Goal: Information Seeking & Learning: Learn about a topic

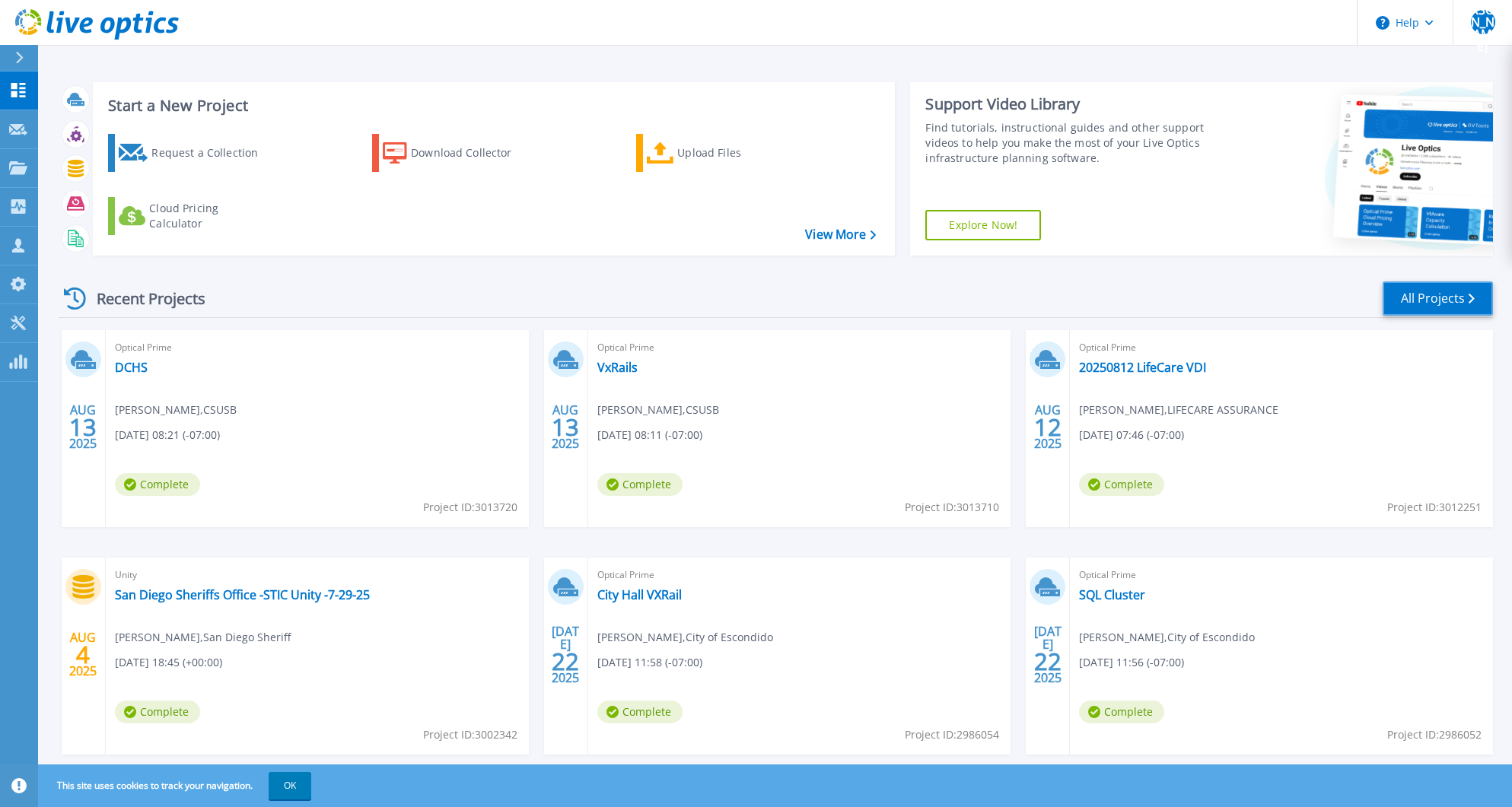
click at [1434, 286] on link "All Projects" at bounding box center [1437, 299] width 110 height 34
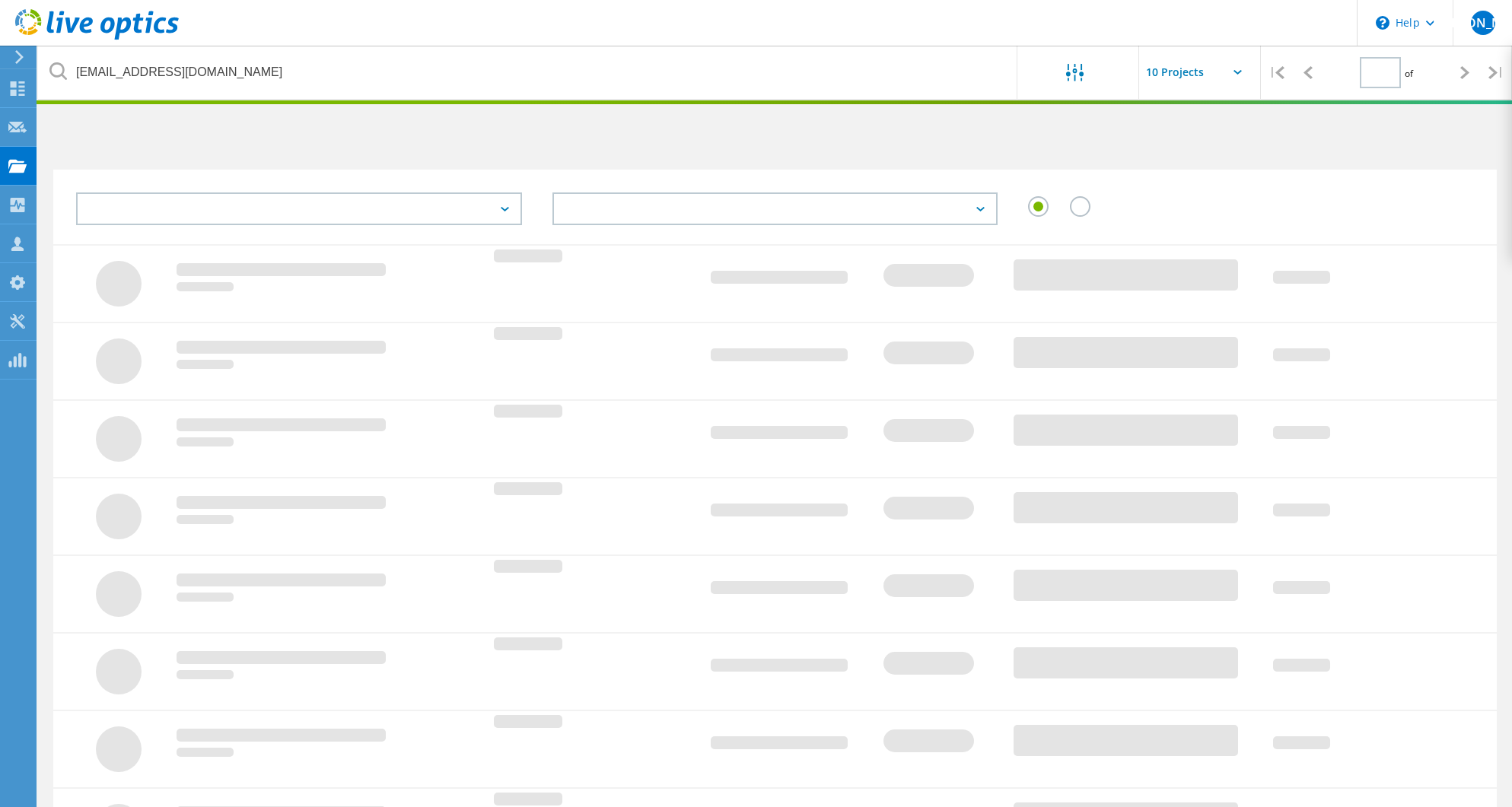
type input "1"
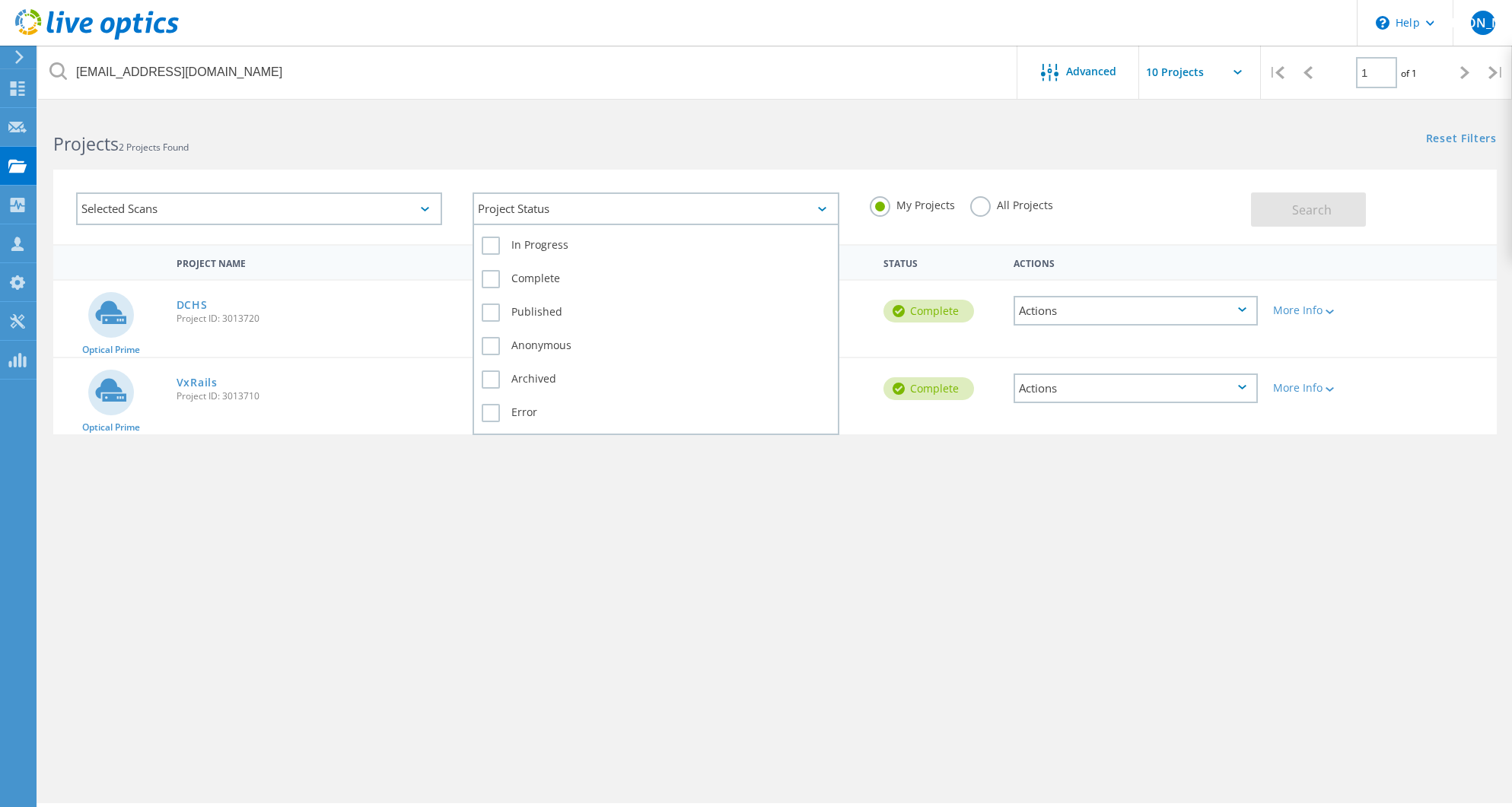
click at [822, 209] on icon at bounding box center [822, 209] width 8 height 5
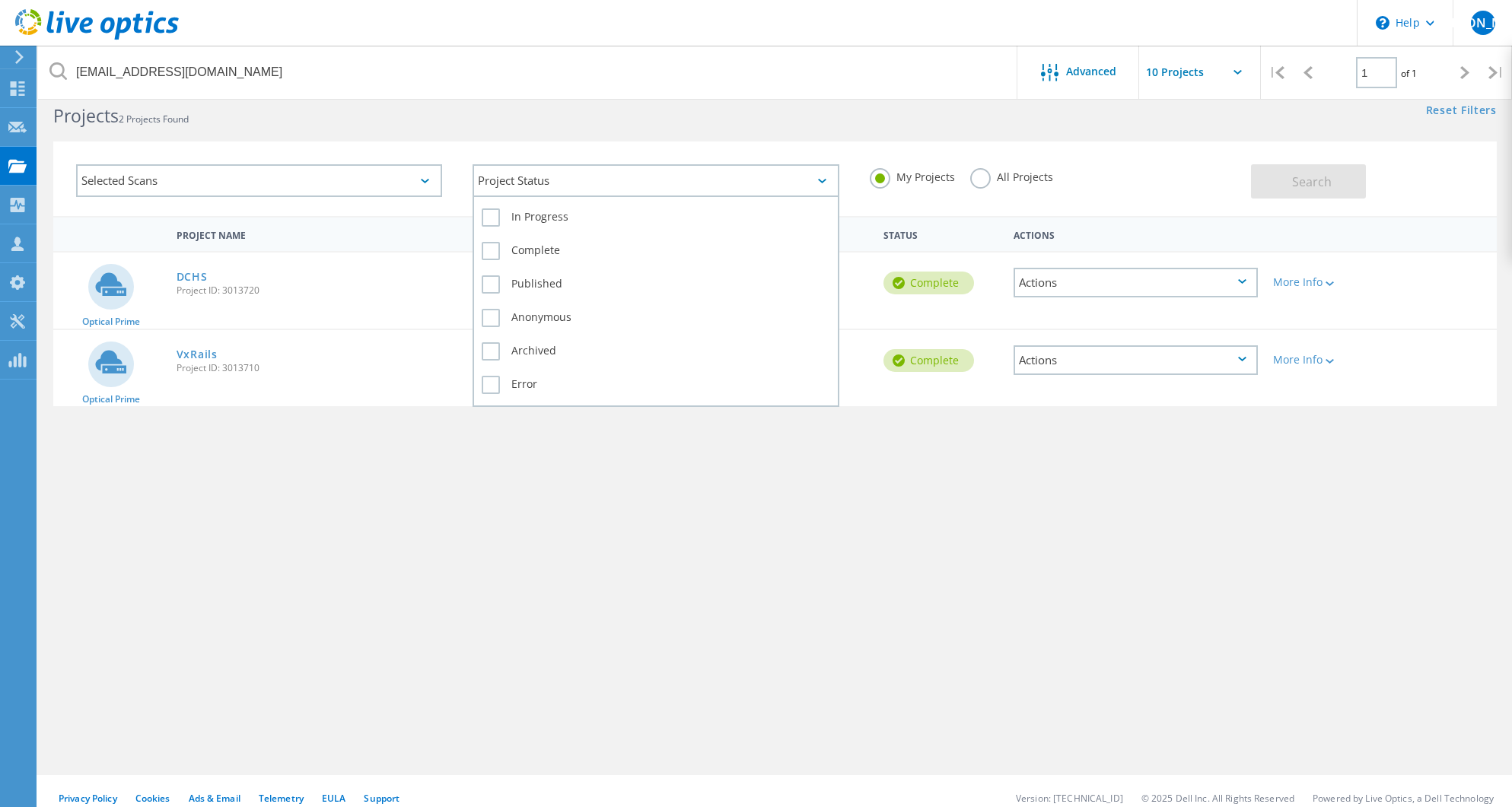
scroll to position [42, 0]
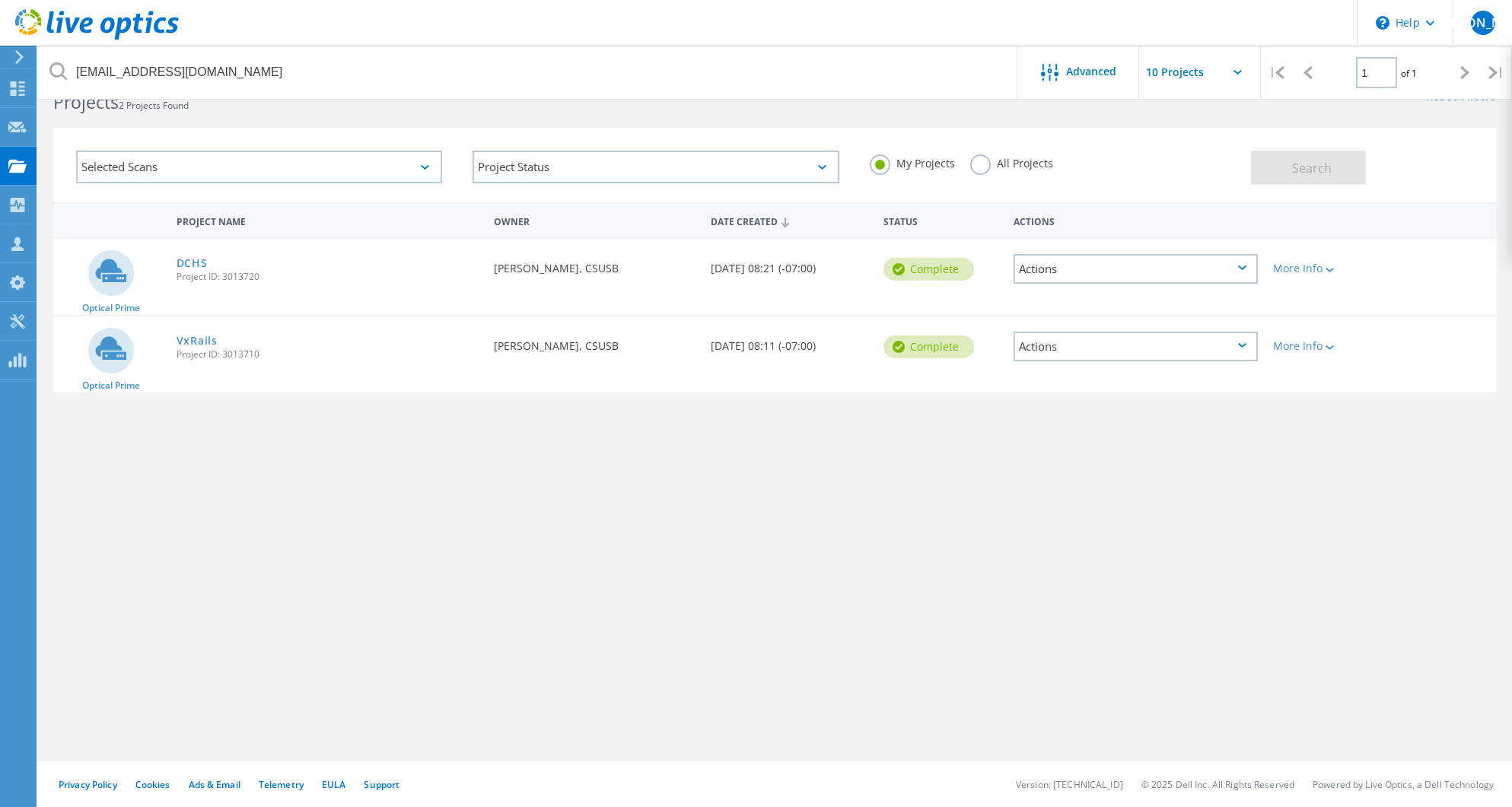
click at [552, 524] on div "Project Name Owner Date Created Status Actions Optical Prime DCHS Project ID: 3…" at bounding box center [775, 400] width 1443 height 395
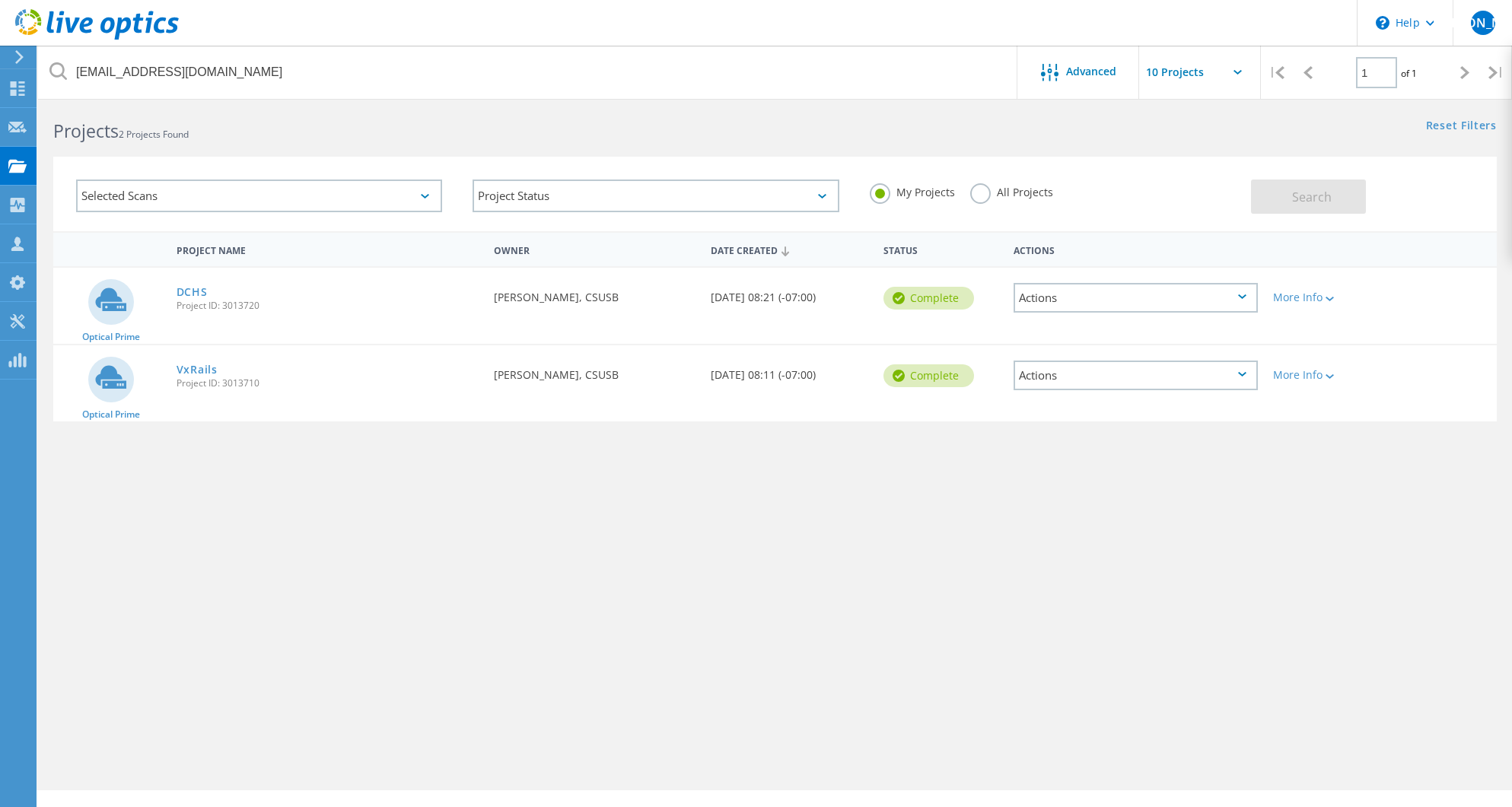
scroll to position [0, 0]
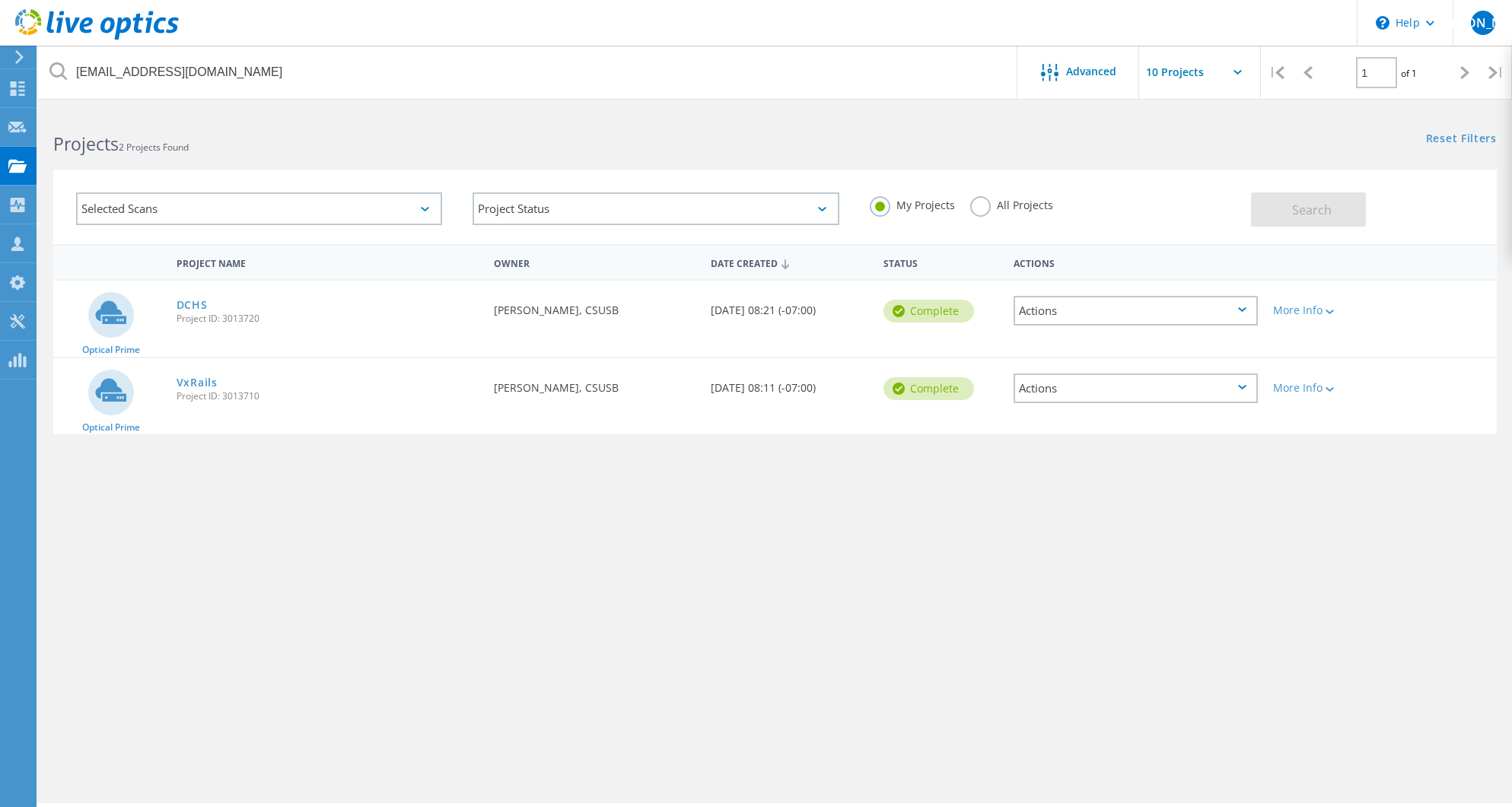
click at [239, 202] on div "Selected Scans" at bounding box center [259, 209] width 366 height 32
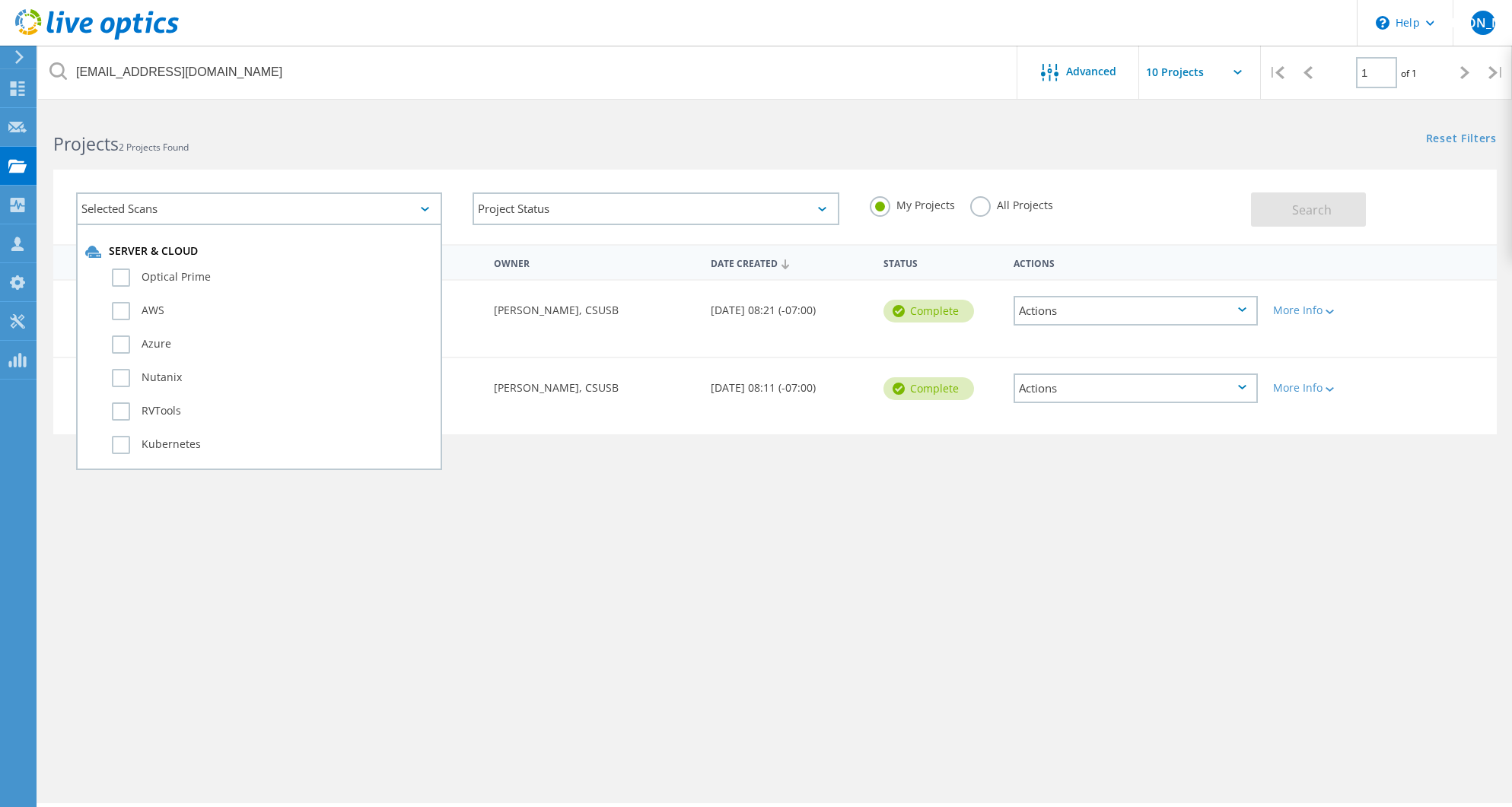
click at [278, 151] on h2 "Projects 2 Projects Found" at bounding box center [406, 144] width 706 height 25
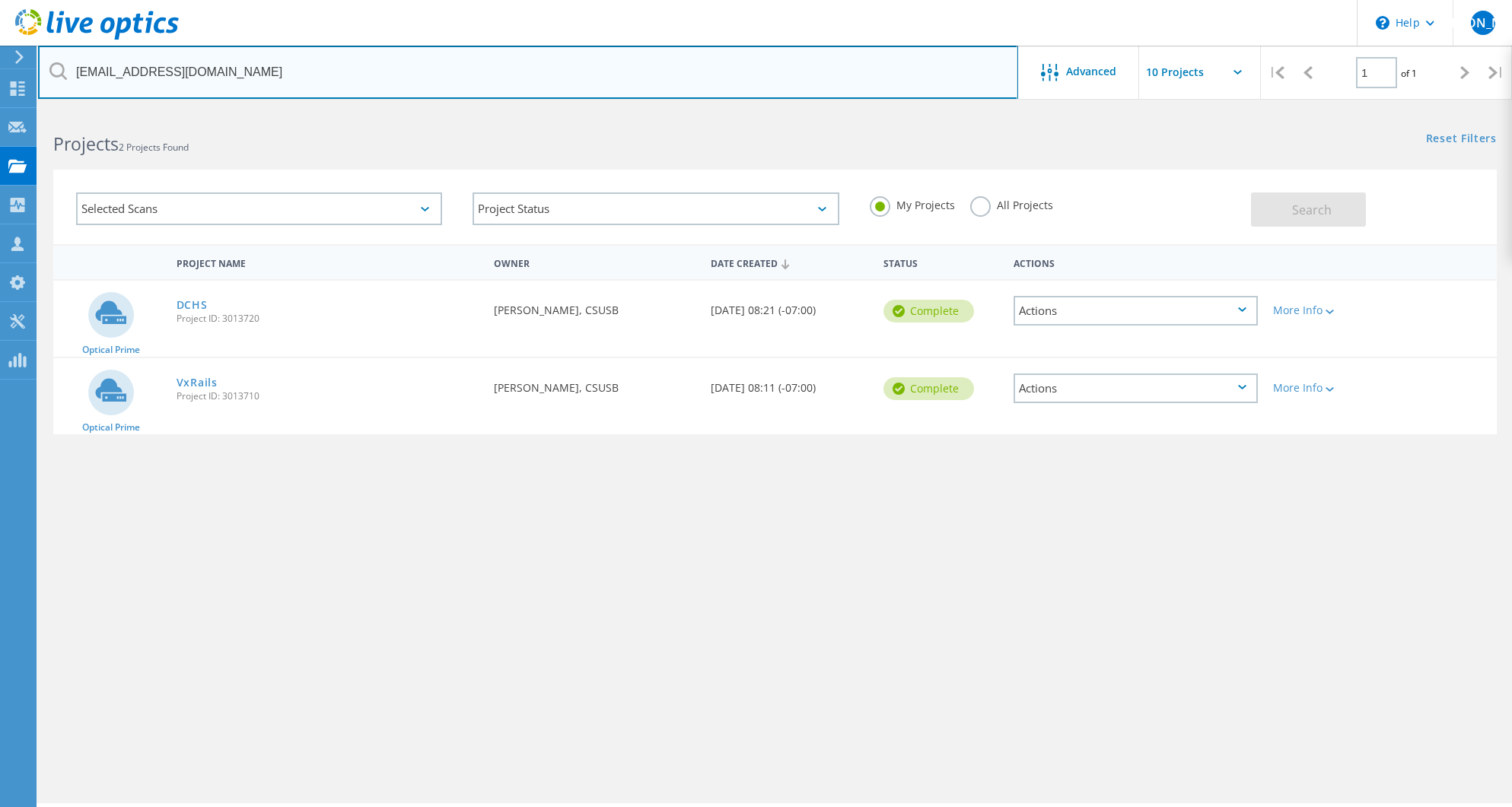
drag, startPoint x: 215, startPoint y: 69, endPoint x: 34, endPoint y: 64, distance: 181.1
click at [34, 110] on div "\n Help Explore Helpful Articles Contact Support JO Partner Team Member Jimmy O…" at bounding box center [756, 480] width 1512 height 739
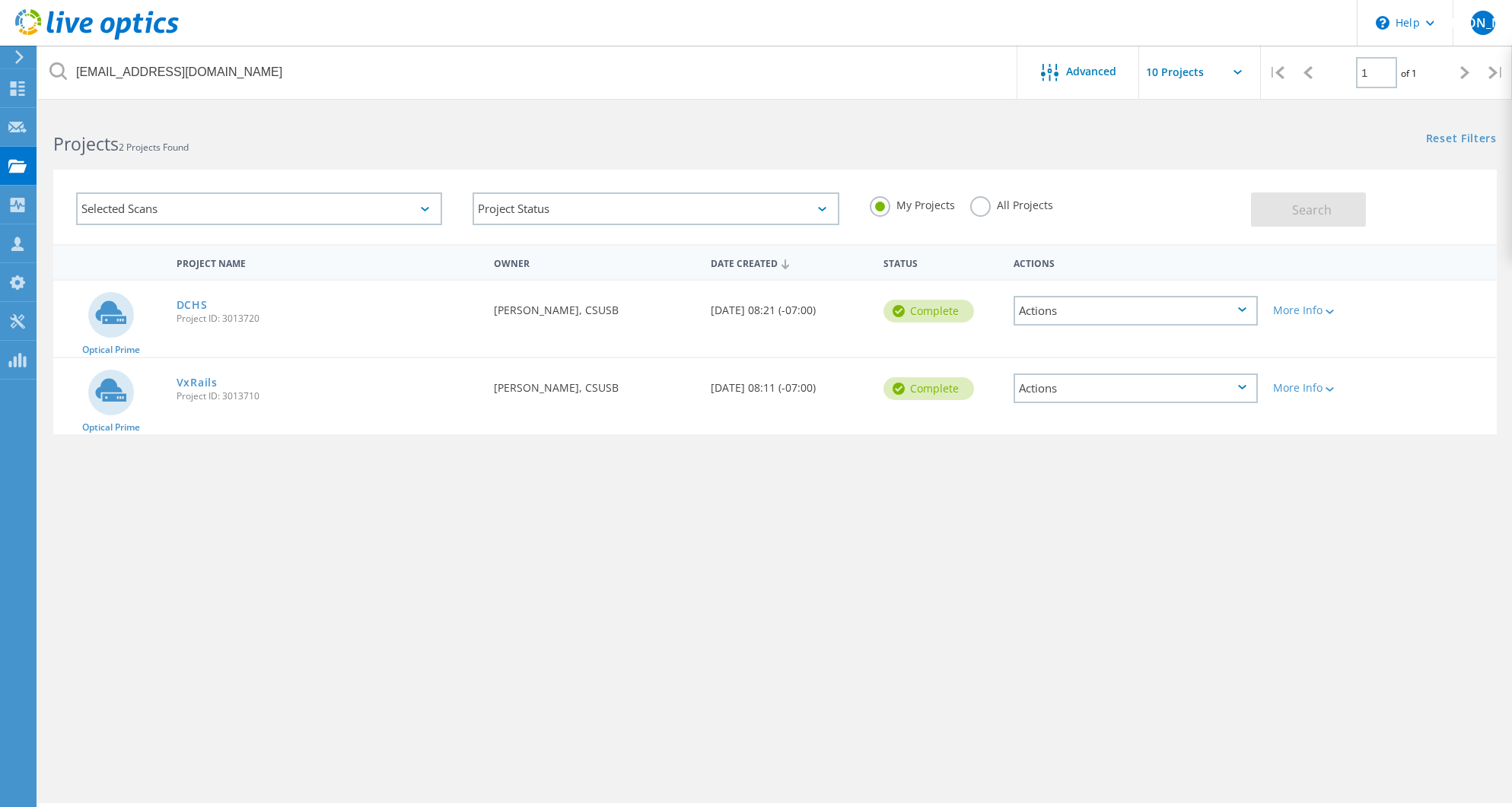
click at [974, 209] on label "All Projects" at bounding box center [1011, 203] width 83 height 15
click at [0, 0] on input "All Projects" at bounding box center [0, 0] width 0 height 0
click at [1290, 212] on button "Search" at bounding box center [1308, 209] width 115 height 34
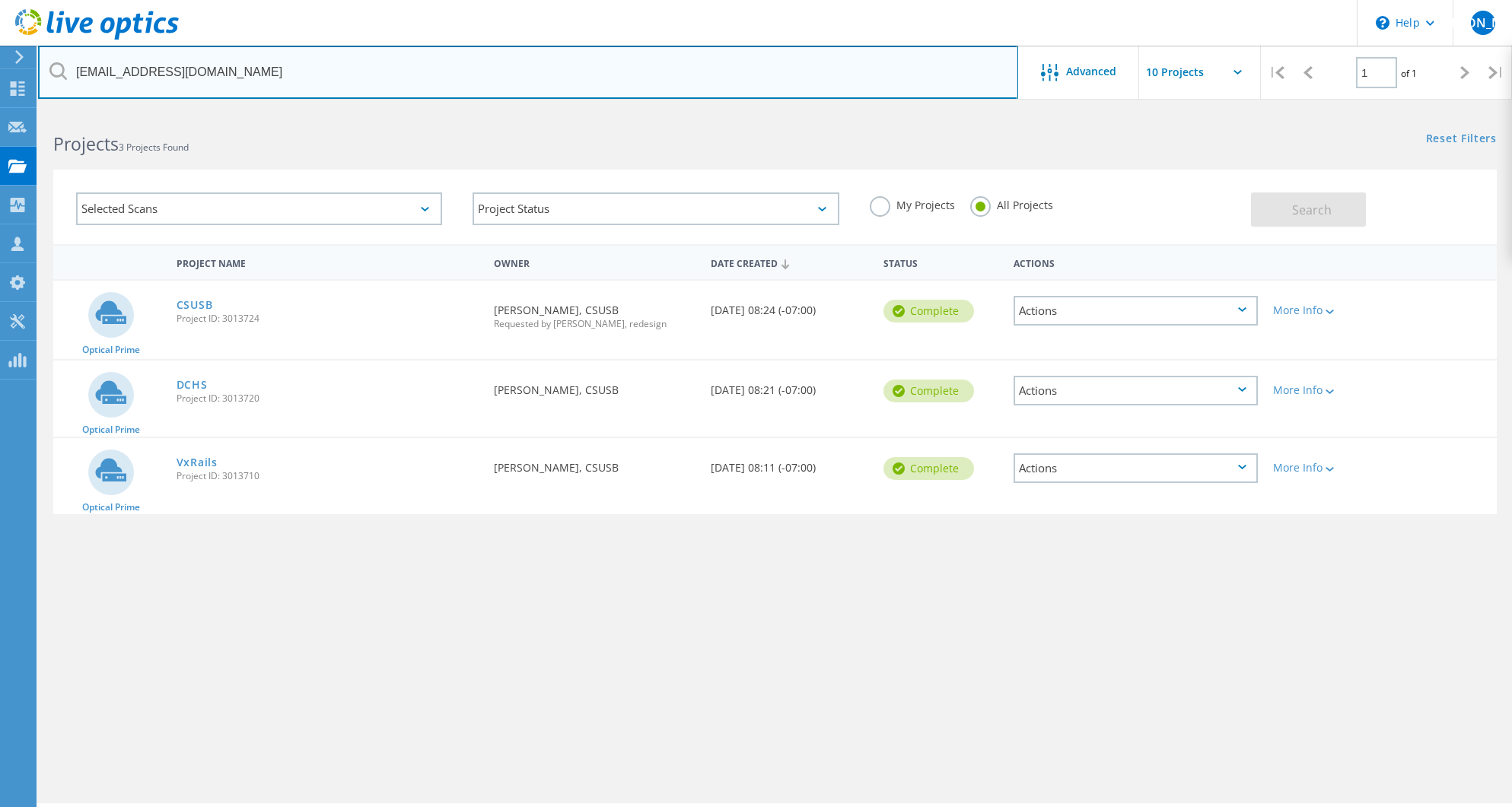
drag, startPoint x: -8, startPoint y: 77, endPoint x: -260, endPoint y: 53, distance: 253.1
click at [0, 53] on html "\n Help Explore Helpful Articles Contact Support JO Partner Team Member Jimmy O…" at bounding box center [756, 425] width 1512 height 849
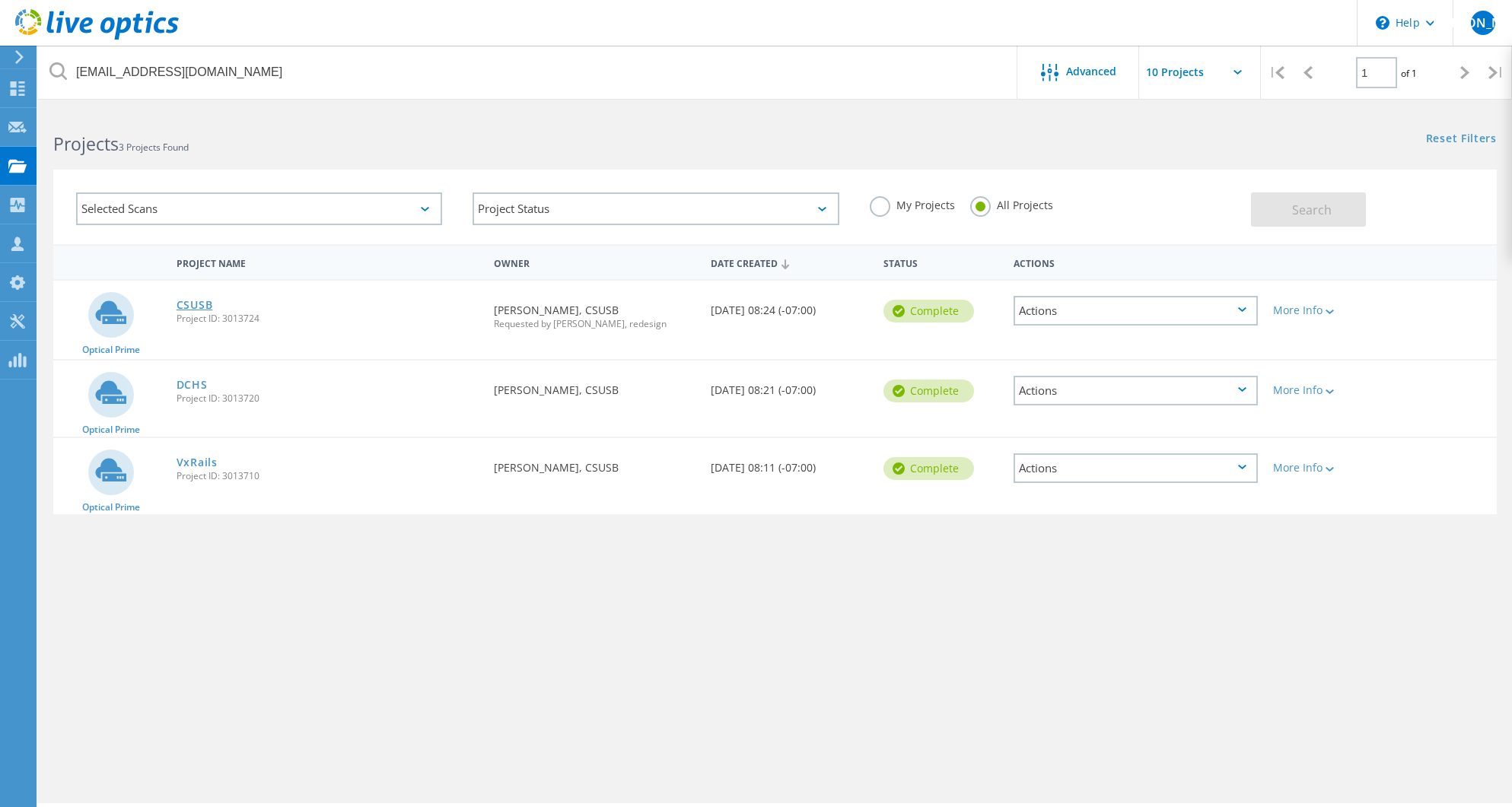
click at [201, 305] on link "CSUSB" at bounding box center [195, 305] width 36 height 11
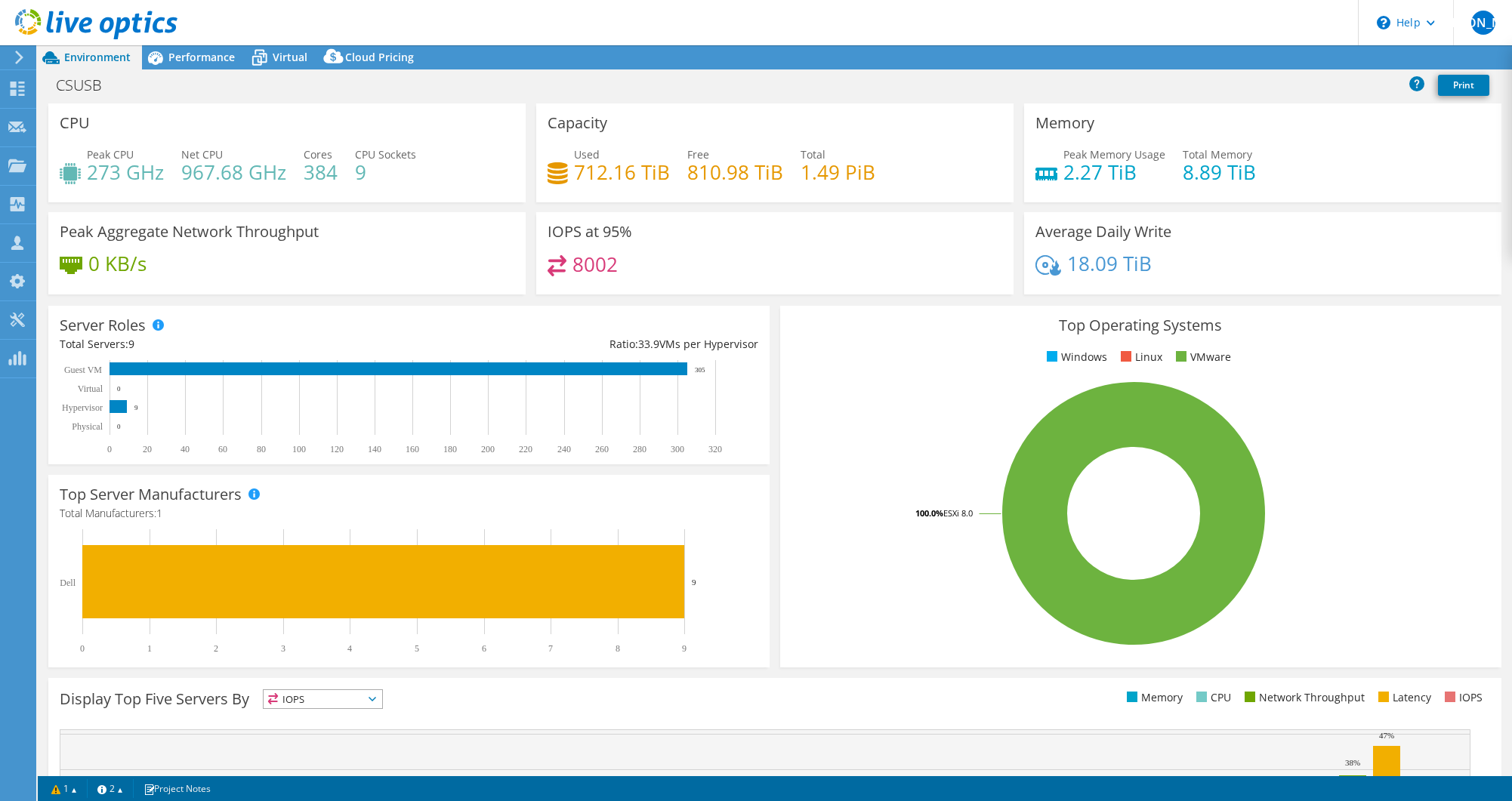
select select "USD"
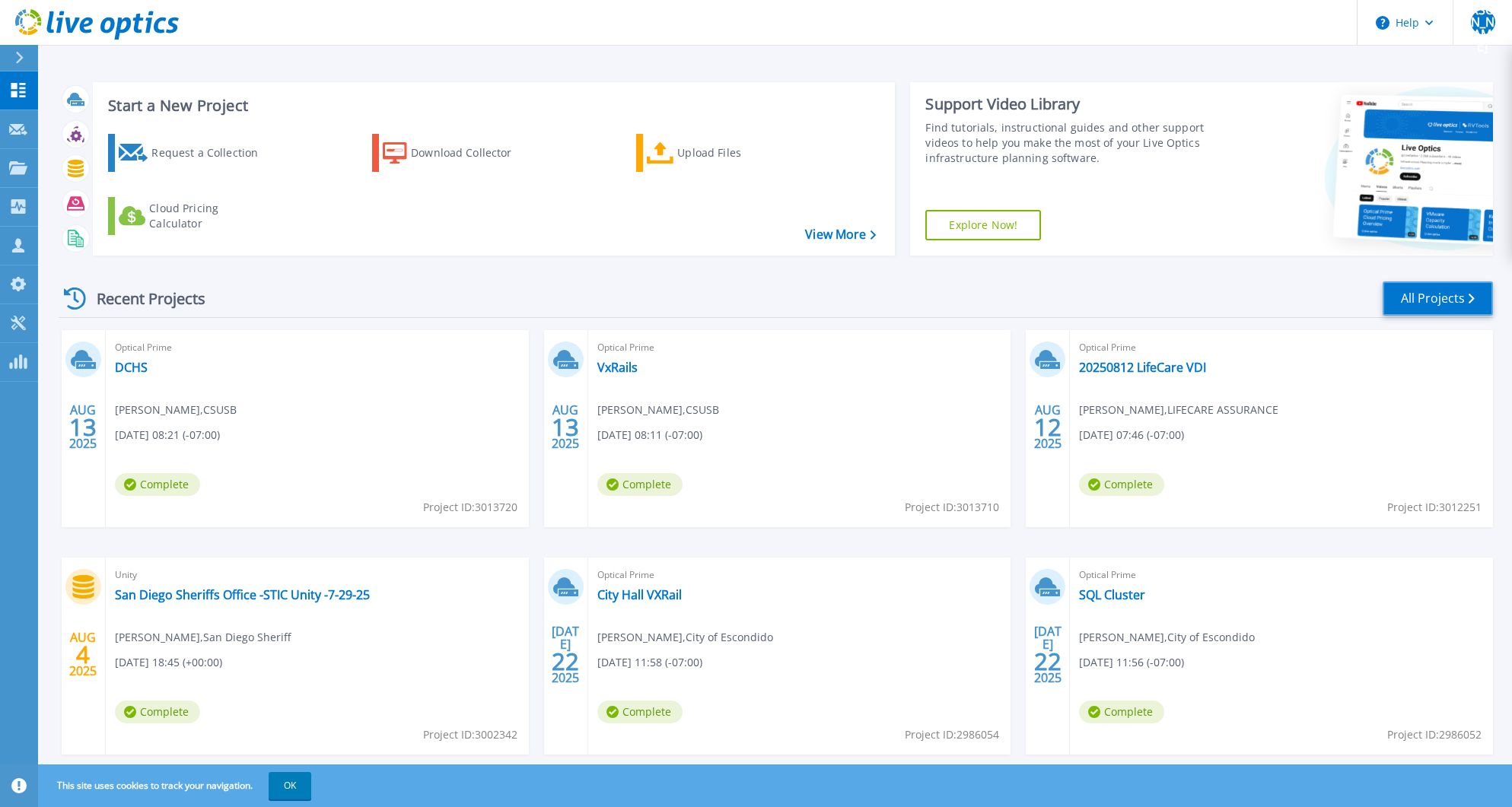
drag, startPoint x: 1430, startPoint y: 298, endPoint x: 1422, endPoint y: 301, distance: 8.5
click at [1428, 298] on link "All Projects" at bounding box center [1437, 299] width 110 height 34
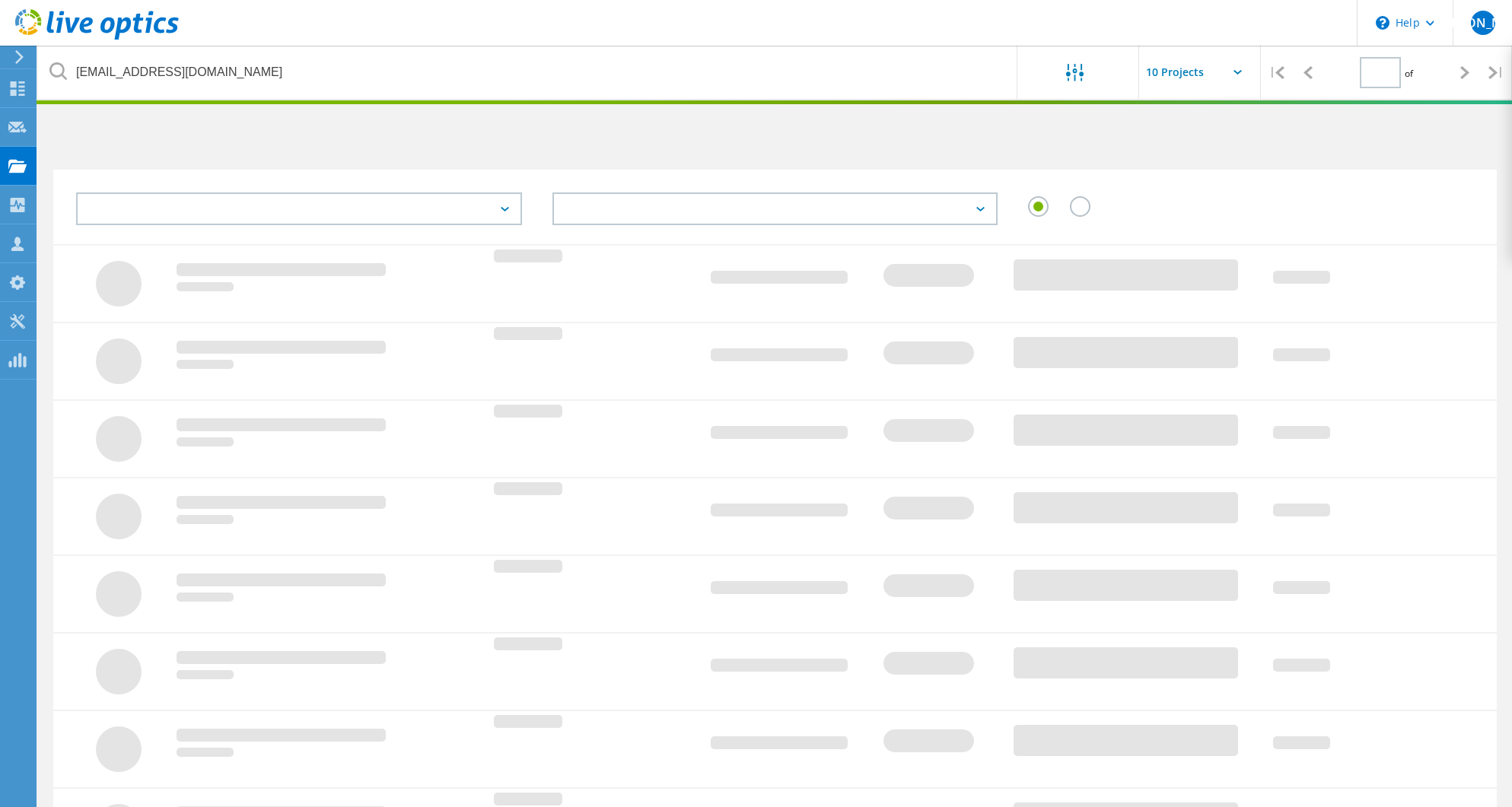
type input "1"
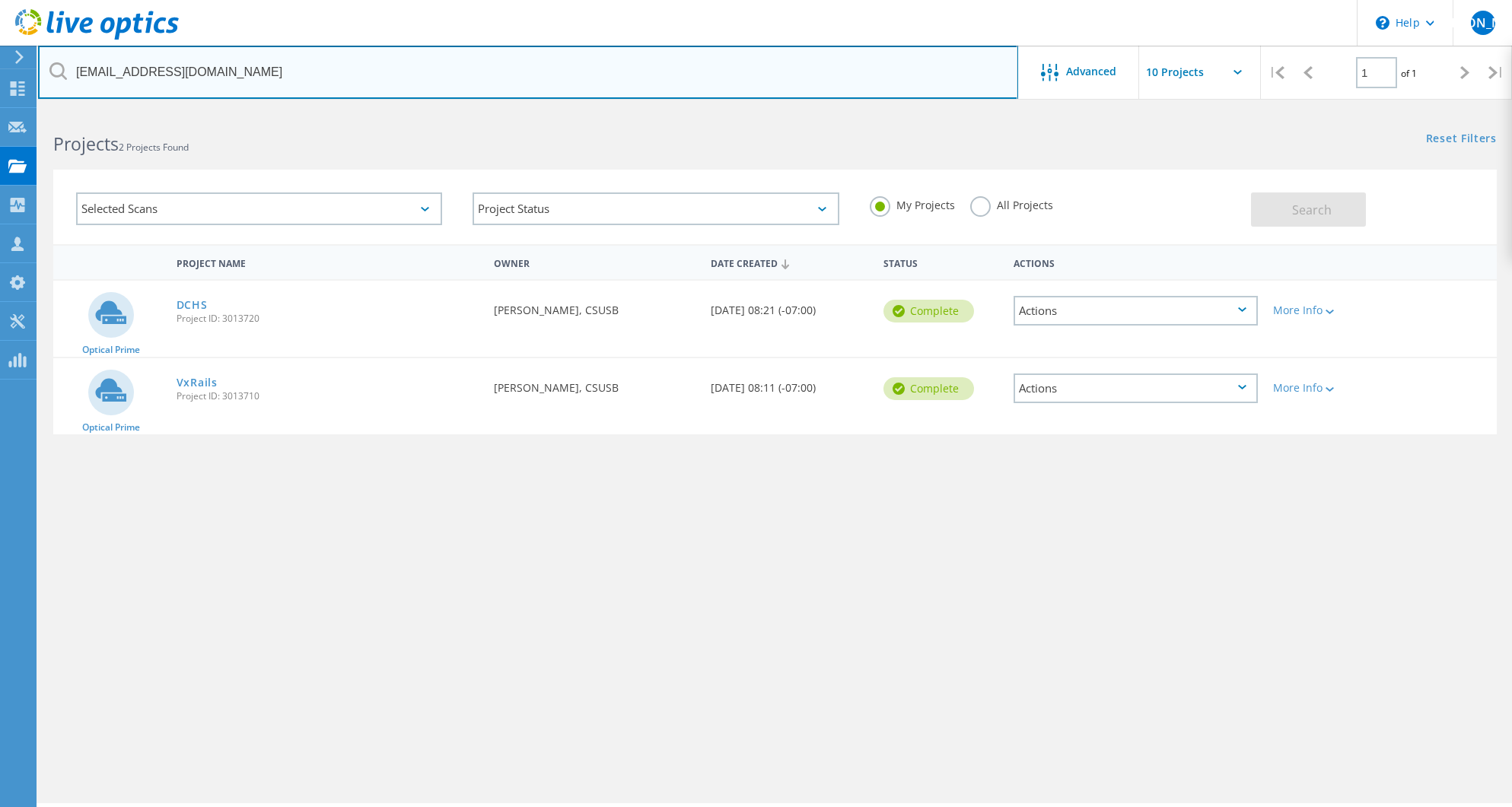
drag, startPoint x: 307, startPoint y: 56, endPoint x: -66, endPoint y: 66, distance: 373.1
click at [0, 66] on html "\n Help Explore Helpful Articles Contact Support JO Partner Team Member Jimmy O…" at bounding box center [756, 425] width 1512 height 849
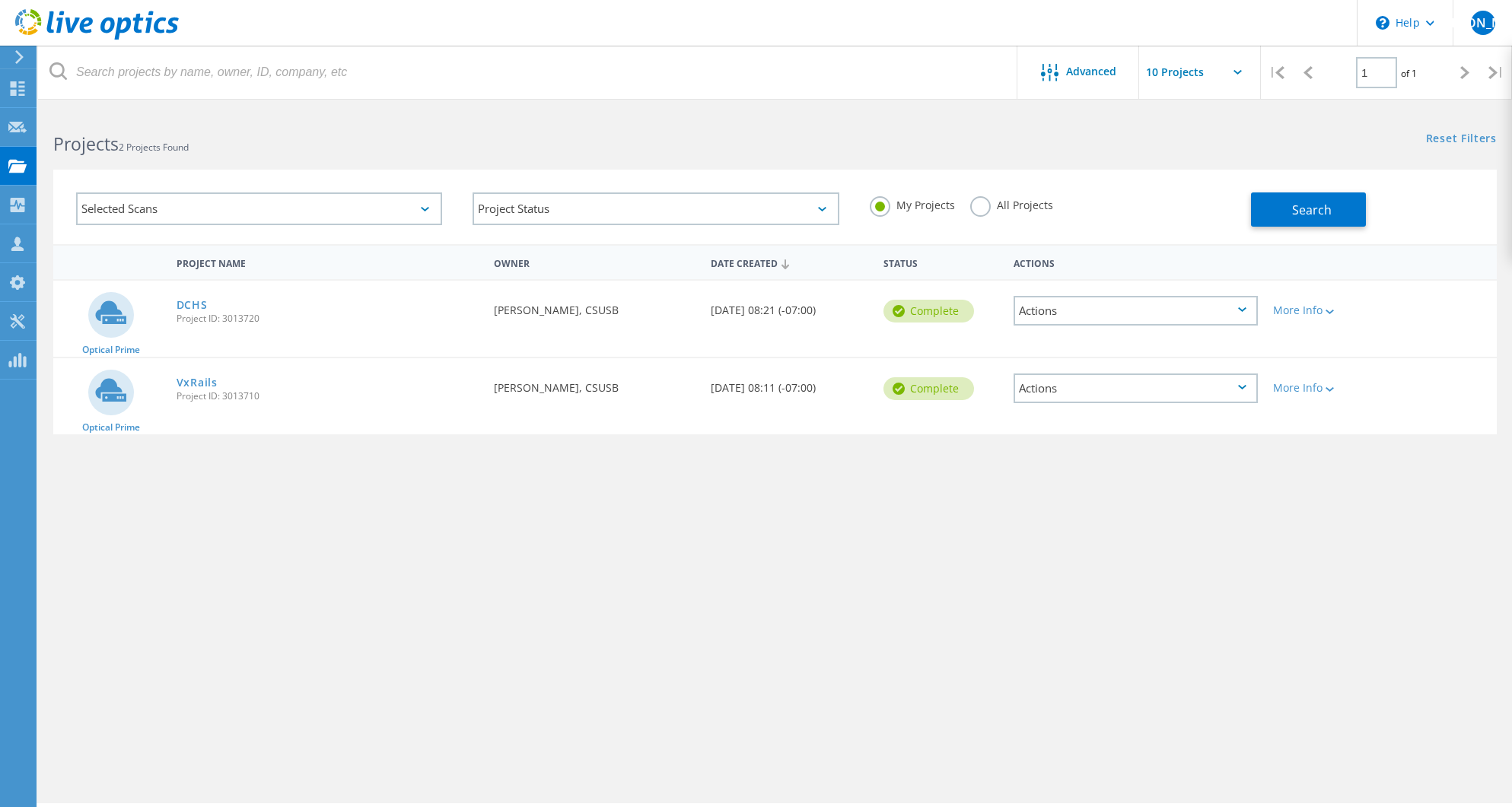
click at [883, 209] on label "My Projects" at bounding box center [912, 203] width 85 height 15
click at [0, 0] on input "My Projects" at bounding box center [0, 0] width 0 height 0
click at [913, 158] on div "Selected Scans Project Status In Progress Complete Published Anonymous Archived…" at bounding box center [775, 197] width 1474 height 93
click at [876, 203] on label "My Projects" at bounding box center [912, 203] width 85 height 15
click at [0, 0] on input "My Projects" at bounding box center [0, 0] width 0 height 0
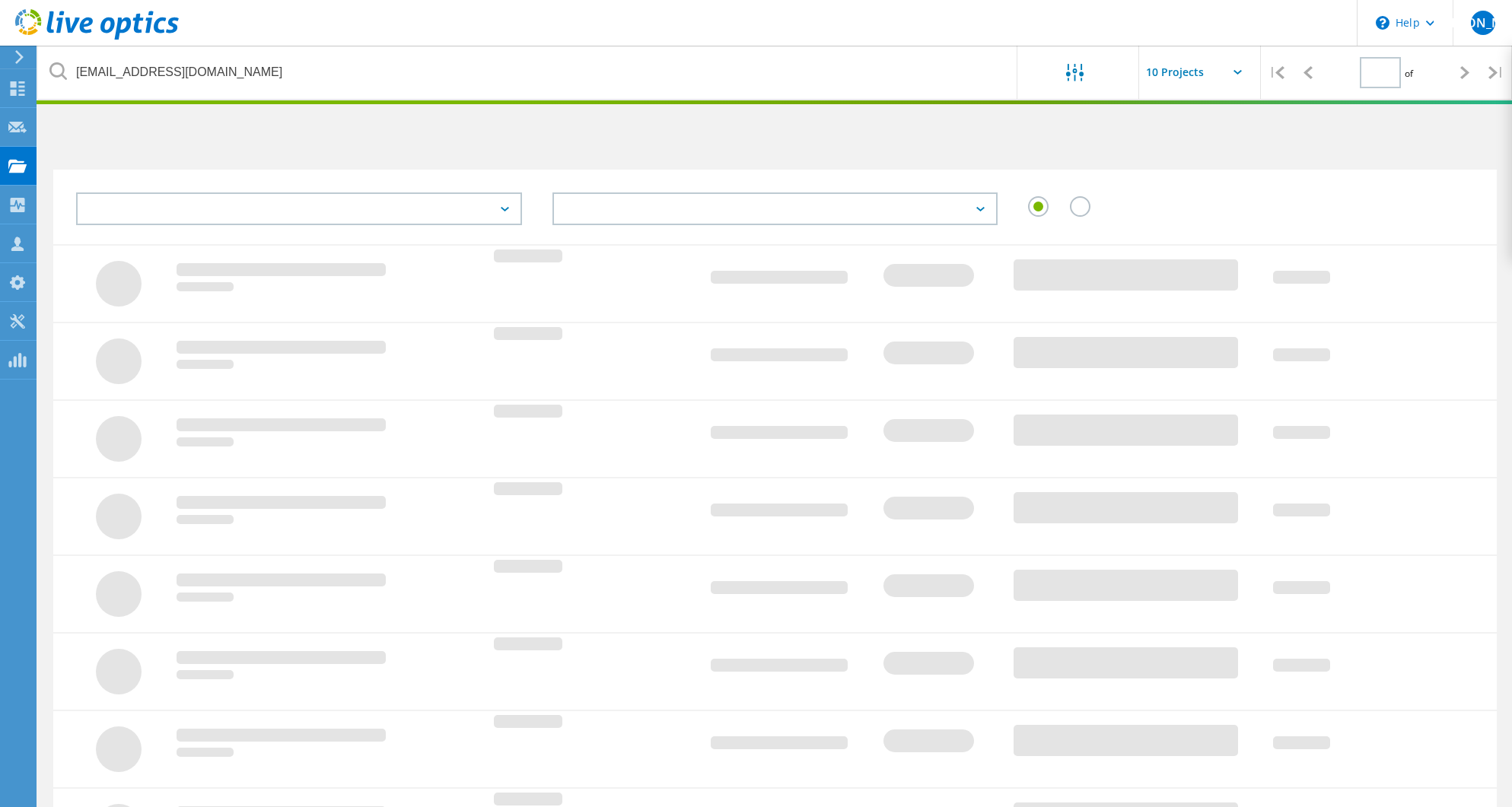
type input "1"
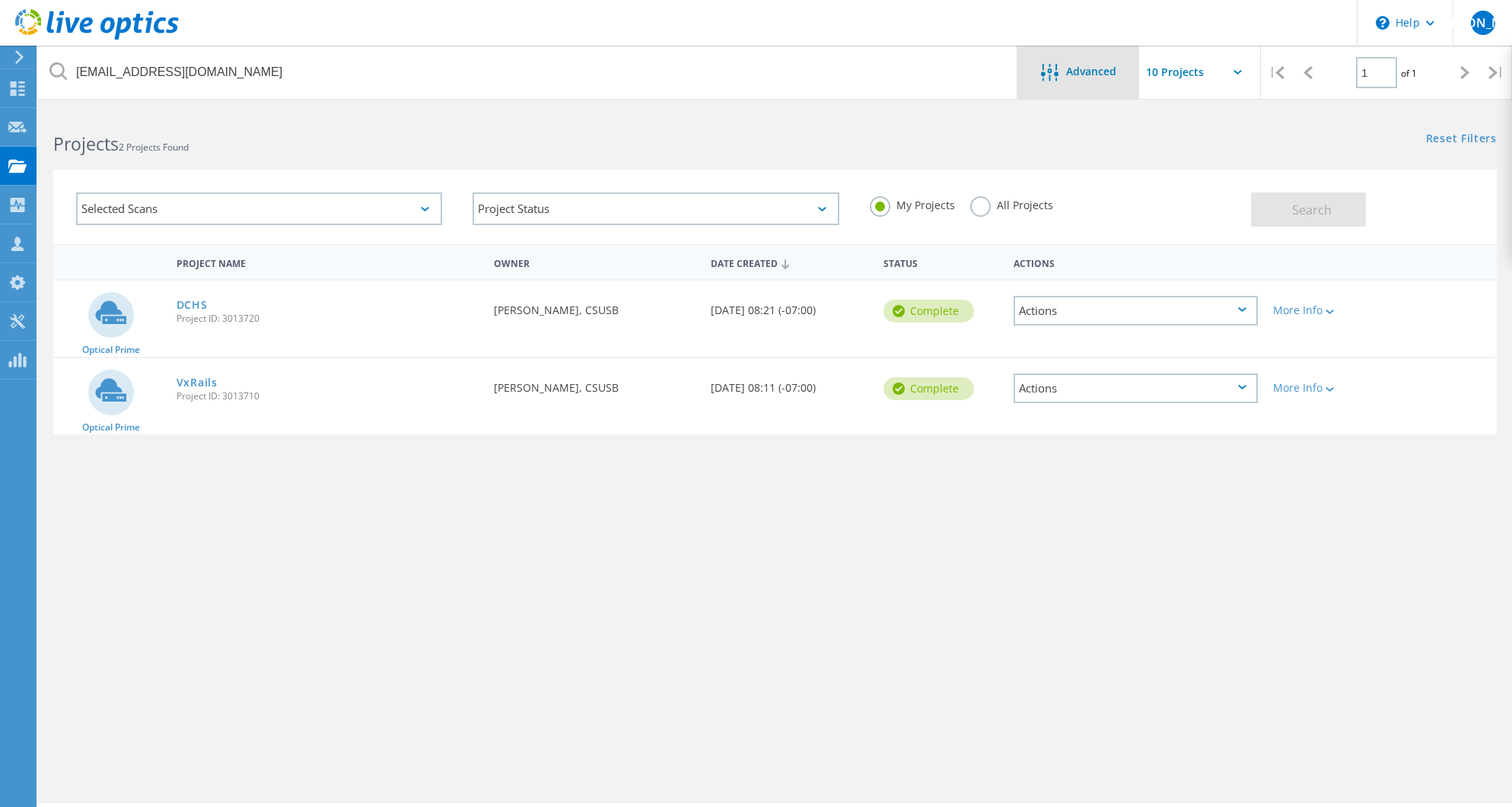
click at [1067, 73] on span "Advanced" at bounding box center [1090, 72] width 50 height 11
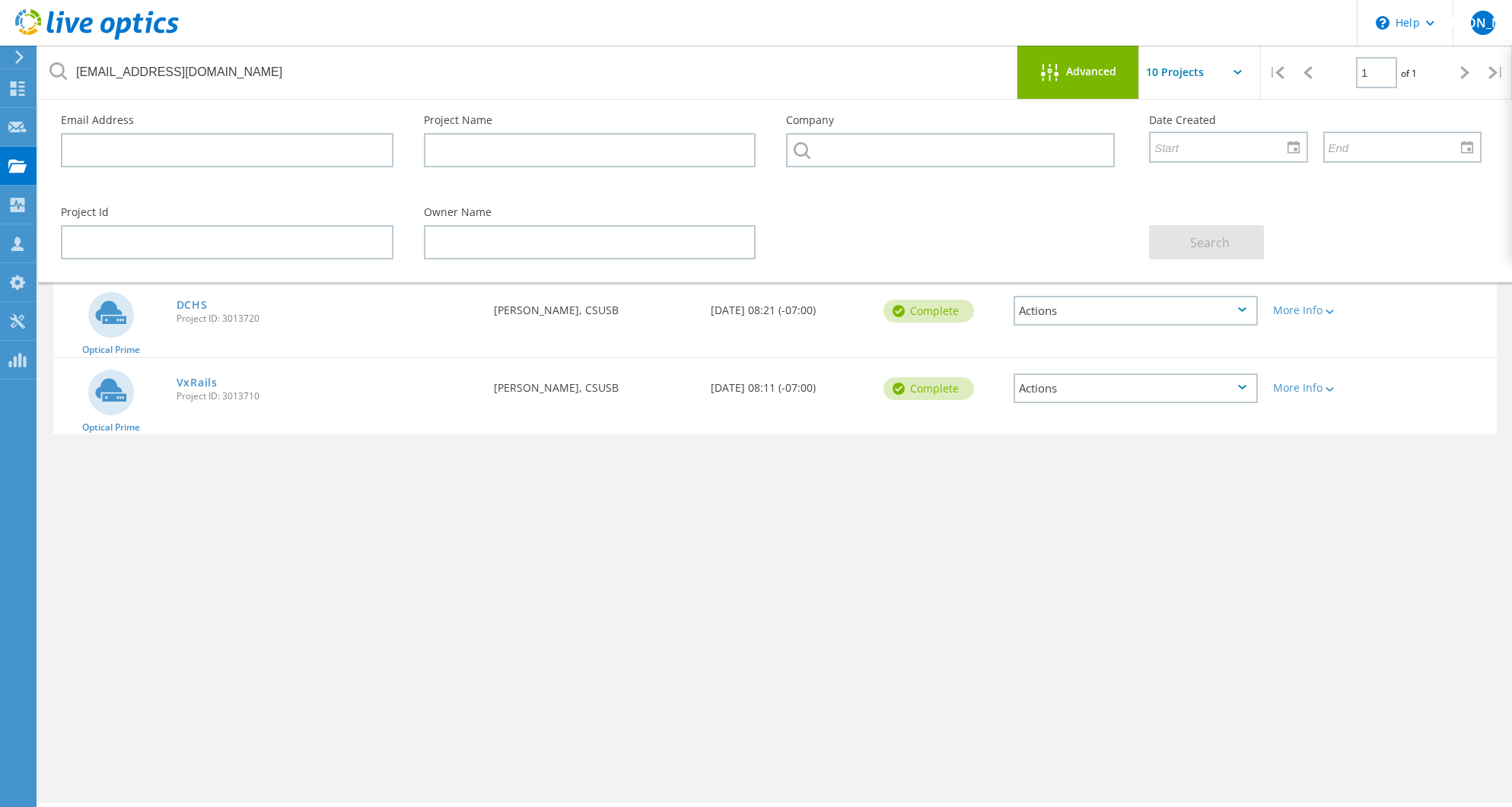
click at [1178, 520] on div "Project Name Owner Date Created Status Actions Optical Prime DCHS Project ID: 3…" at bounding box center [775, 442] width 1443 height 395
drag, startPoint x: 597, startPoint y: 22, endPoint x: 470, endPoint y: 63, distance: 133.5
click at [597, 23] on header "\n Help Explore Helpful Articles Contact Support JO Partner Team Member Jimmy O…" at bounding box center [756, 22] width 1512 height 46
click at [8, 95] on icon at bounding box center [18, 88] width 19 height 15
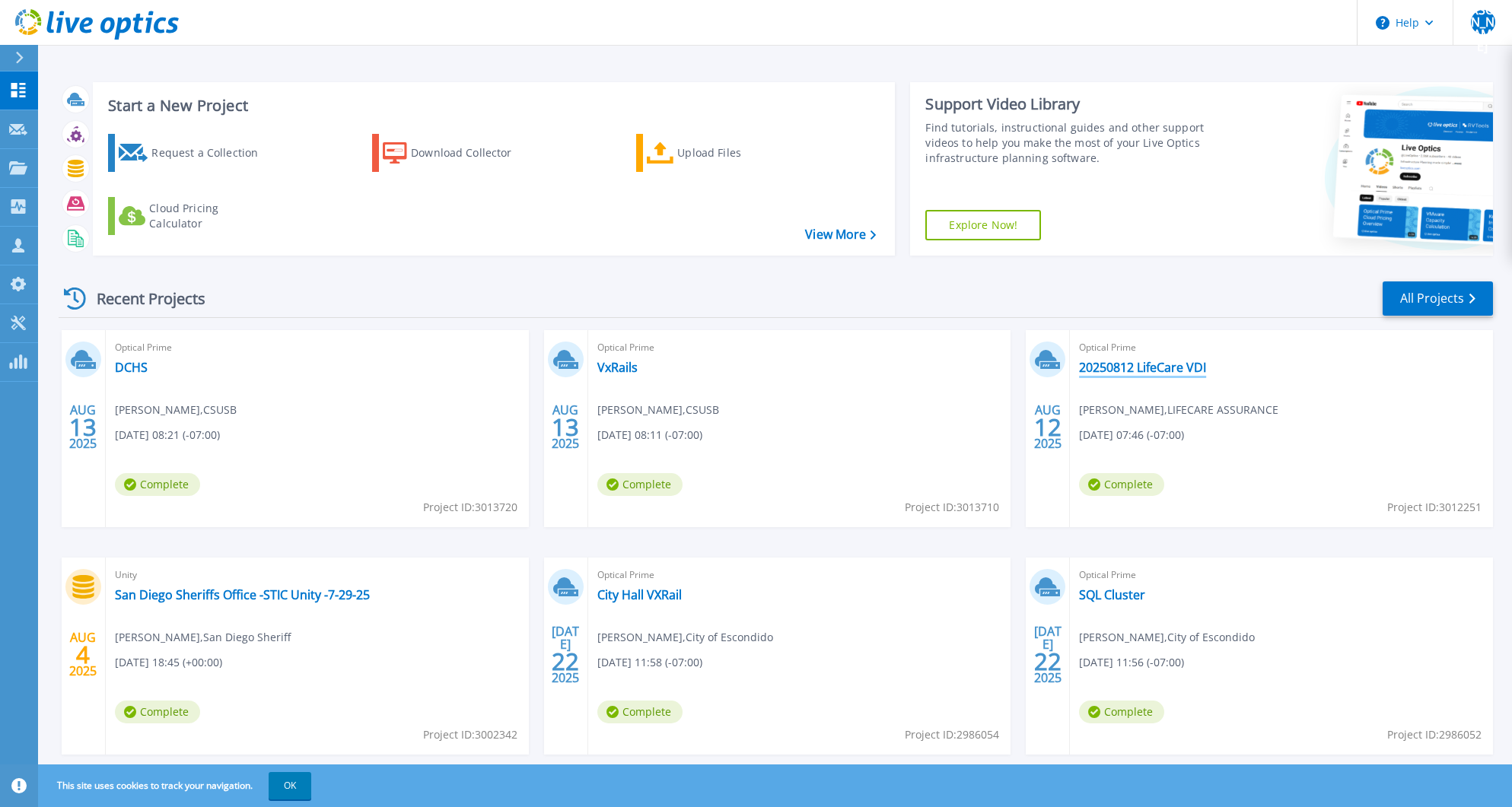
click at [1146, 372] on link "20250812 LifeCare VDI" at bounding box center [1142, 368] width 127 height 15
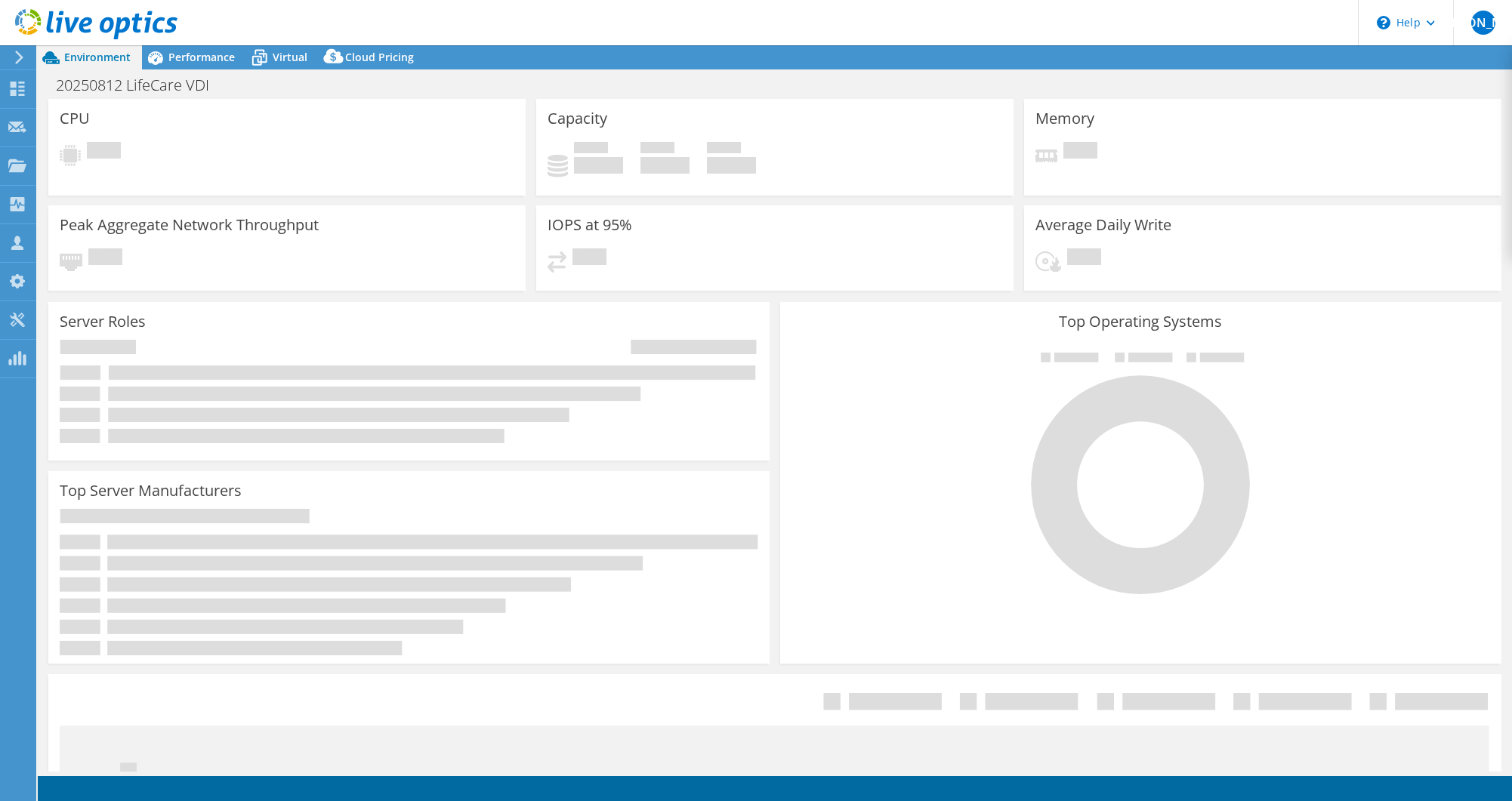
select select "USD"
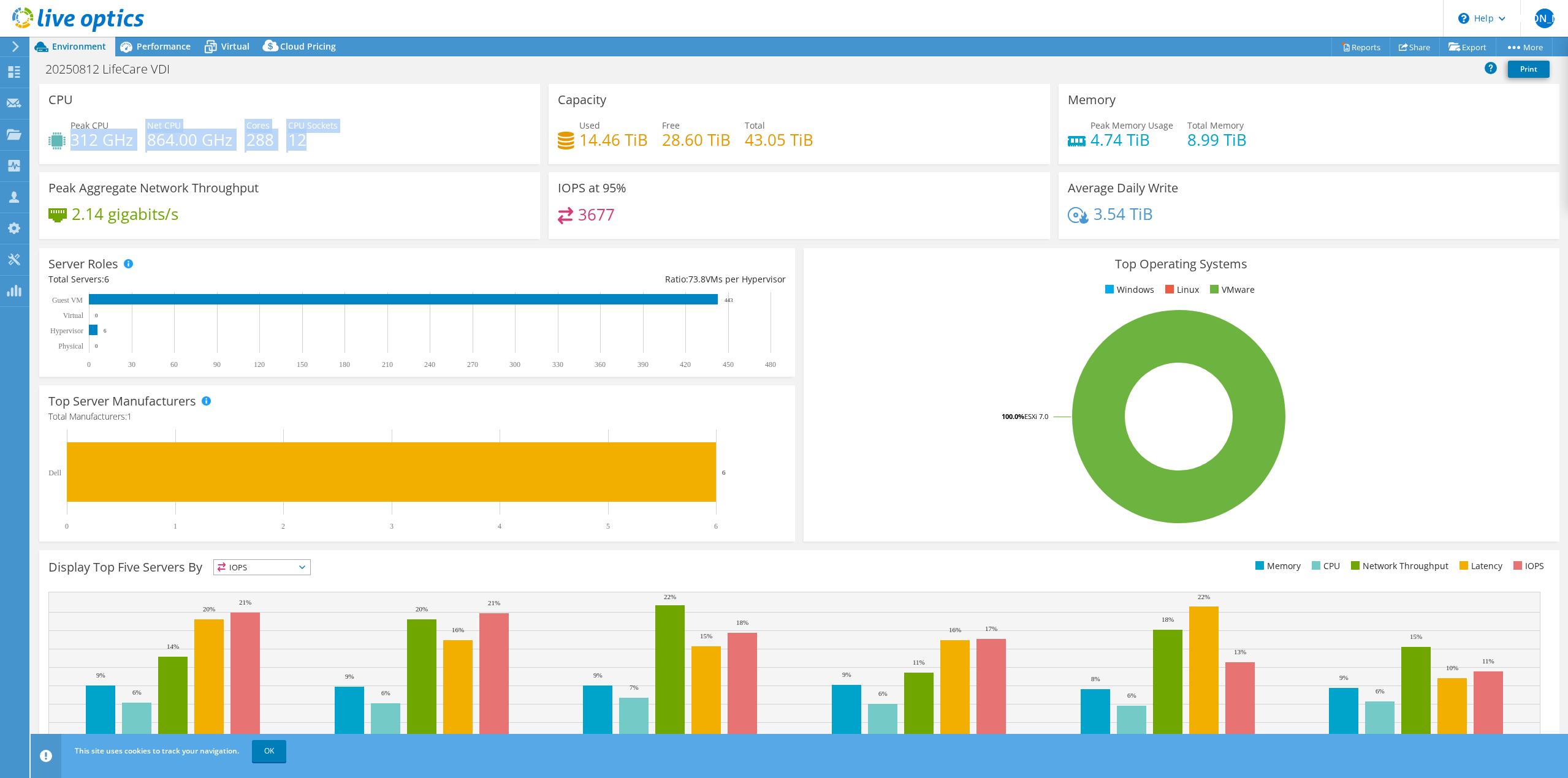
drag, startPoint x: 71, startPoint y: 138, endPoint x: 353, endPoint y: 126, distance: 282.3
click at [353, 126] on div "Peak CPU 312 GHz Net CPU 864.00 GHz Cores 288 CPU Sockets 12" at bounding box center [289, 139] width 482 height 40
click at [167, 47] on span "Performance" at bounding box center [164, 46] width 54 height 12
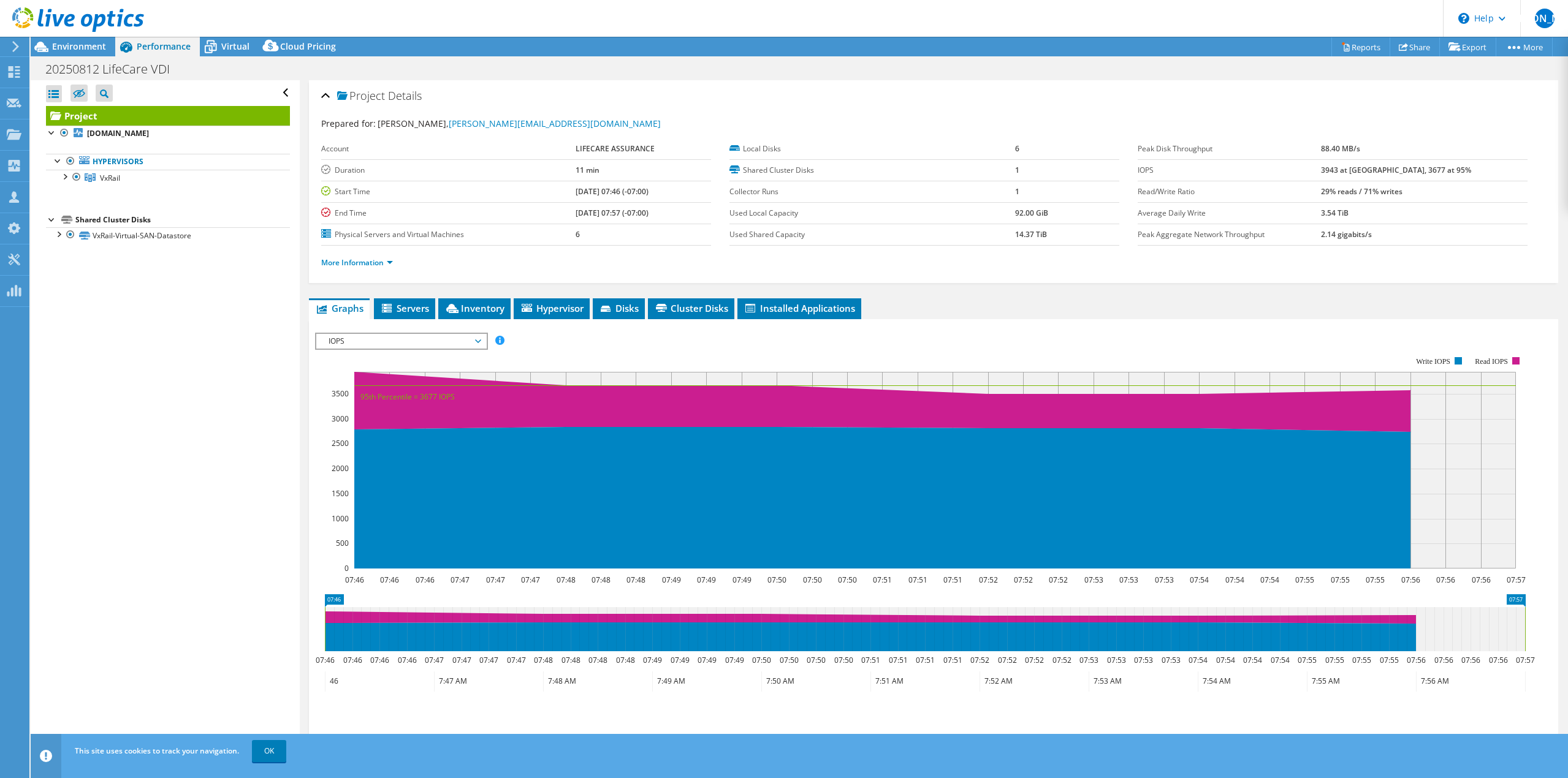
click at [480, 338] on span "IOPS" at bounding box center [401, 341] width 157 height 15
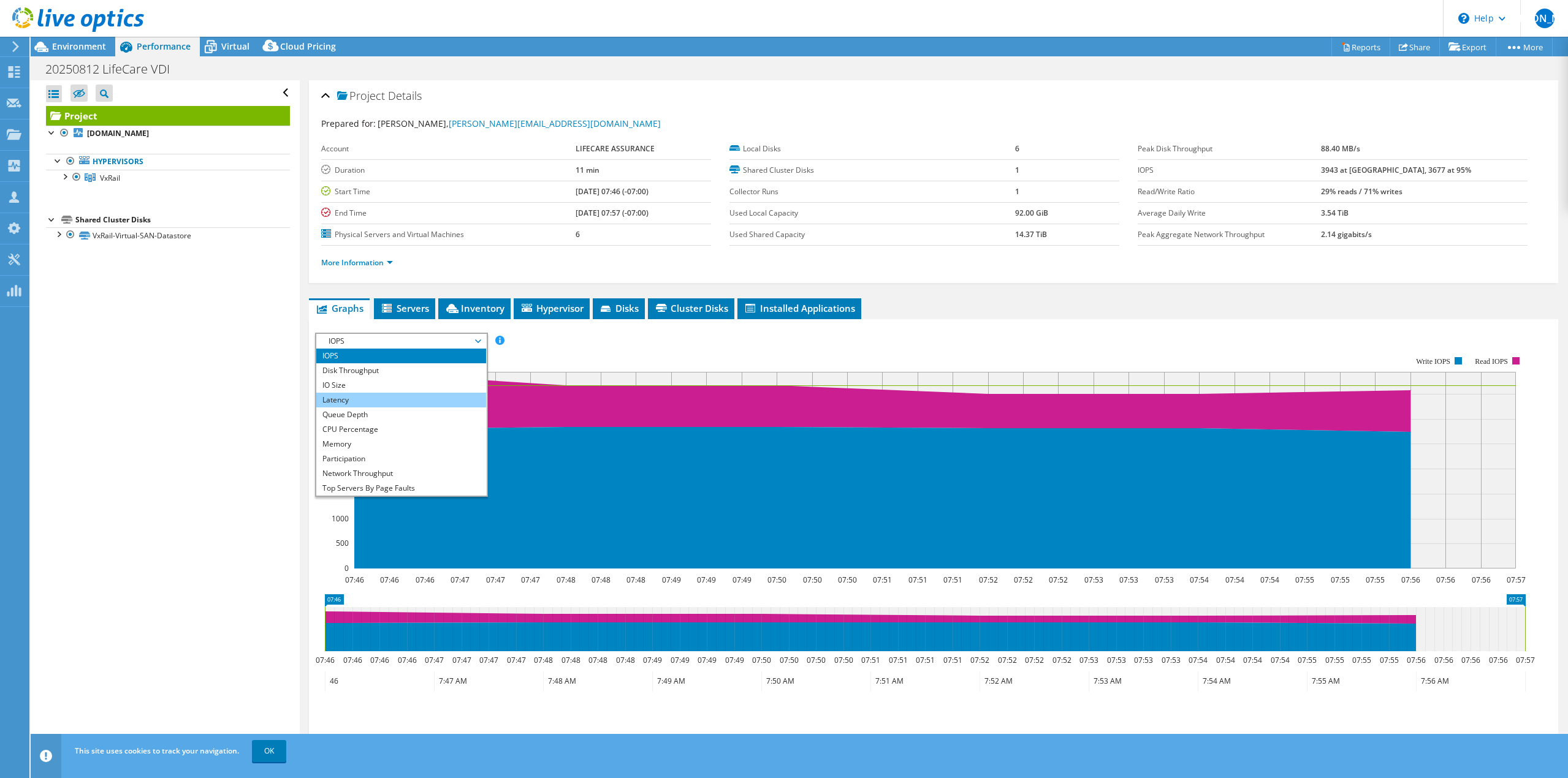
click at [409, 397] on li "Latency" at bounding box center [401, 401] width 170 height 15
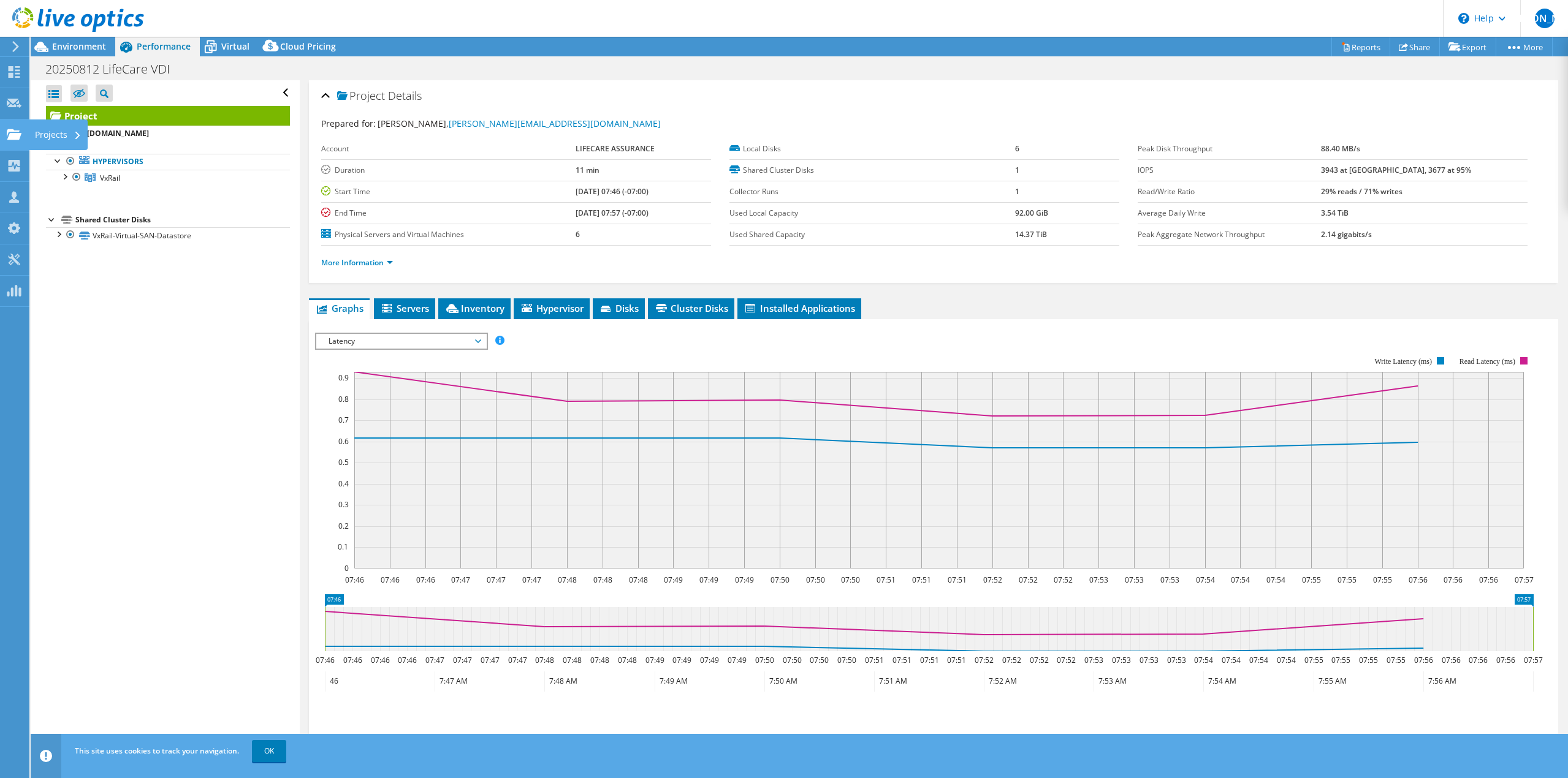
click at [12, 129] on icon at bounding box center [14, 134] width 15 height 12
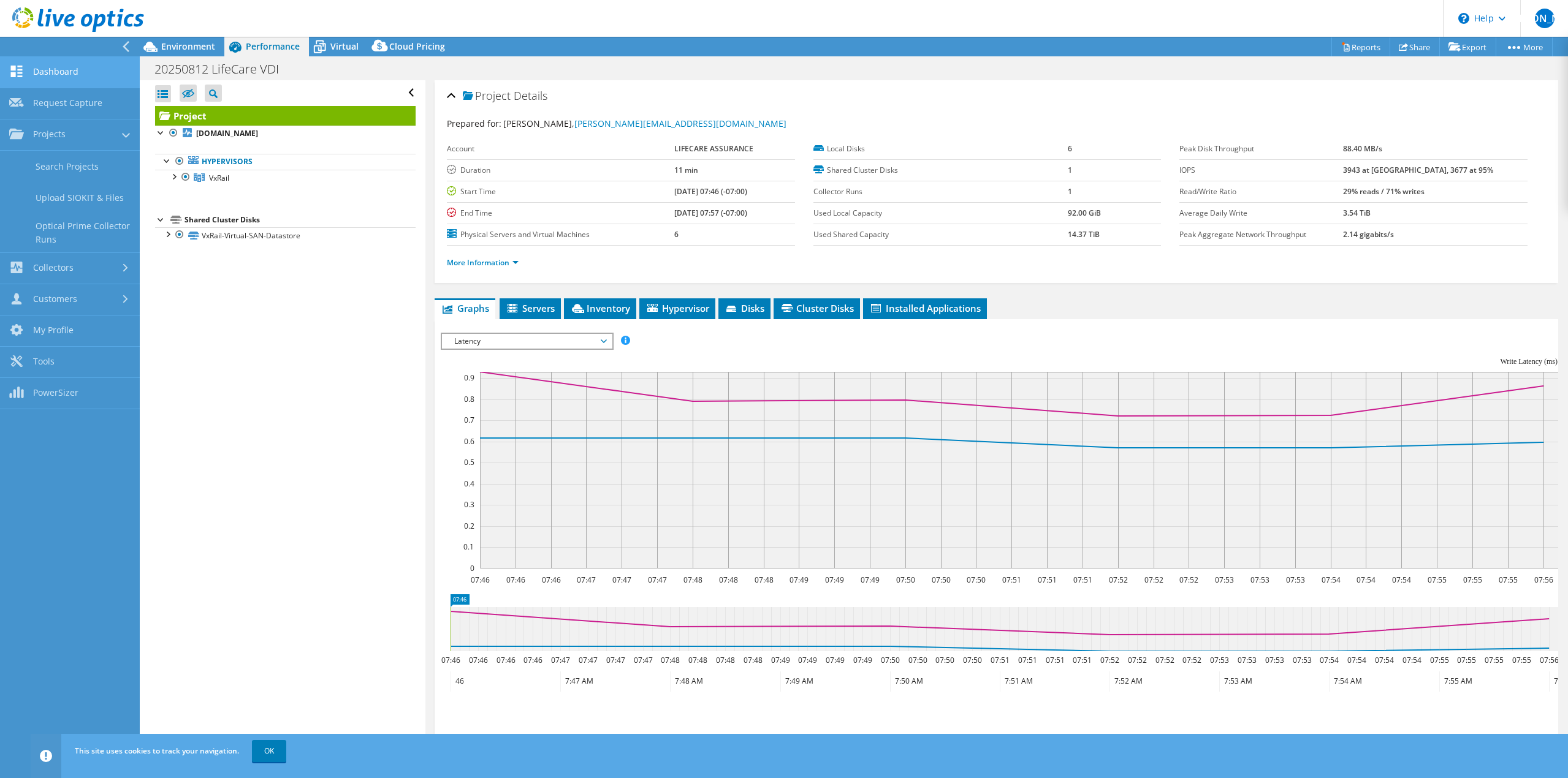
drag, startPoint x: 63, startPoint y: 70, endPoint x: 133, endPoint y: 60, distance: 70.7
click at [63, 69] on link "Dashboard" at bounding box center [70, 73] width 140 height 31
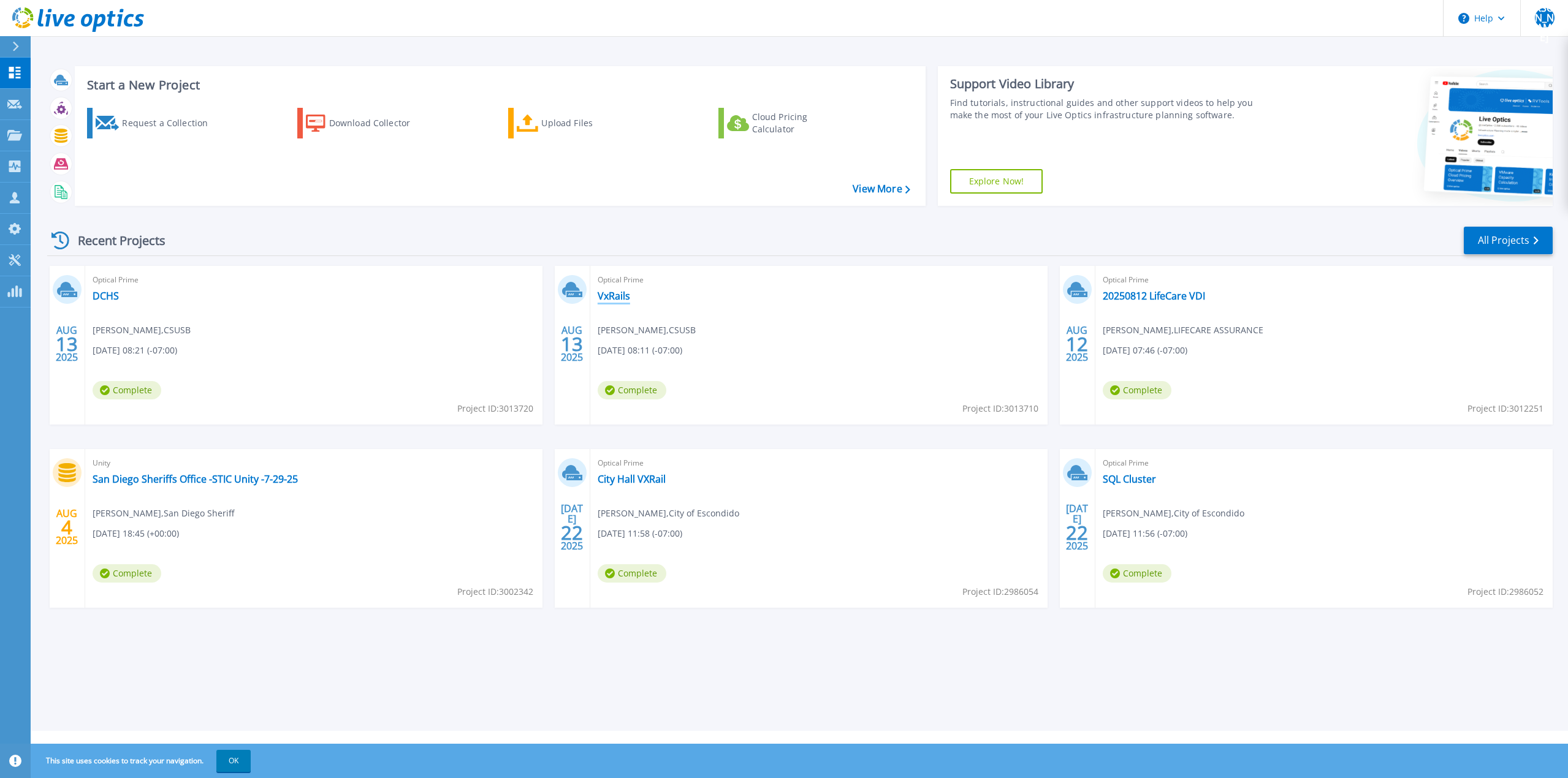
click at [610, 300] on link "VxRails" at bounding box center [614, 296] width 32 height 12
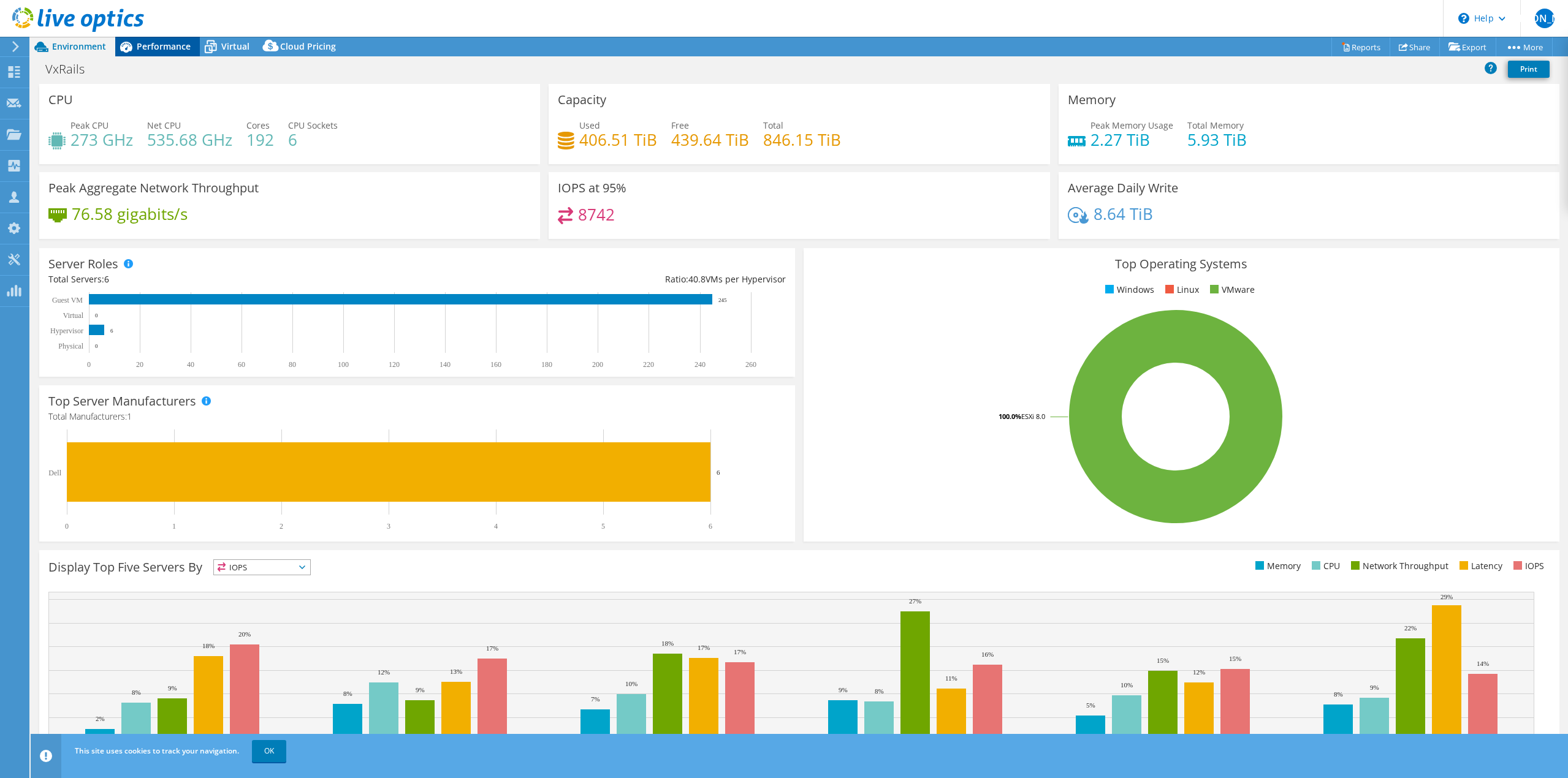
click at [179, 53] on div "Performance" at bounding box center [157, 47] width 85 height 20
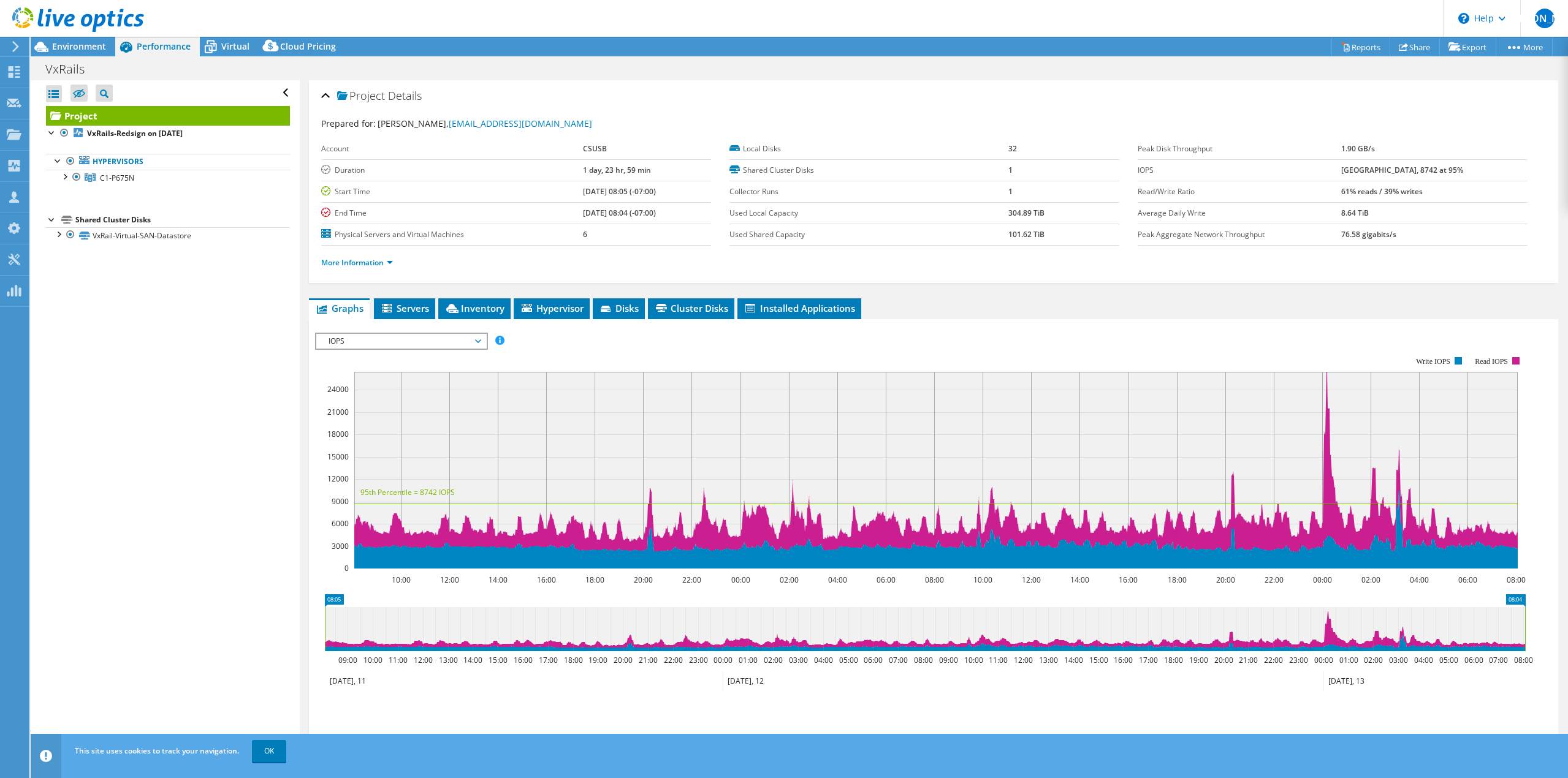
click at [433, 348] on span "IOPS" at bounding box center [401, 341] width 157 height 15
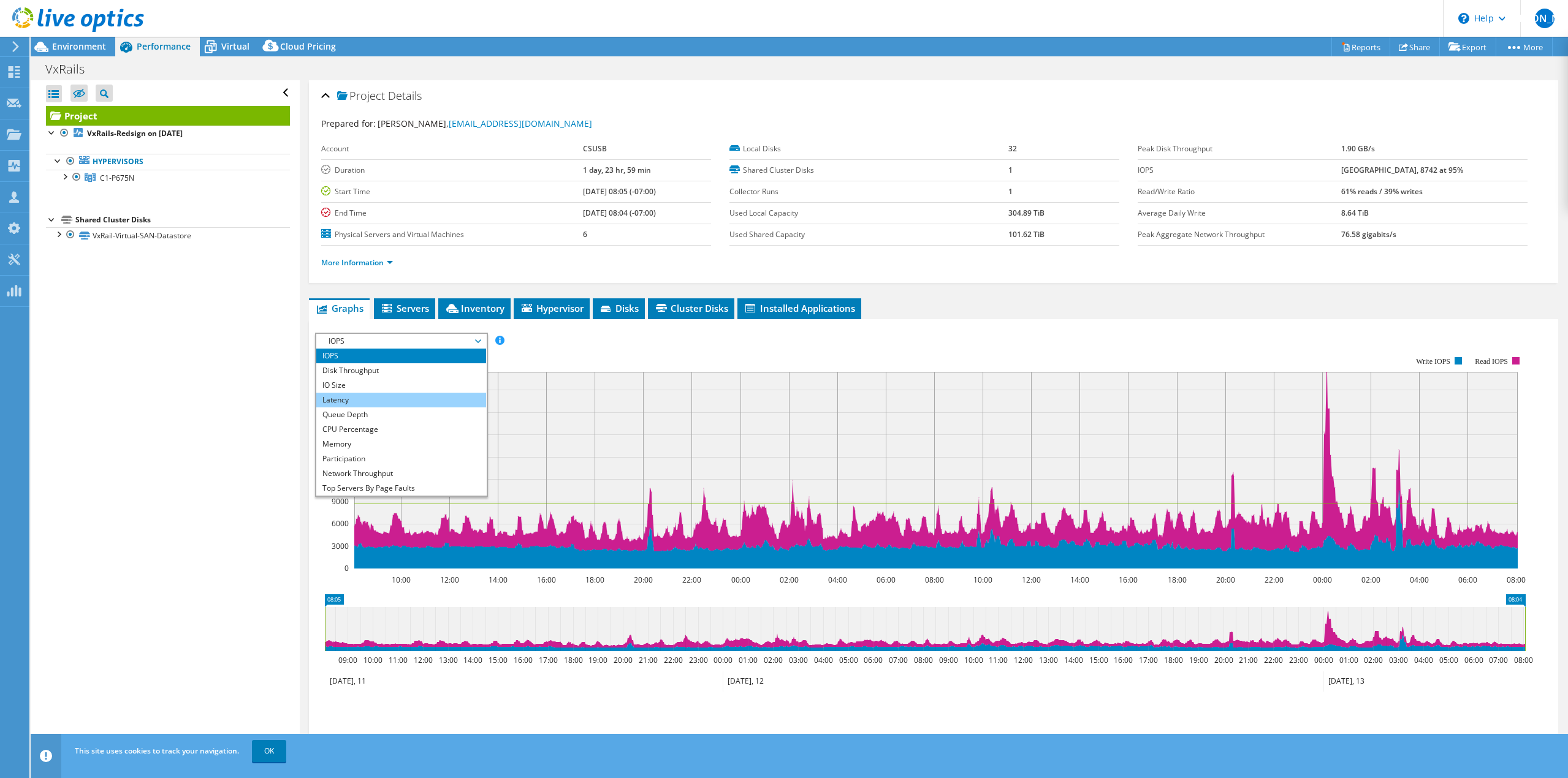
click at [420, 395] on li "Latency" at bounding box center [401, 401] width 170 height 15
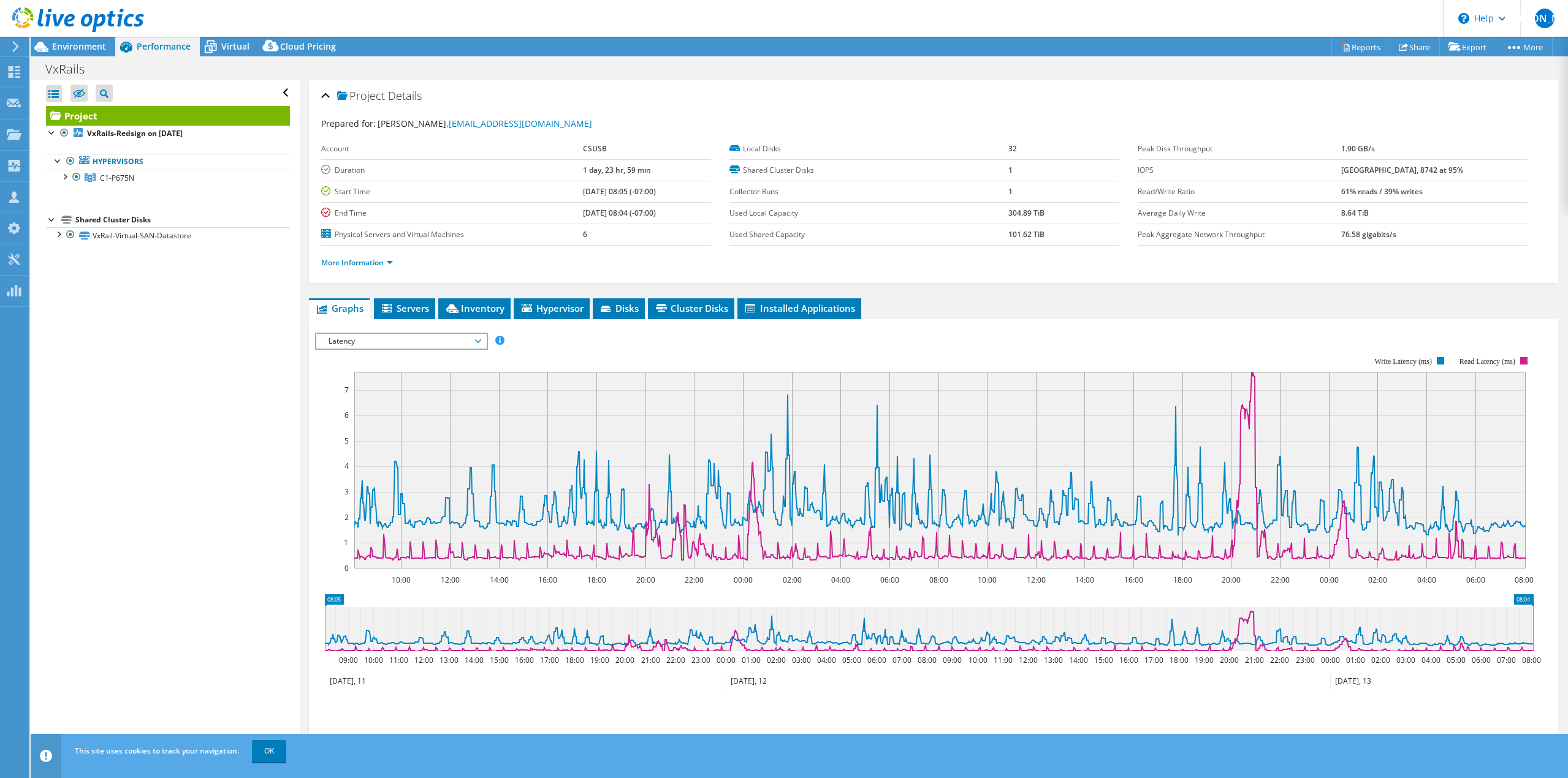
click at [1469, 430] on rect at bounding box center [940, 470] width 1172 height 197
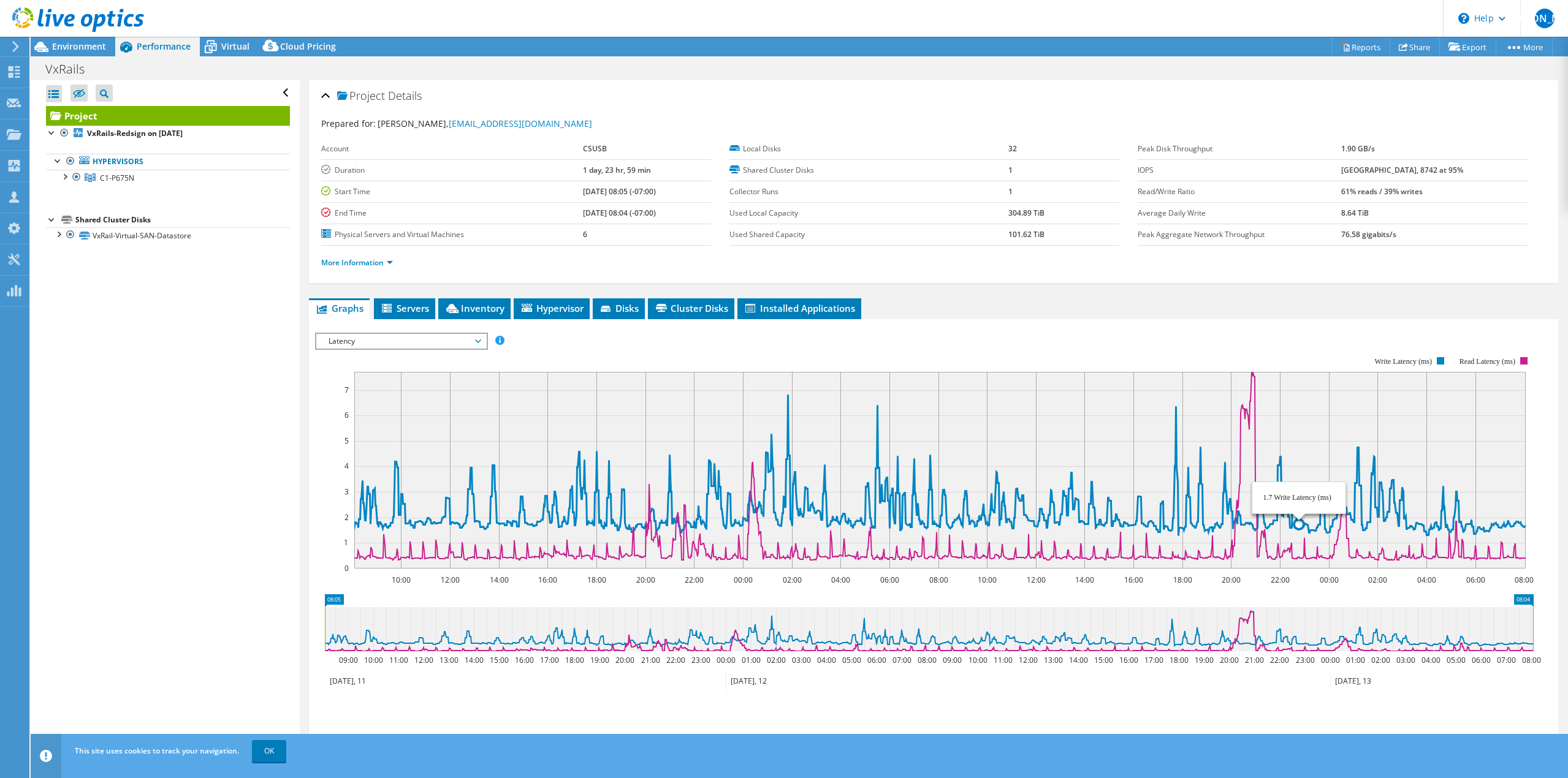
drag, startPoint x: 1358, startPoint y: 514, endPoint x: 1299, endPoint y: 433, distance: 100.2
click at [1299, 433] on rect at bounding box center [940, 470] width 1172 height 197
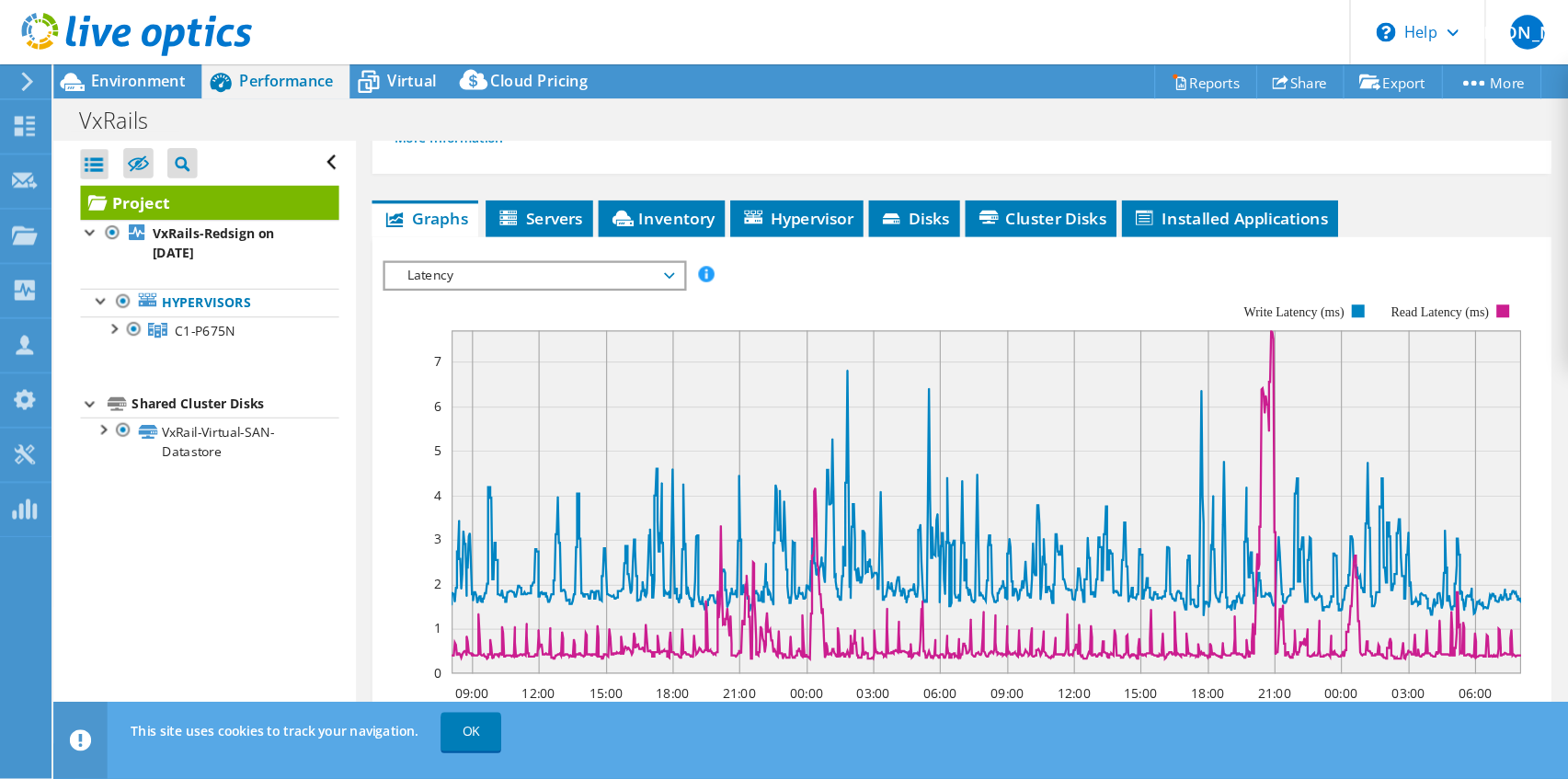
scroll to position [368, 0]
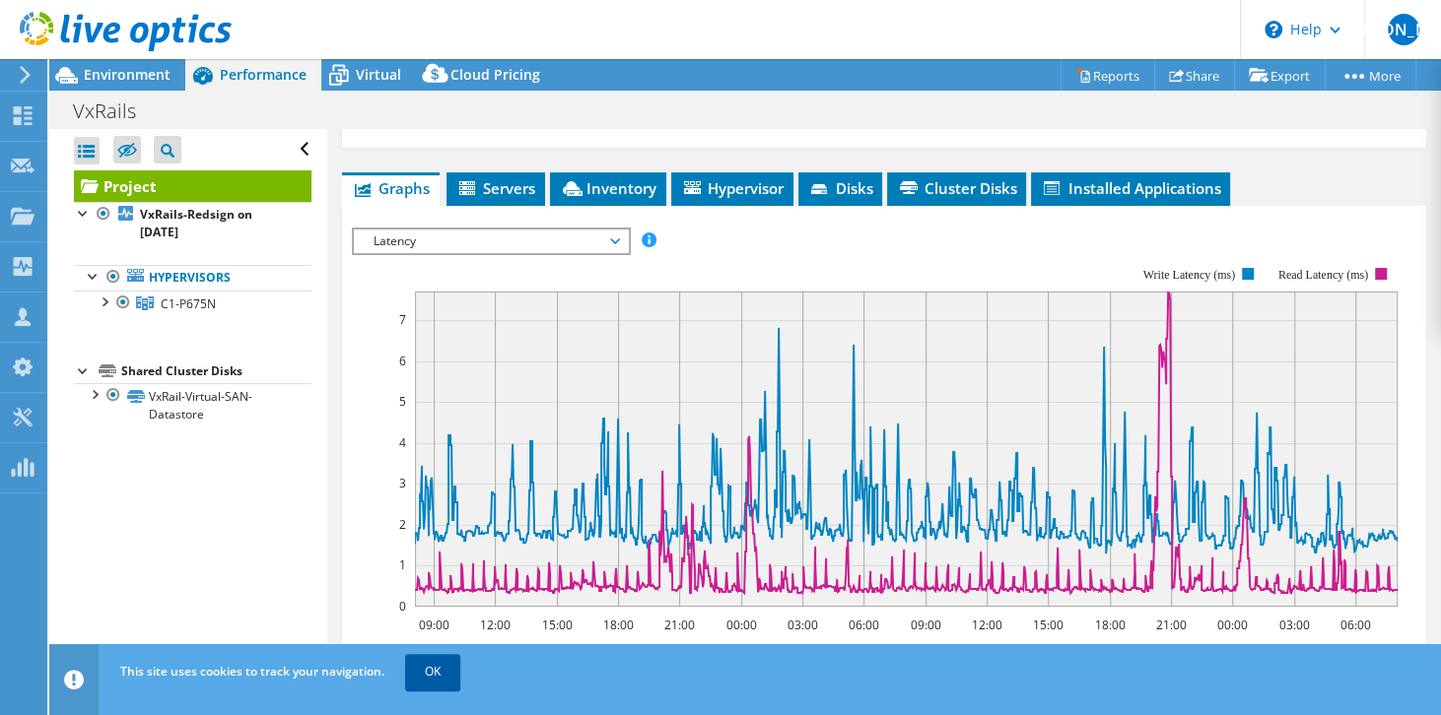
click at [427, 664] on link "OK" at bounding box center [432, 671] width 55 height 35
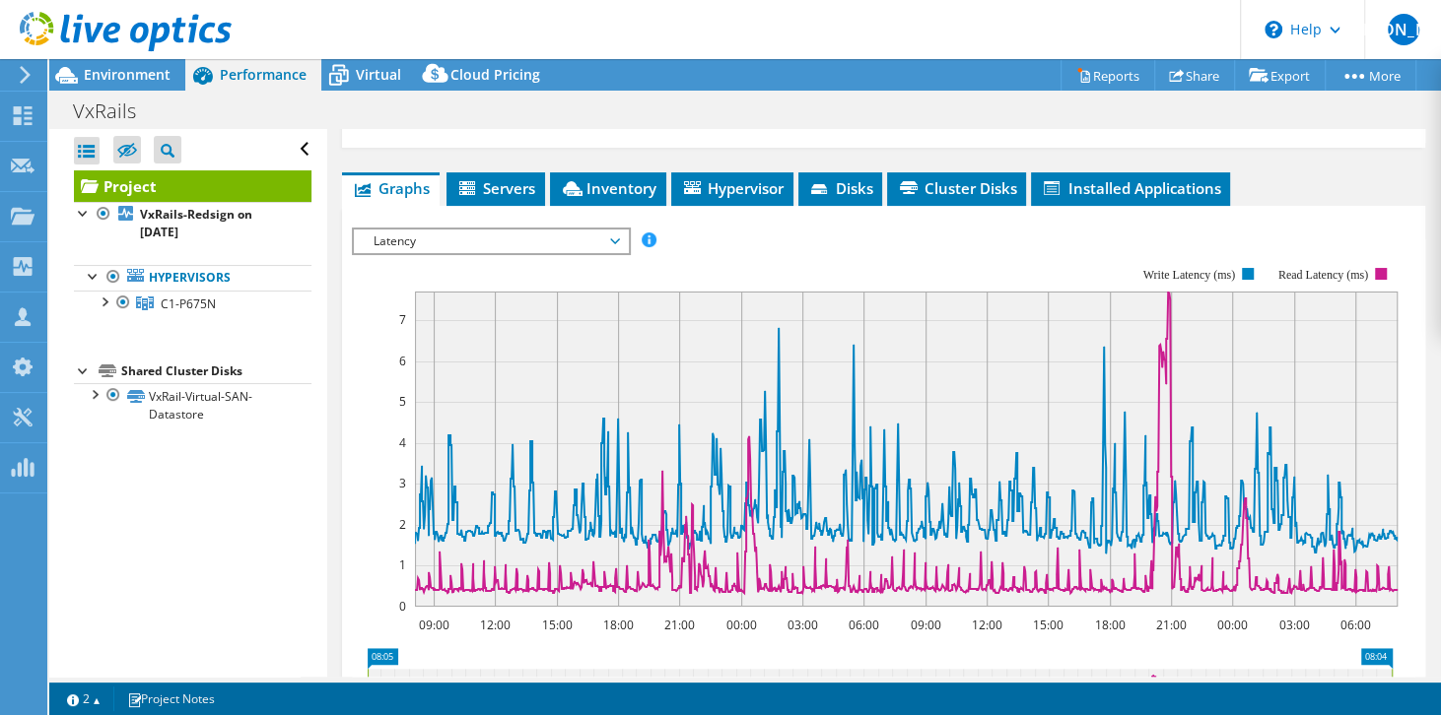
click at [293, 142] on div "Open All Close All Hide Excluded Nodes Project Tree Filter" at bounding box center [192, 149] width 237 height 41
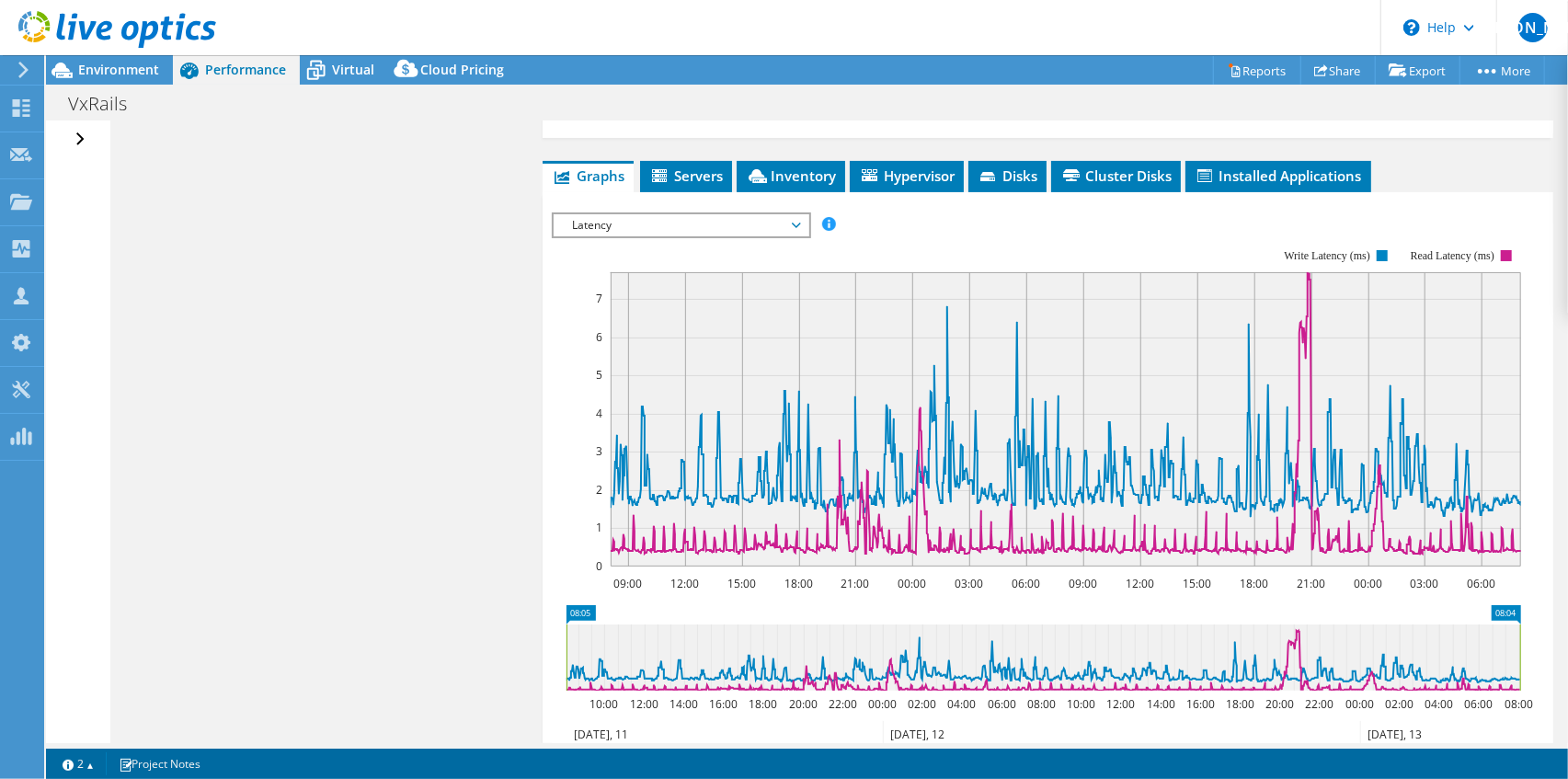
click at [726, 215] on span "Latency" at bounding box center [680, 226] width 236 height 22
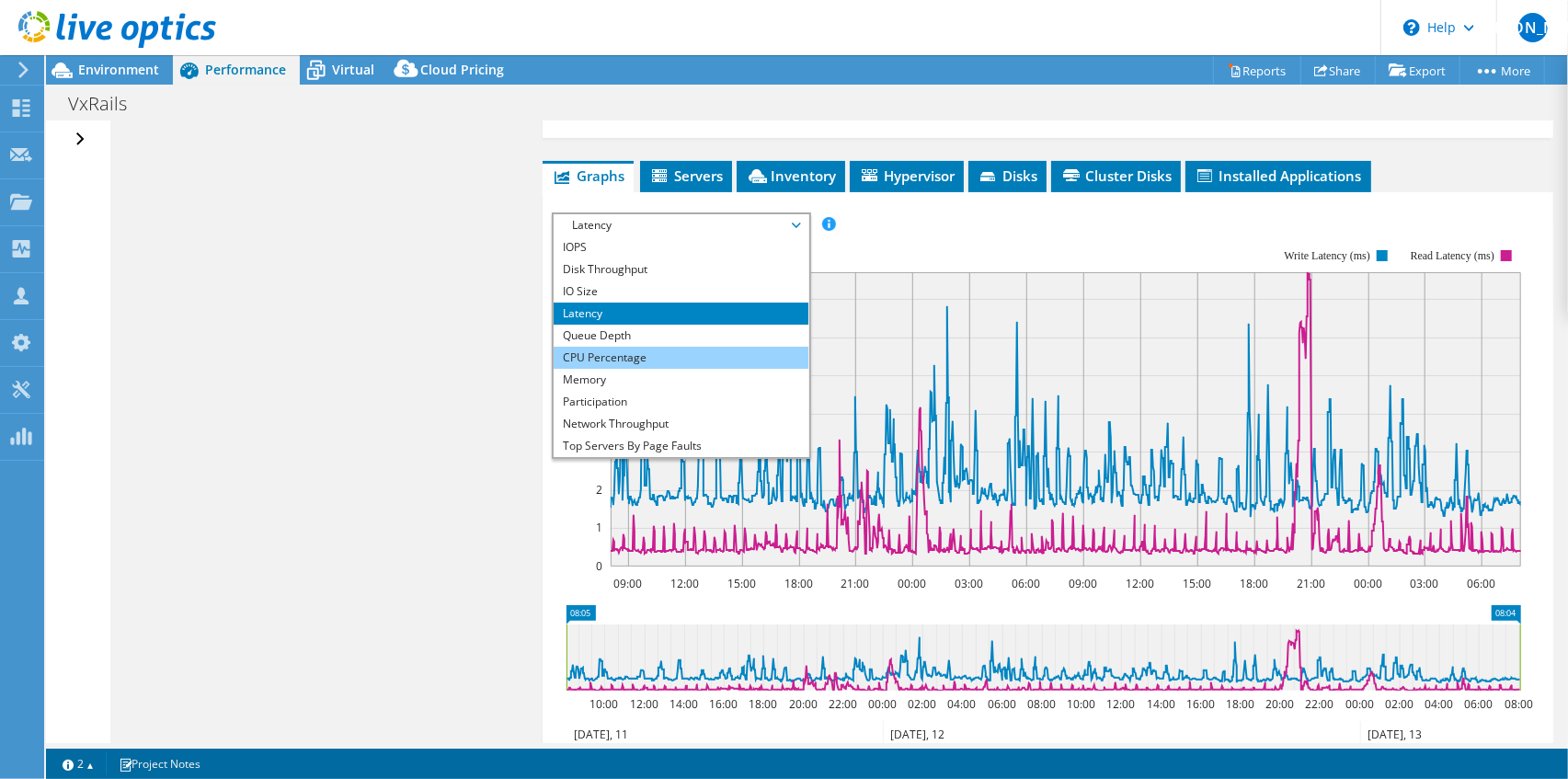
click at [654, 346] on li "CPU Percentage" at bounding box center [680, 357] width 255 height 22
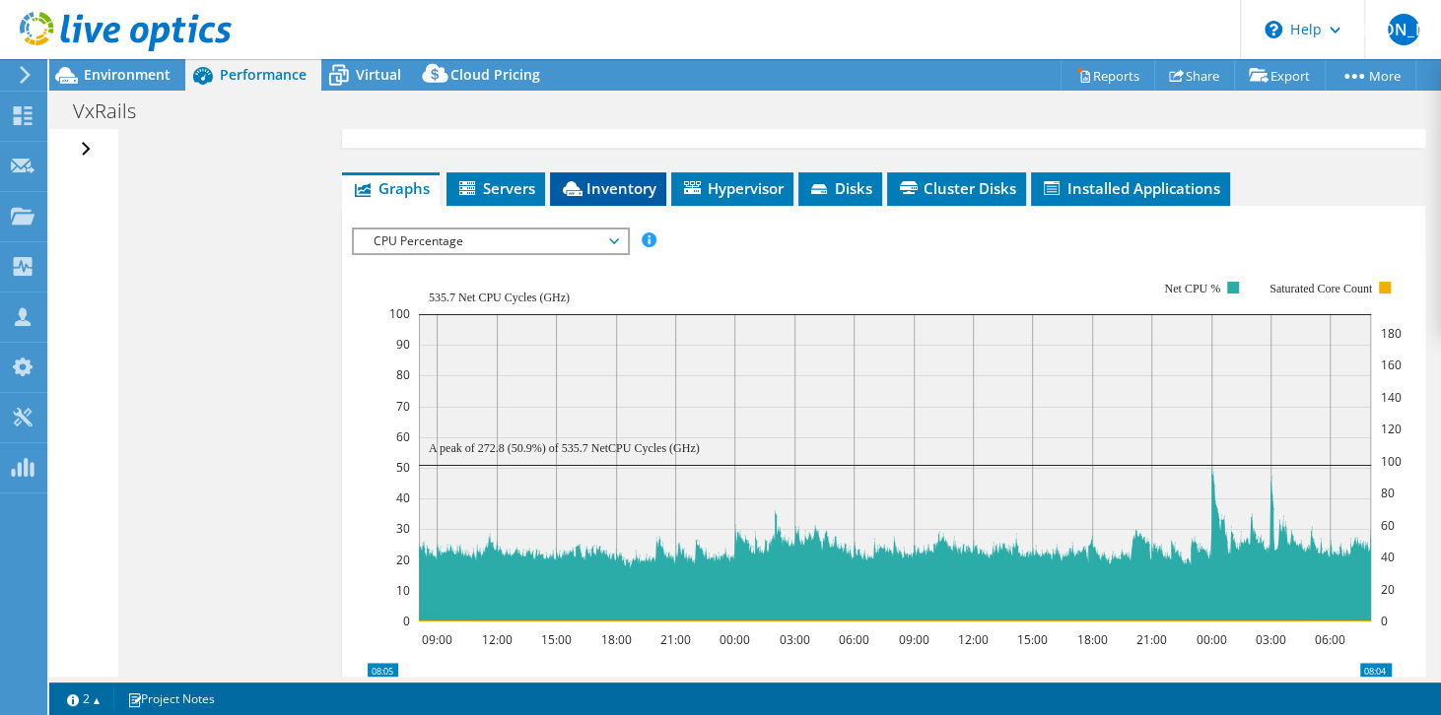
click at [637, 178] on span "Inventory" at bounding box center [608, 188] width 97 height 20
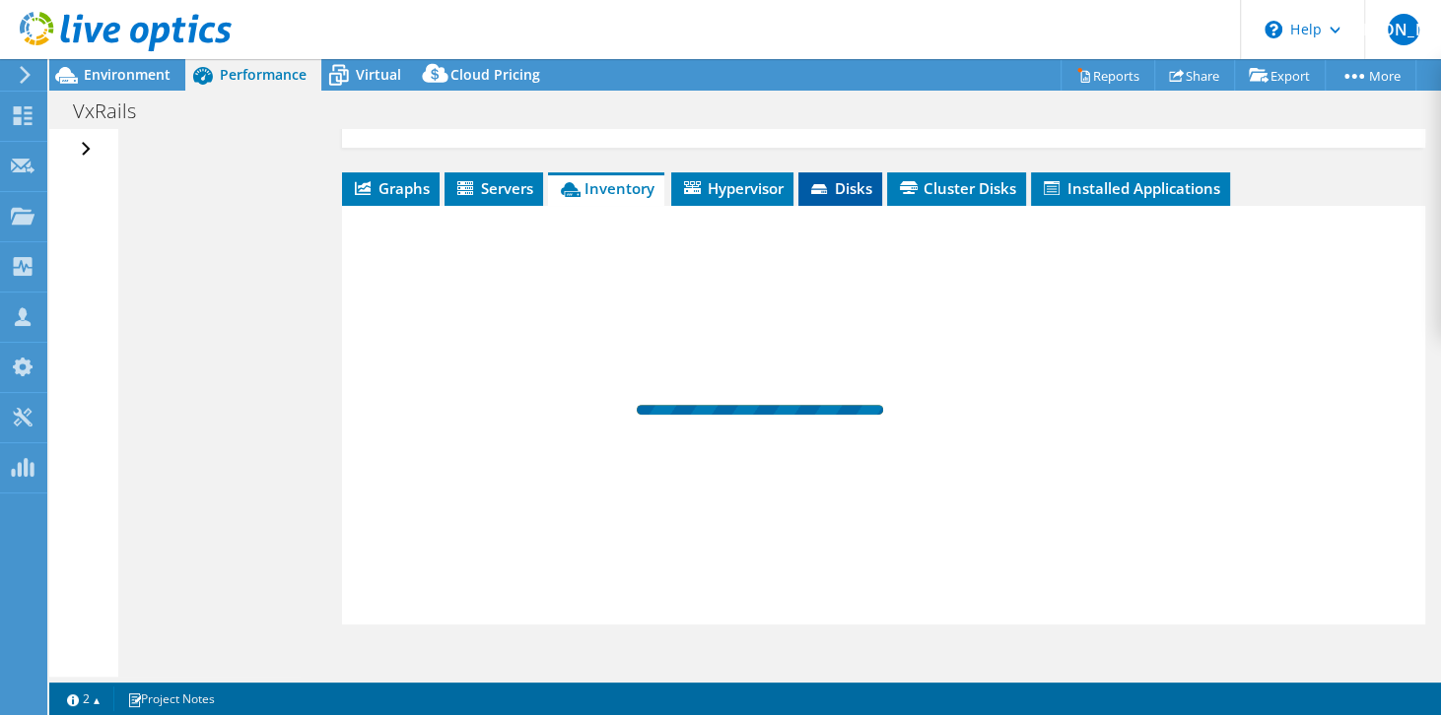
scroll to position [390, 0]
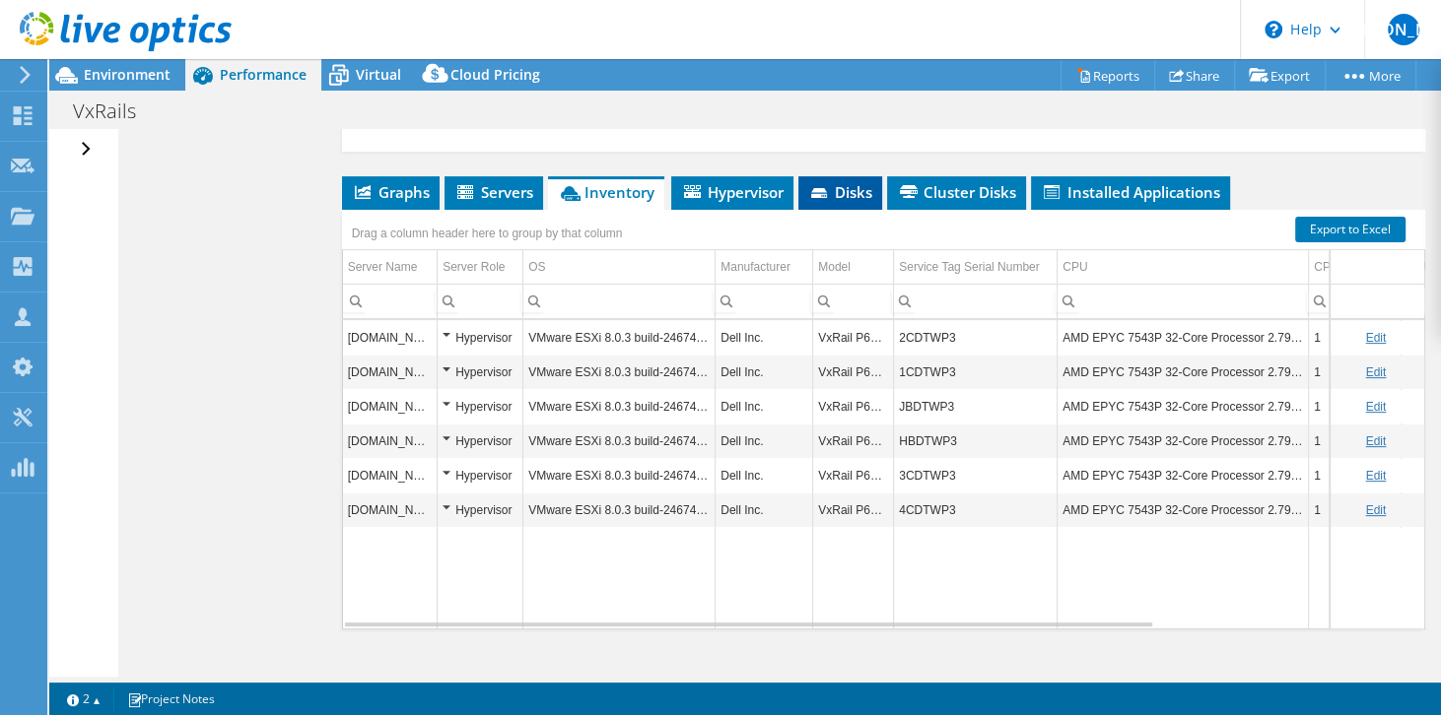
click at [830, 182] on span "Disks" at bounding box center [840, 192] width 64 height 20
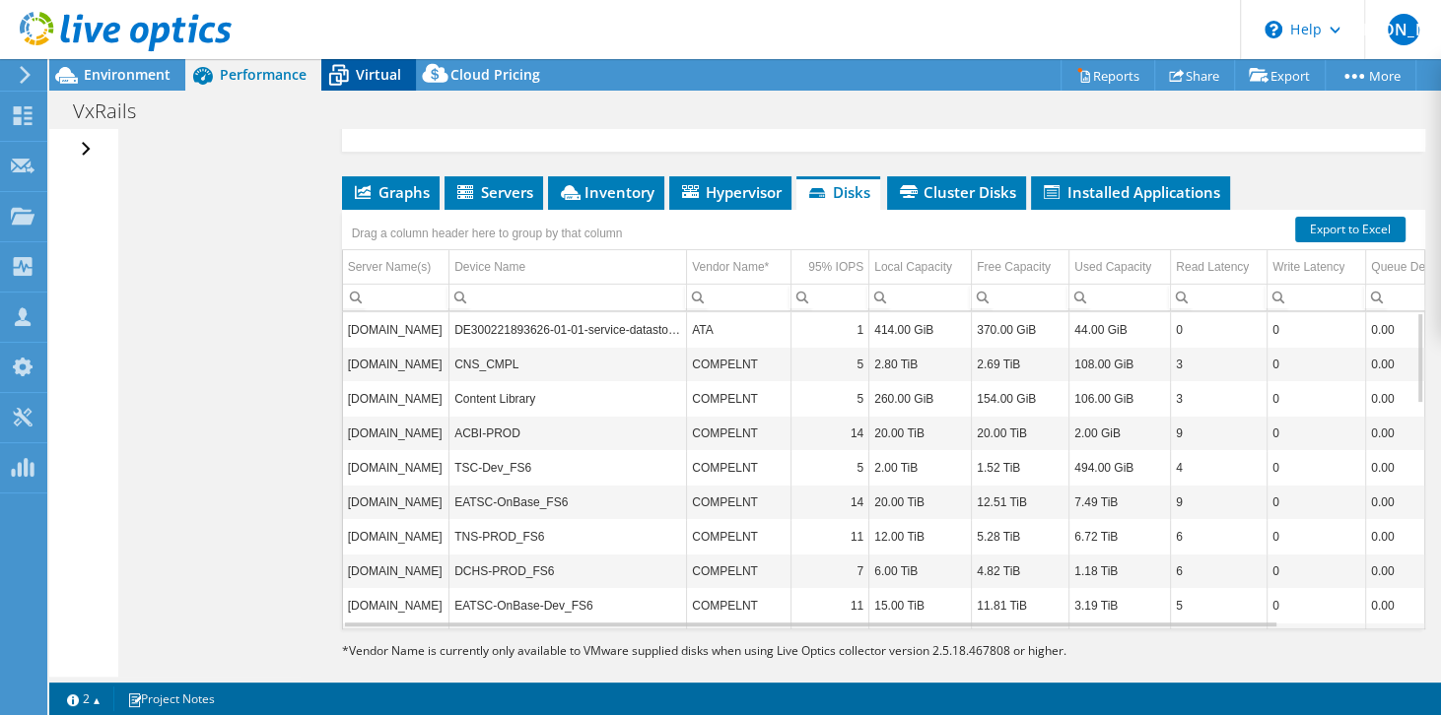
click at [364, 75] on span "Virtual" at bounding box center [378, 74] width 45 height 19
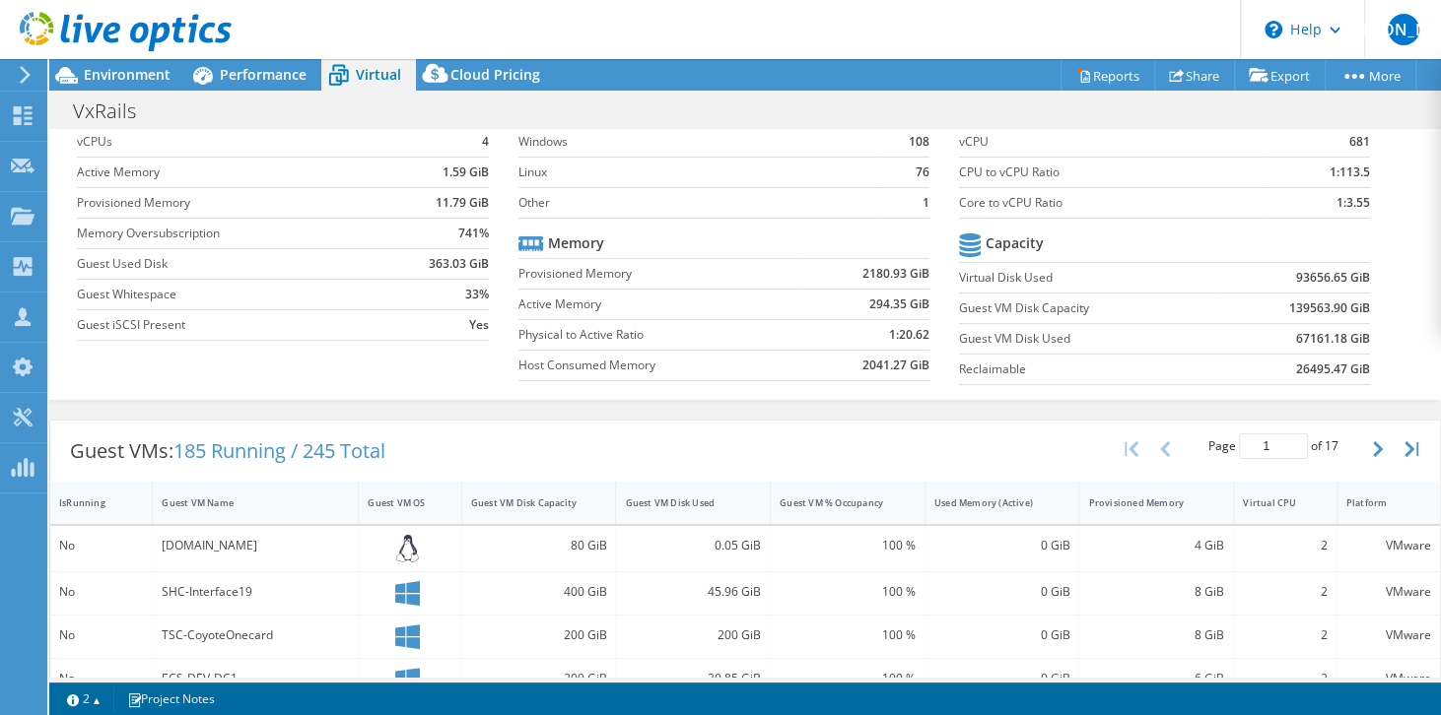
scroll to position [0, 0]
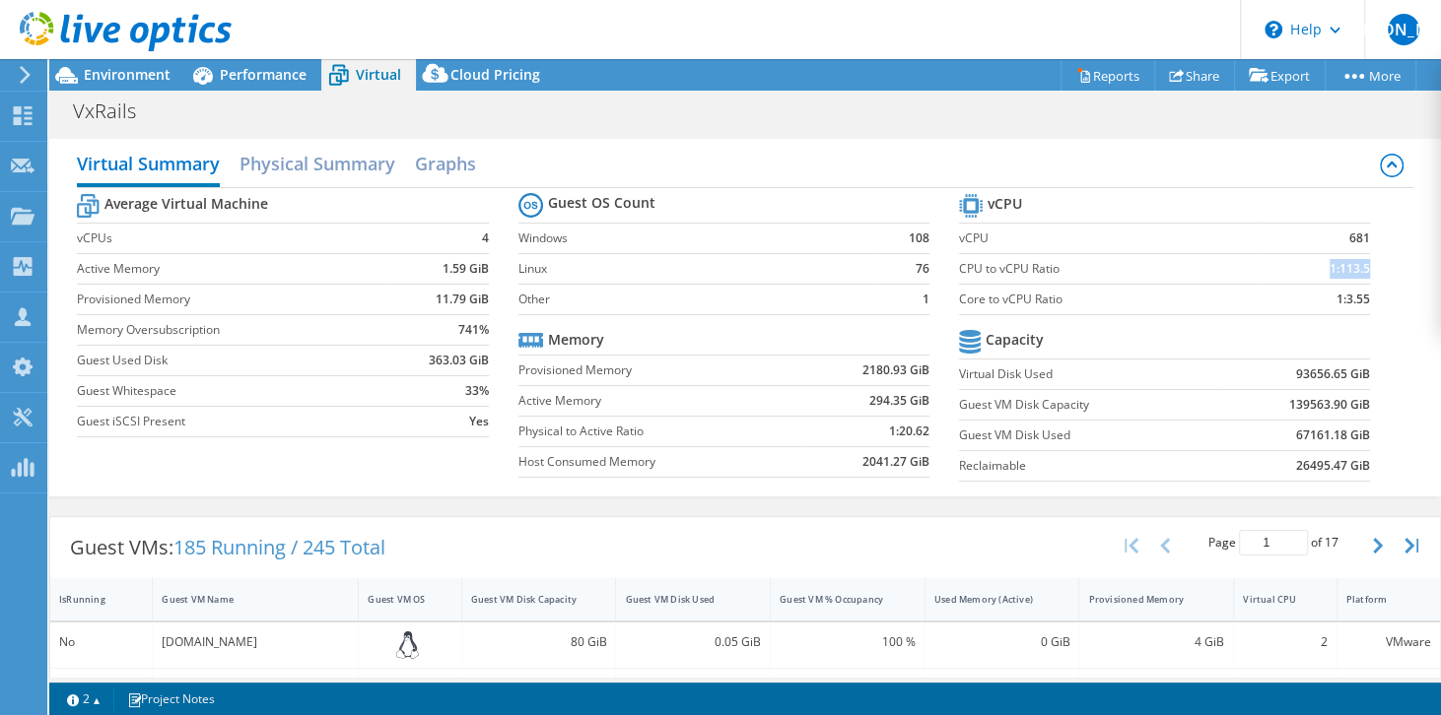
drag, startPoint x: 1361, startPoint y: 266, endPoint x: 1318, endPoint y: 266, distance: 42.4
click at [1318, 266] on td "1:113.5" at bounding box center [1315, 268] width 108 height 31
click at [273, 80] on span "Performance" at bounding box center [263, 74] width 87 height 19
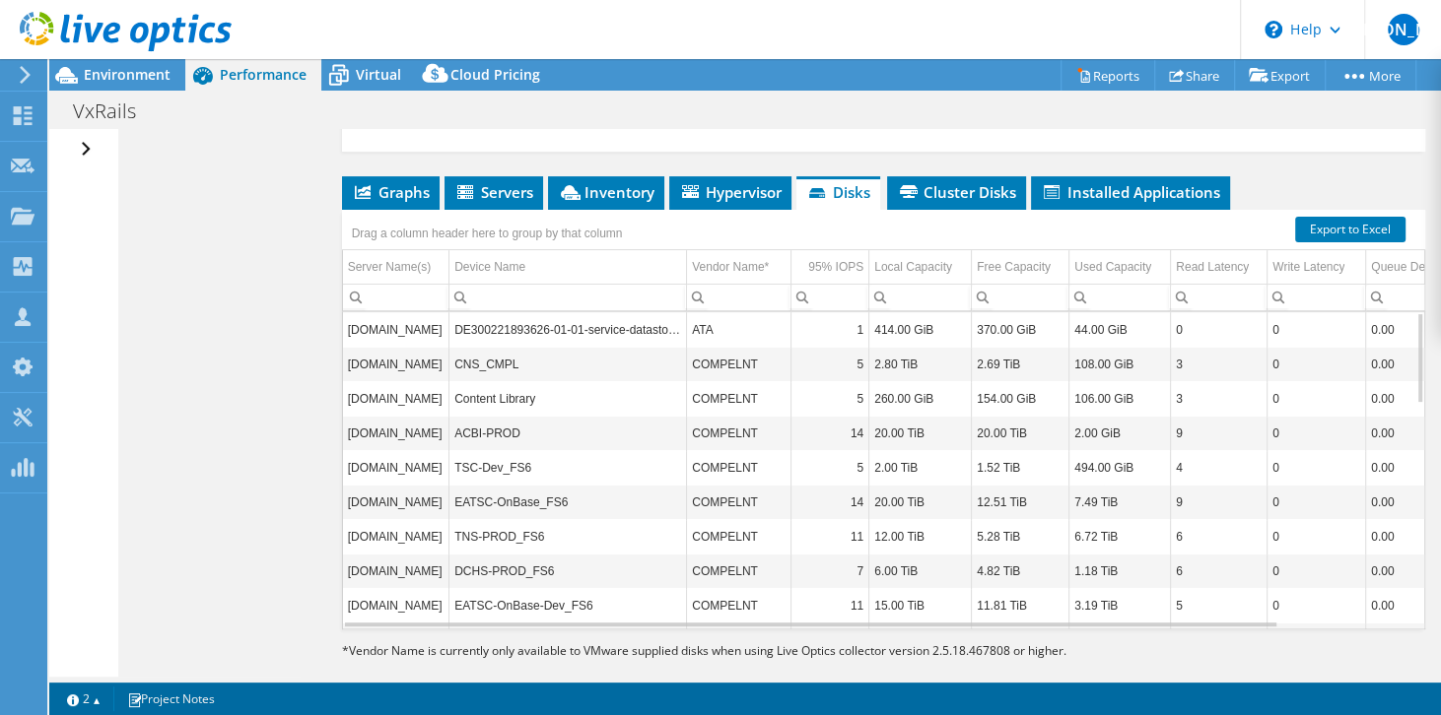
click at [83, 156] on div "Open All Close All Hide Excluded Nodes Project Tree Filter" at bounding box center [88, 149] width 29 height 41
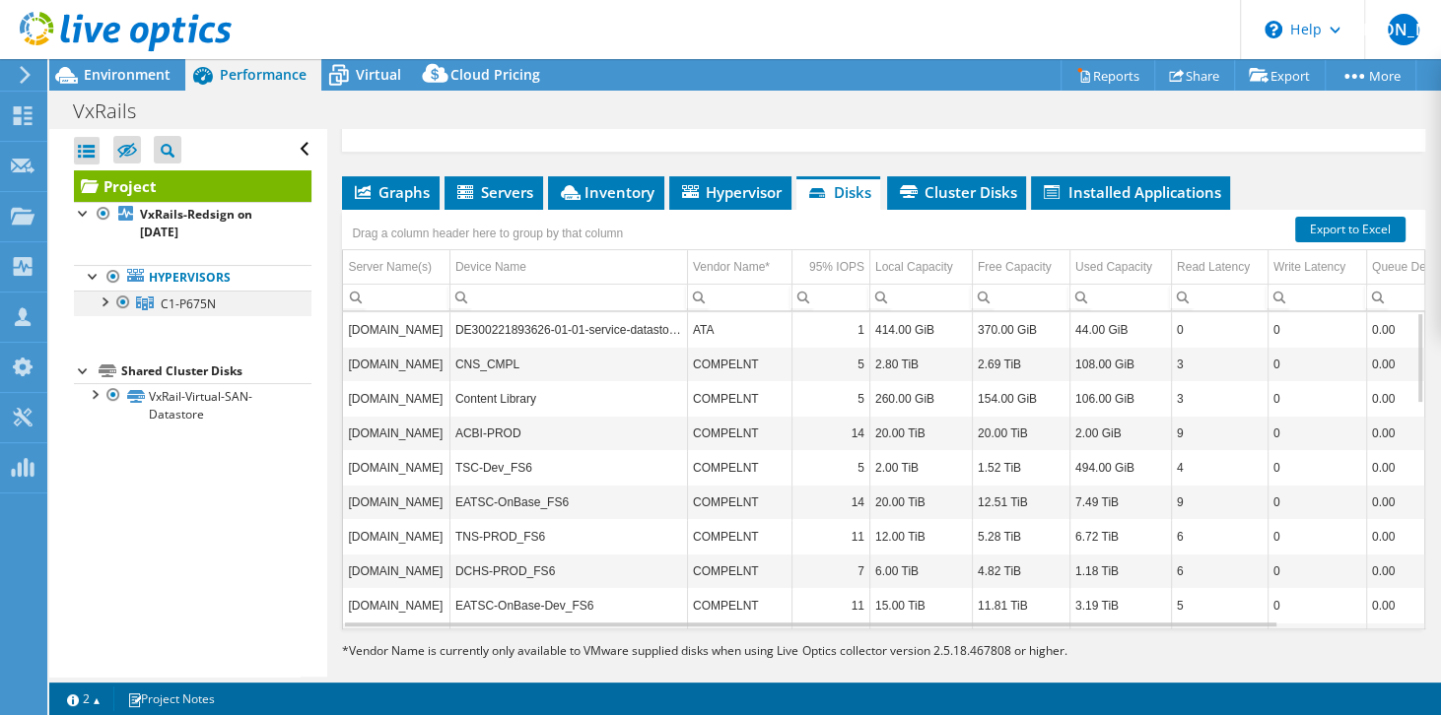
click at [106, 300] on div at bounding box center [104, 301] width 20 height 20
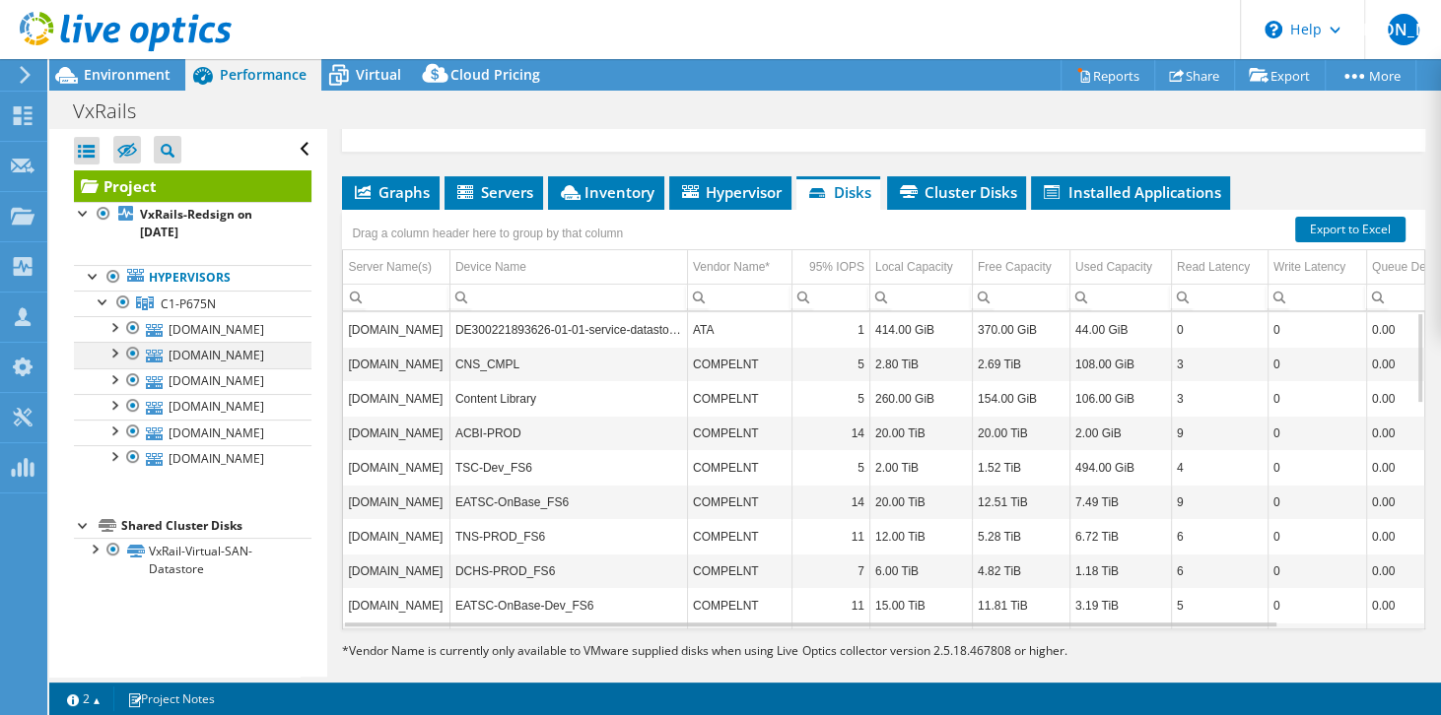
click at [132, 353] on div at bounding box center [133, 354] width 20 height 24
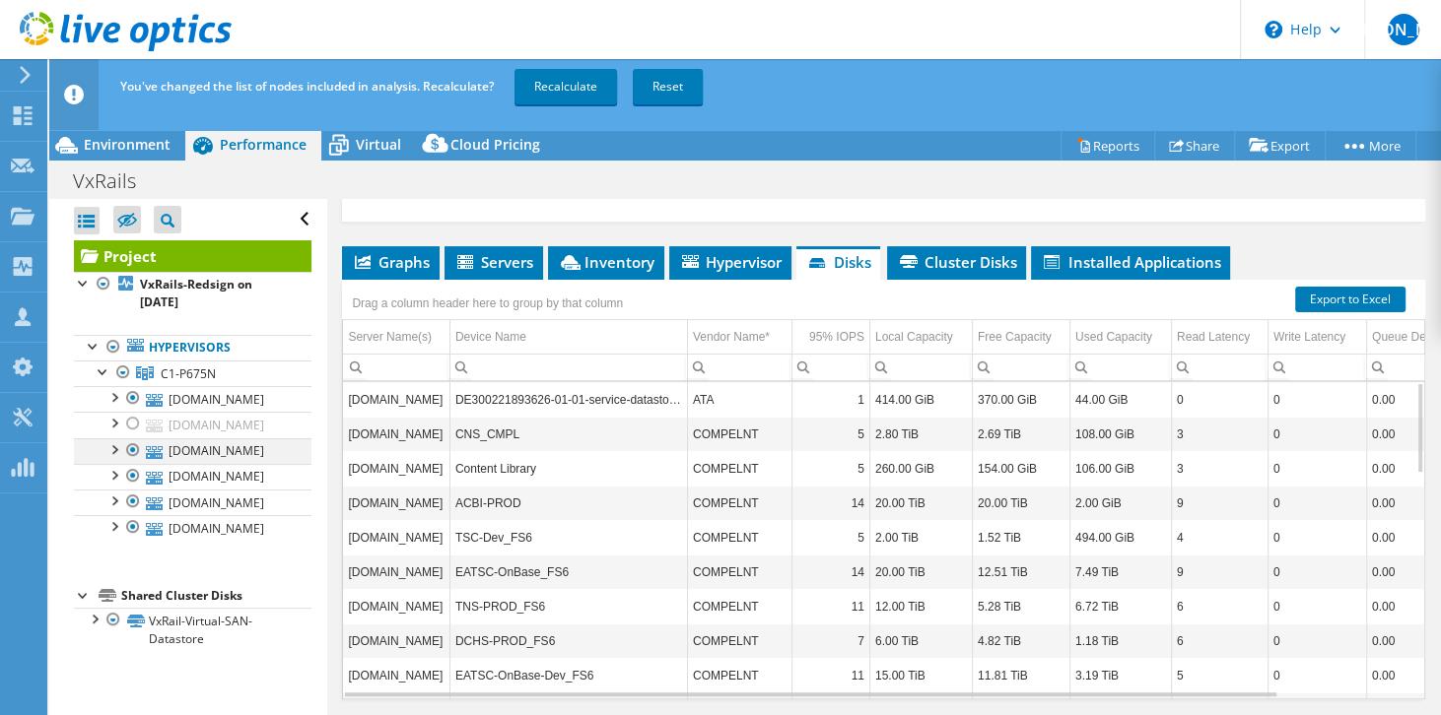
click at [125, 451] on div at bounding box center [133, 450] width 20 height 24
click at [123, 471] on div at bounding box center [133, 476] width 20 height 24
click at [130, 496] on div at bounding box center [133, 502] width 20 height 24
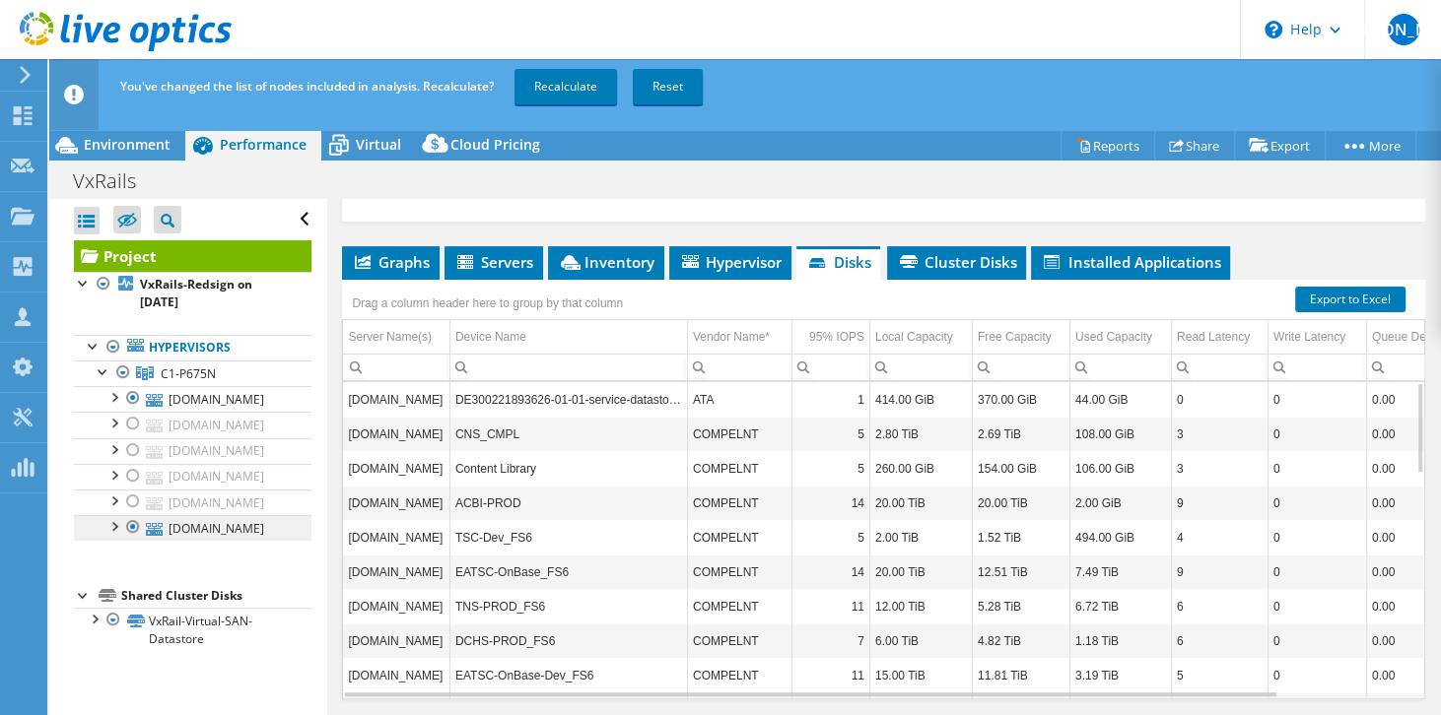
drag, startPoint x: 132, startPoint y: 520, endPoint x: 212, endPoint y: 536, distance: 81.4
click at [130, 520] on div at bounding box center [133, 527] width 20 height 24
click at [579, 94] on link "Recalculate" at bounding box center [565, 86] width 102 height 35
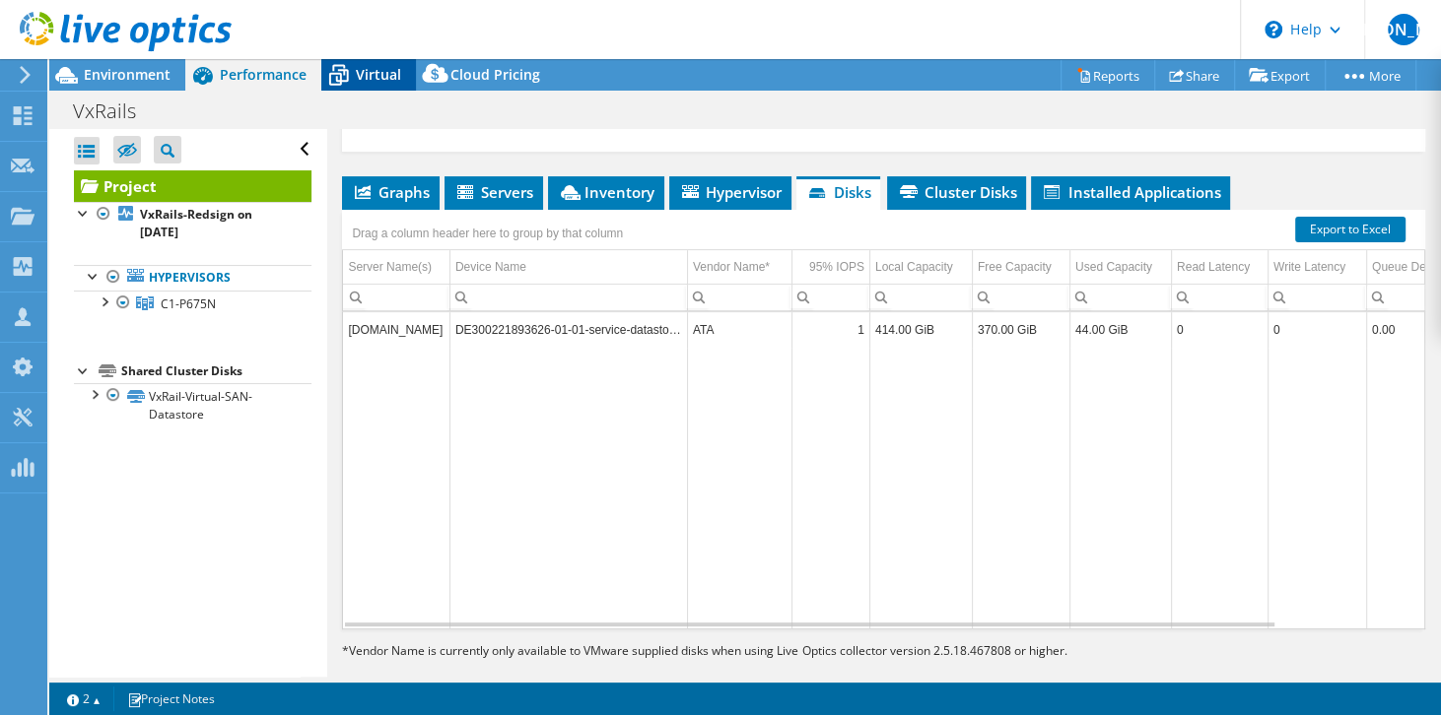
click at [387, 78] on span "Virtual" at bounding box center [378, 74] width 45 height 19
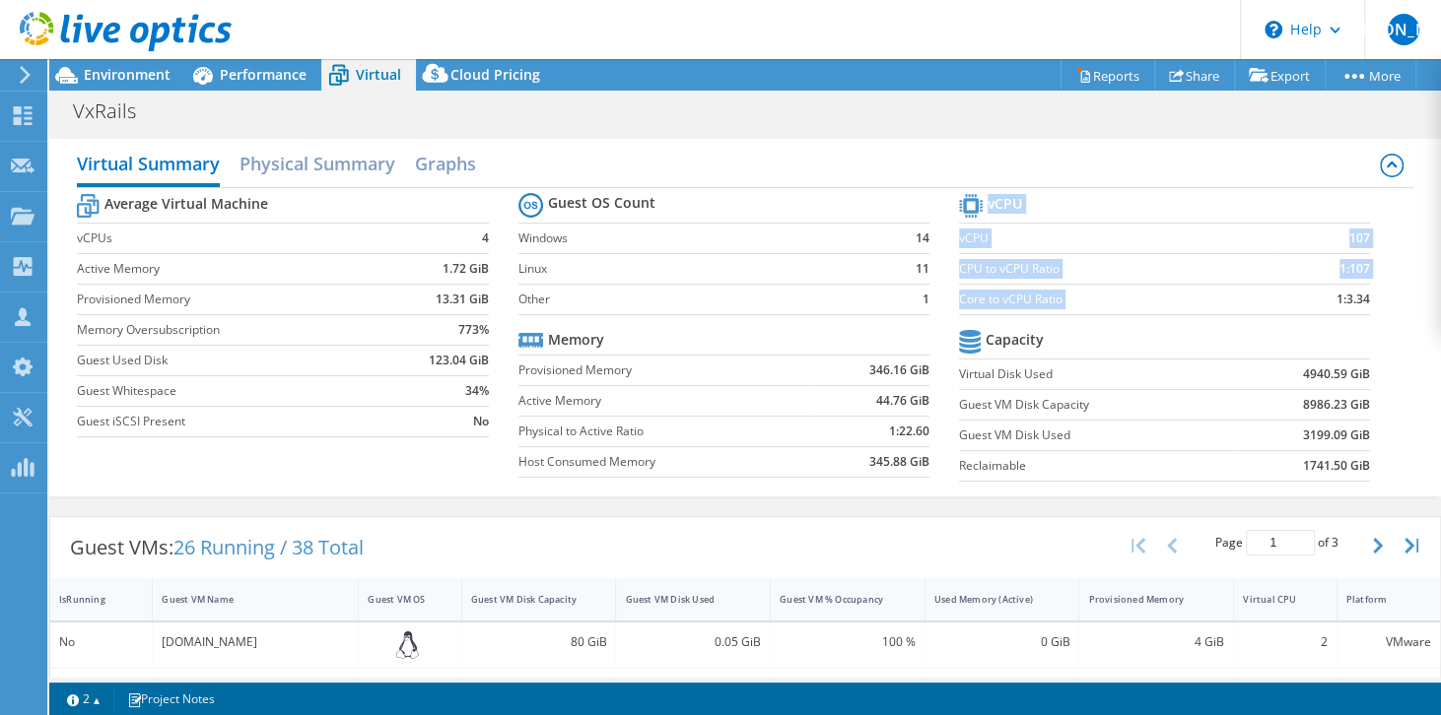
drag, startPoint x: 1358, startPoint y: 300, endPoint x: 1321, endPoint y: 302, distance: 36.6
click at [1321, 302] on section "vCPU vCPU 107 CPU to vCPU Ratio 1:107 Core to vCPU Ratio 1:3.34 Capacity Virtua…" at bounding box center [1179, 340] width 440 height 302
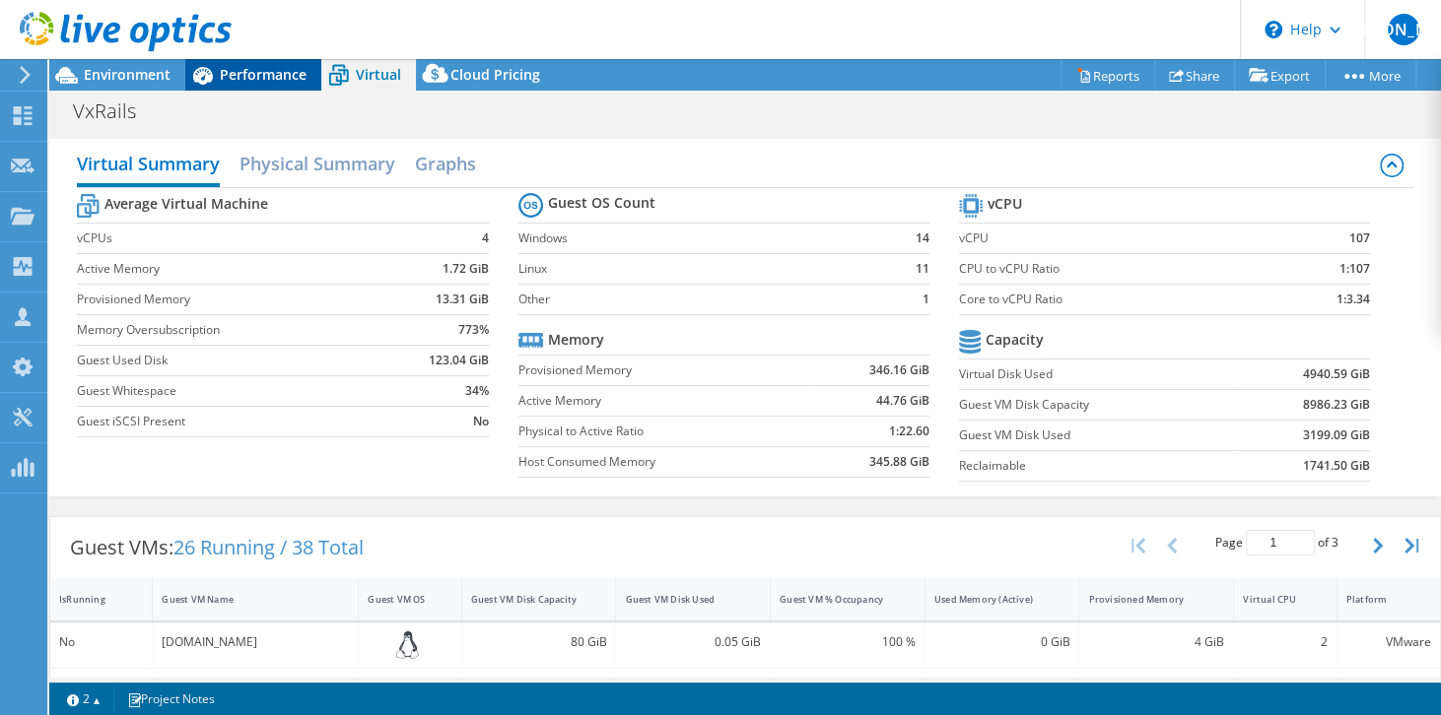
click at [229, 75] on span "Performance" at bounding box center [263, 74] width 87 height 19
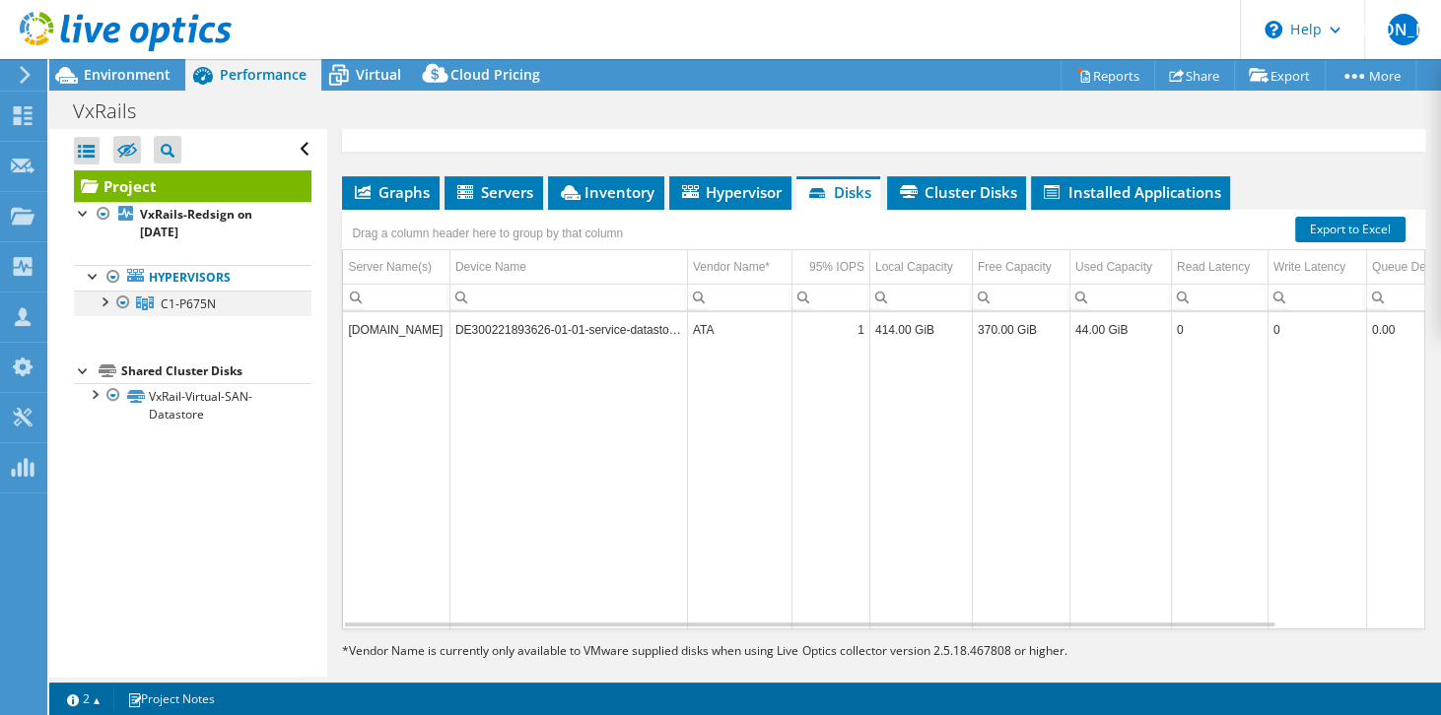
click at [104, 297] on div at bounding box center [104, 301] width 20 height 20
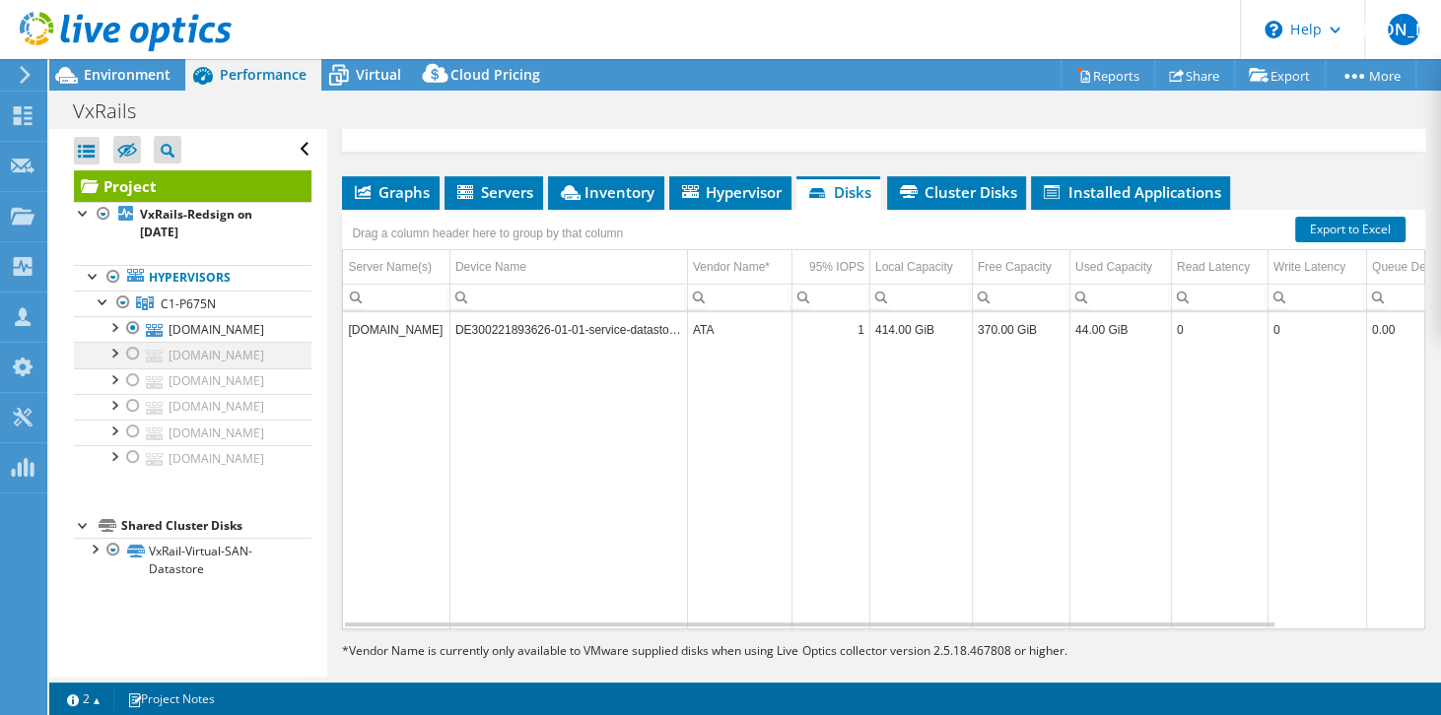
click at [131, 354] on div at bounding box center [133, 354] width 20 height 24
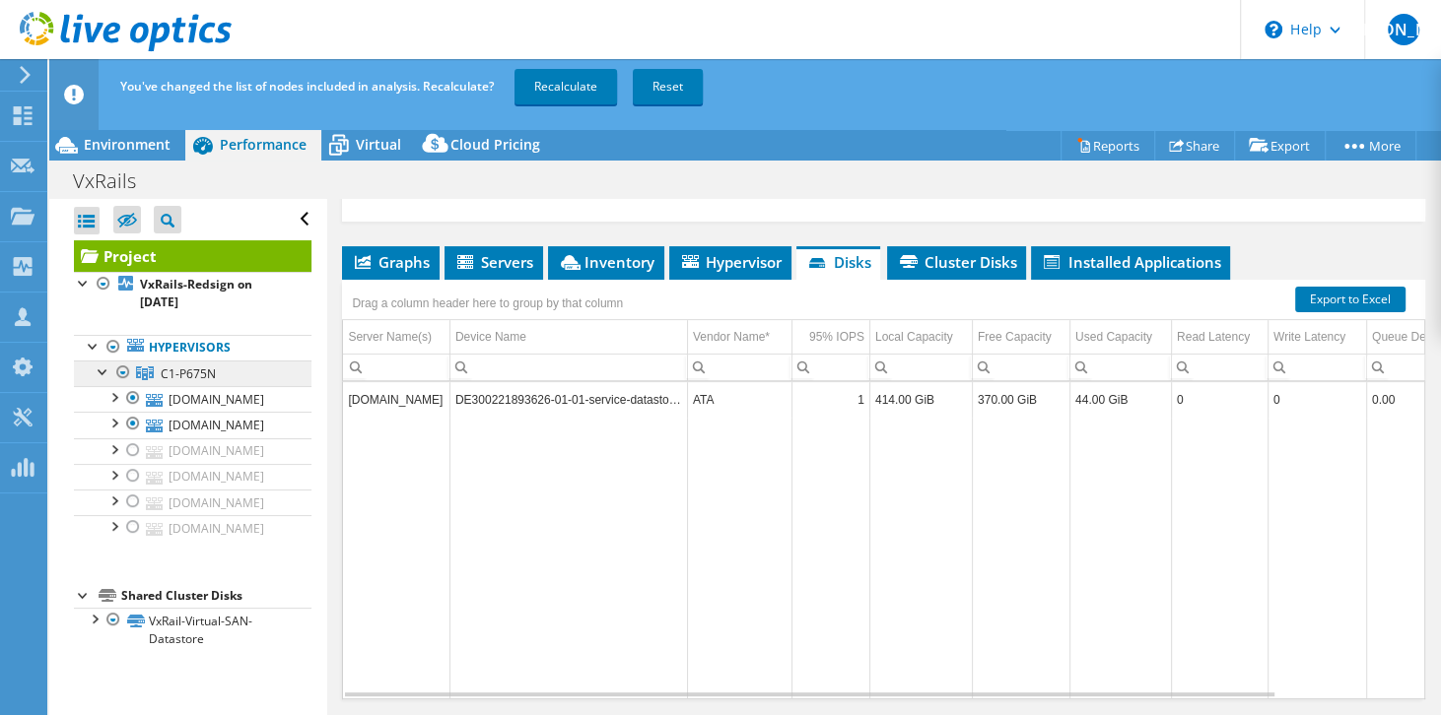
click at [135, 335] on link "Hypervisors" at bounding box center [192, 348] width 237 height 26
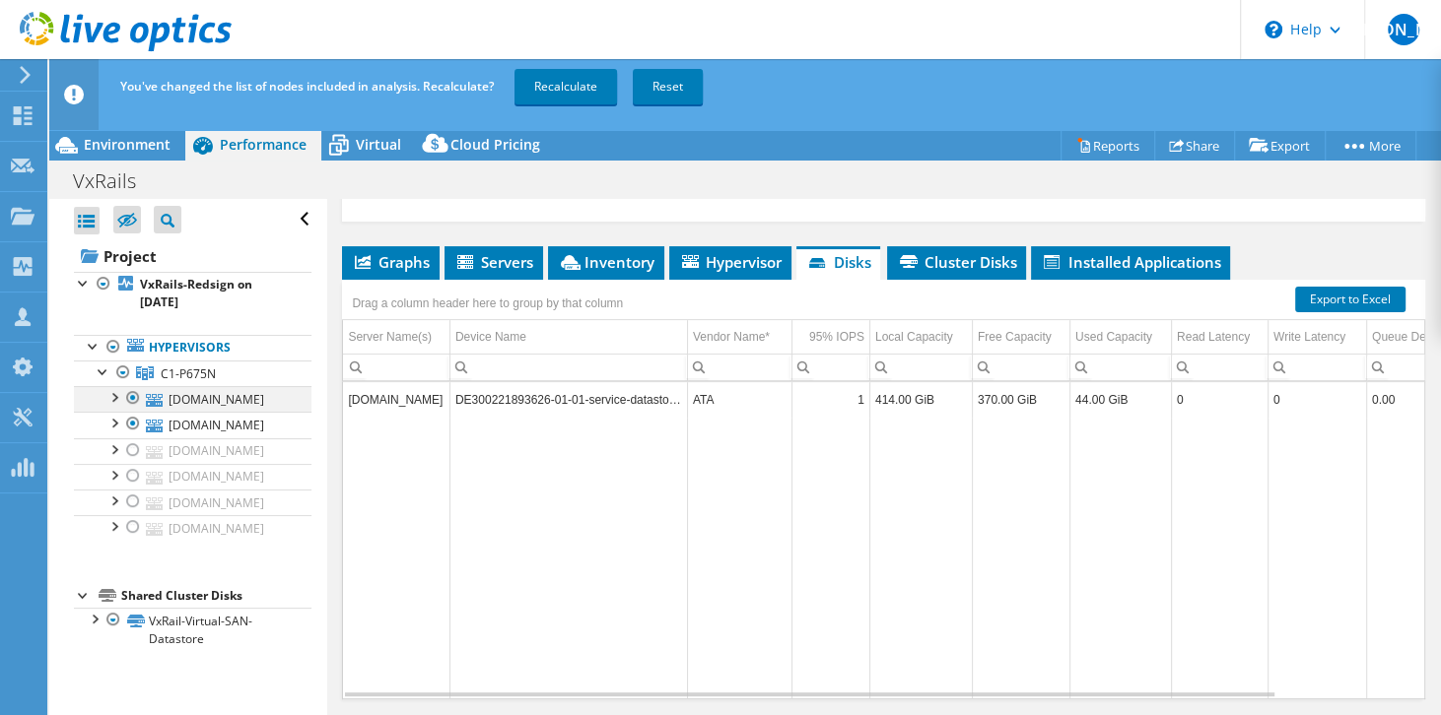
click at [132, 395] on div at bounding box center [133, 398] width 20 height 24
click at [541, 93] on link "Recalculate" at bounding box center [565, 86] width 102 height 35
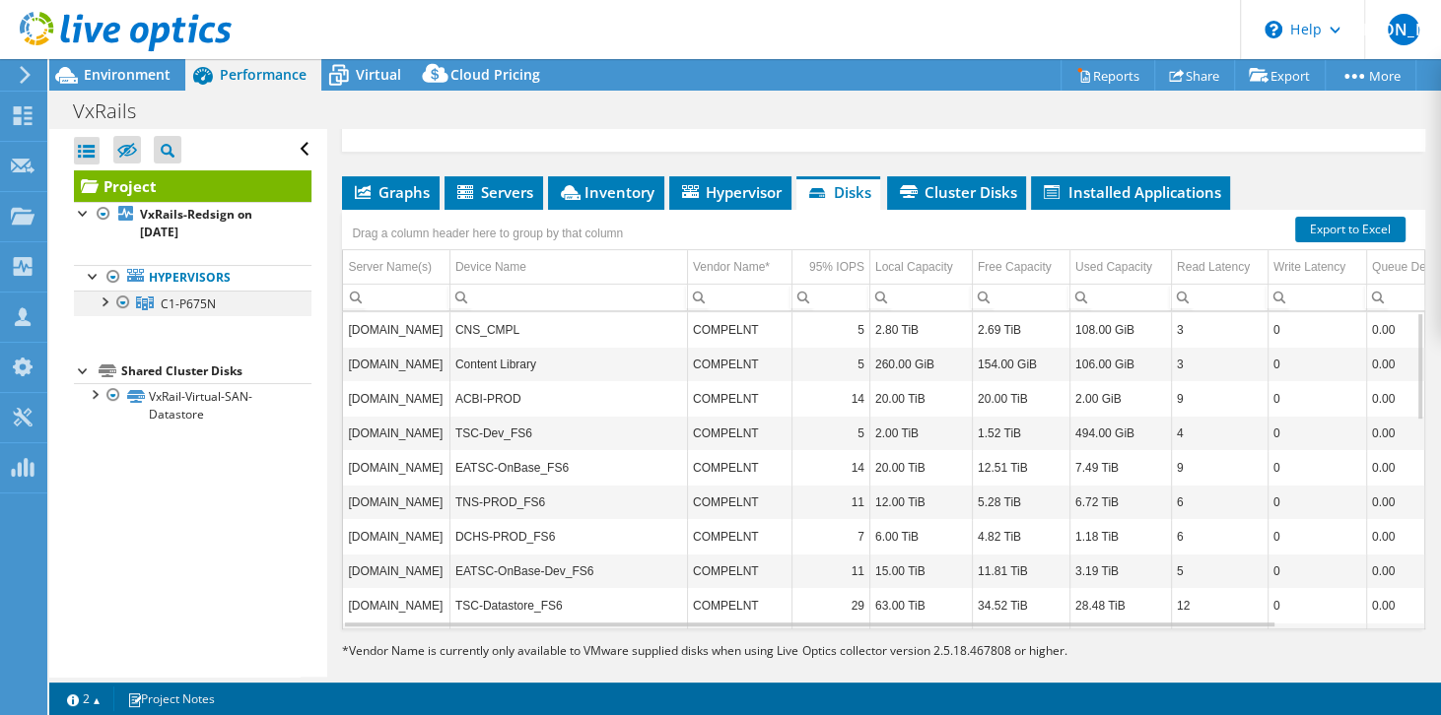
click at [110, 299] on div at bounding box center [104, 301] width 20 height 20
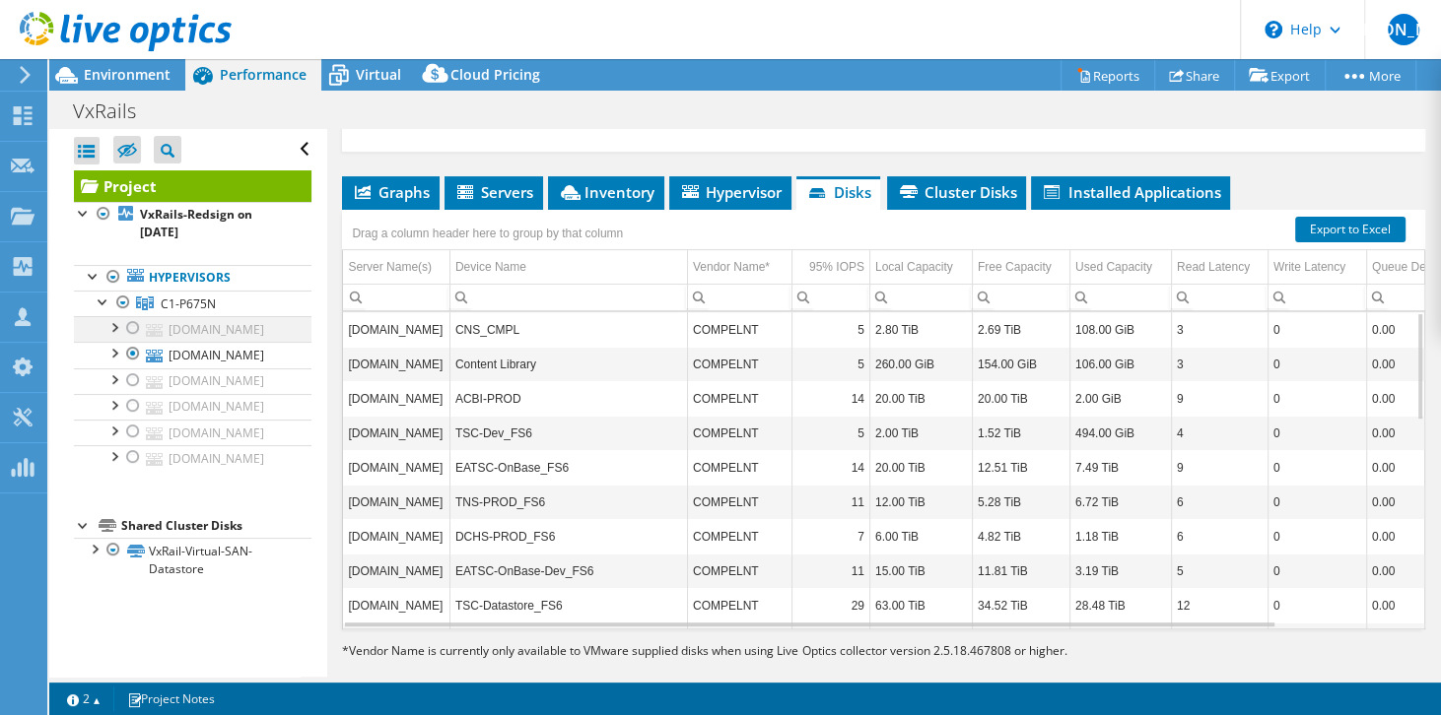
click at [131, 332] on div at bounding box center [133, 328] width 20 height 24
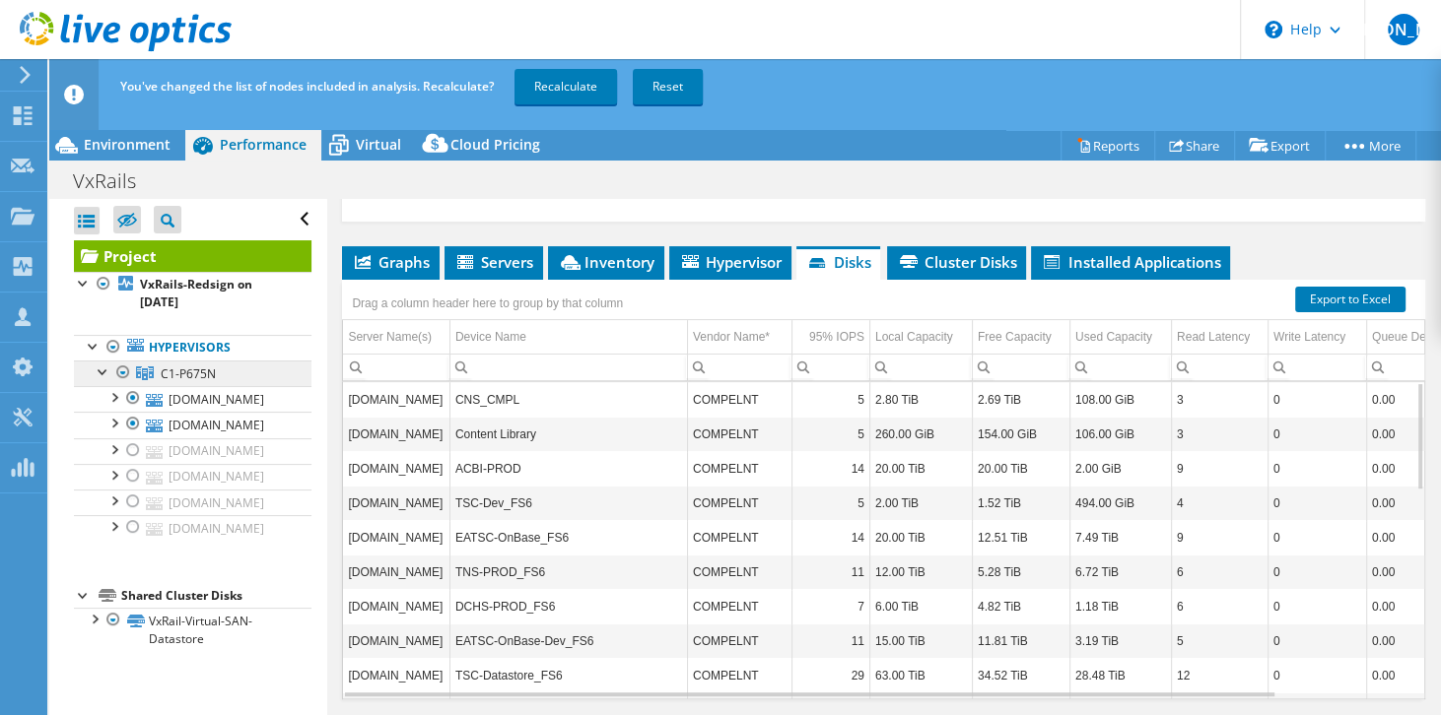
click at [134, 369] on link "C1-P675N" at bounding box center [192, 374] width 237 height 26
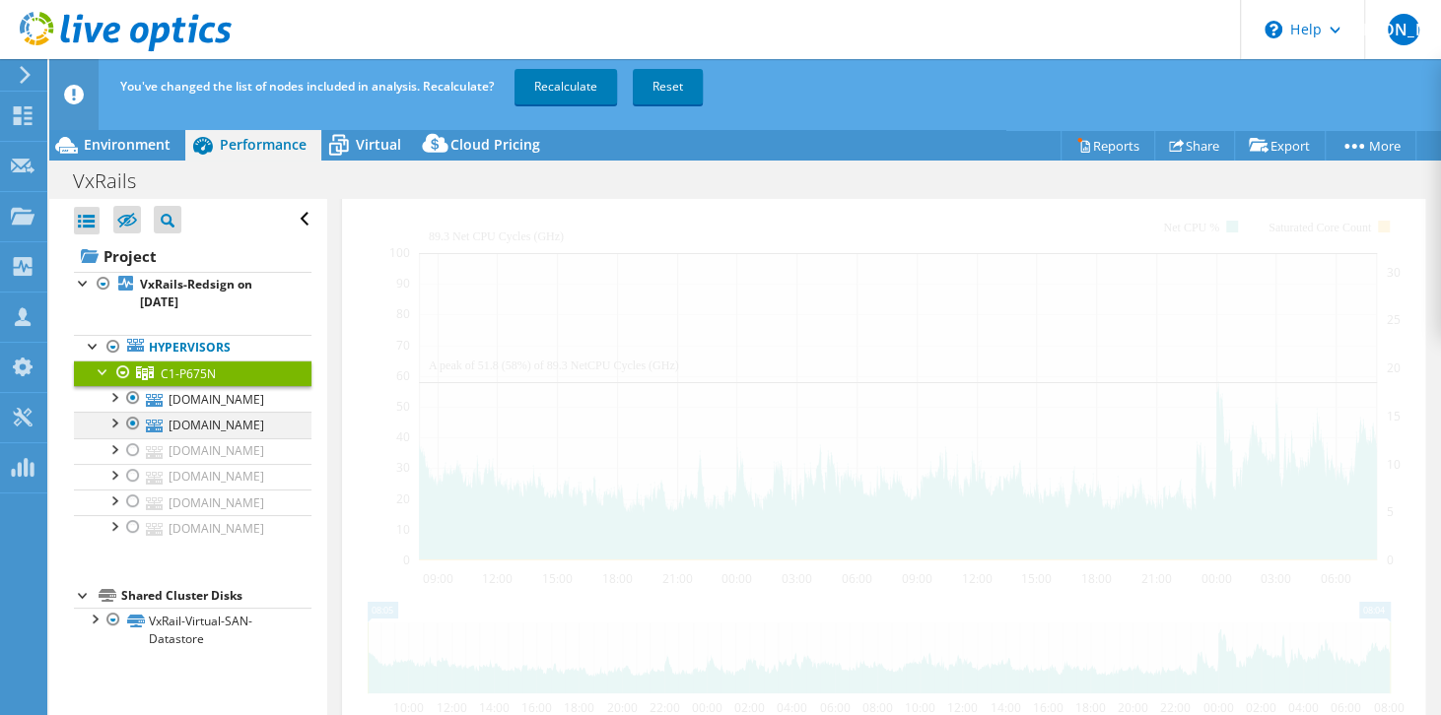
scroll to position [264, 0]
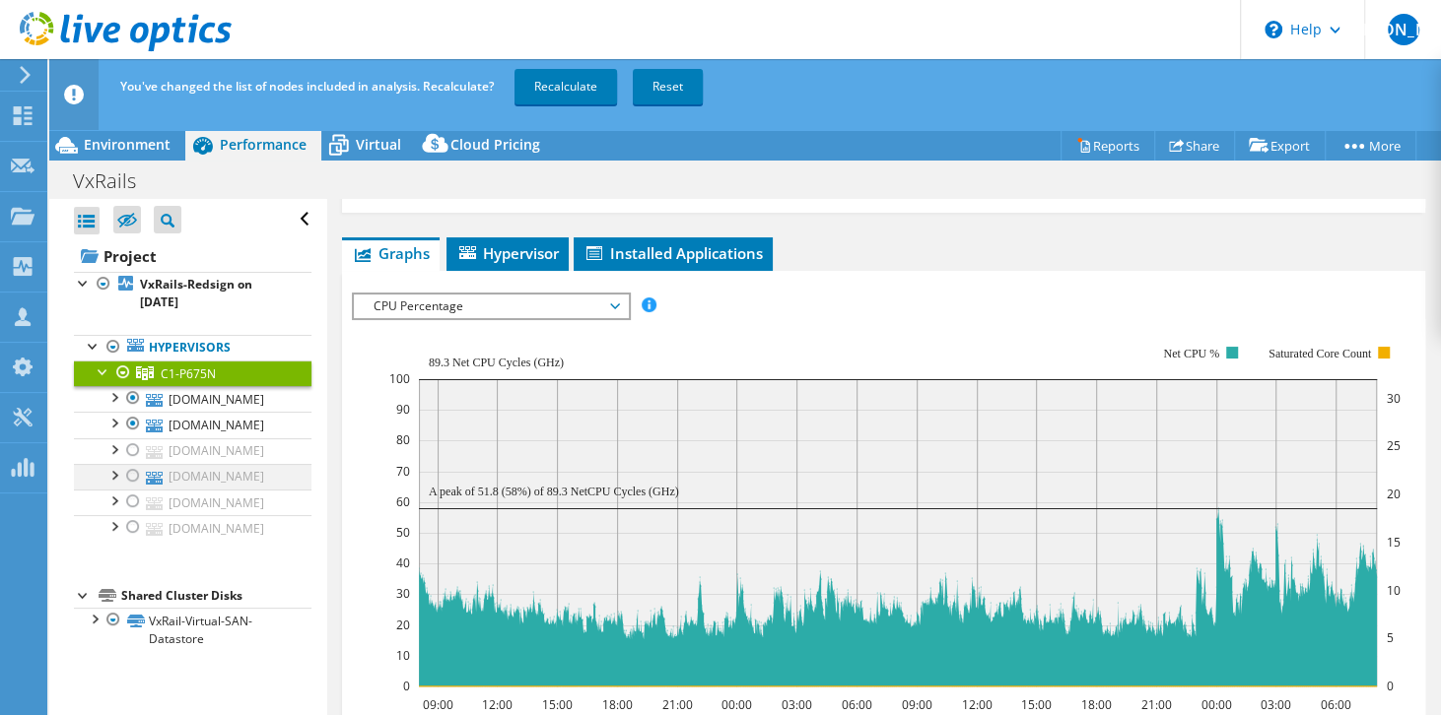
drag, startPoint x: 134, startPoint y: 447, endPoint x: 136, endPoint y: 474, distance: 26.7
click at [134, 449] on div at bounding box center [133, 450] width 20 height 24
click at [132, 473] on div at bounding box center [133, 476] width 20 height 24
click at [135, 495] on div at bounding box center [133, 502] width 20 height 24
click at [127, 522] on div at bounding box center [133, 527] width 20 height 24
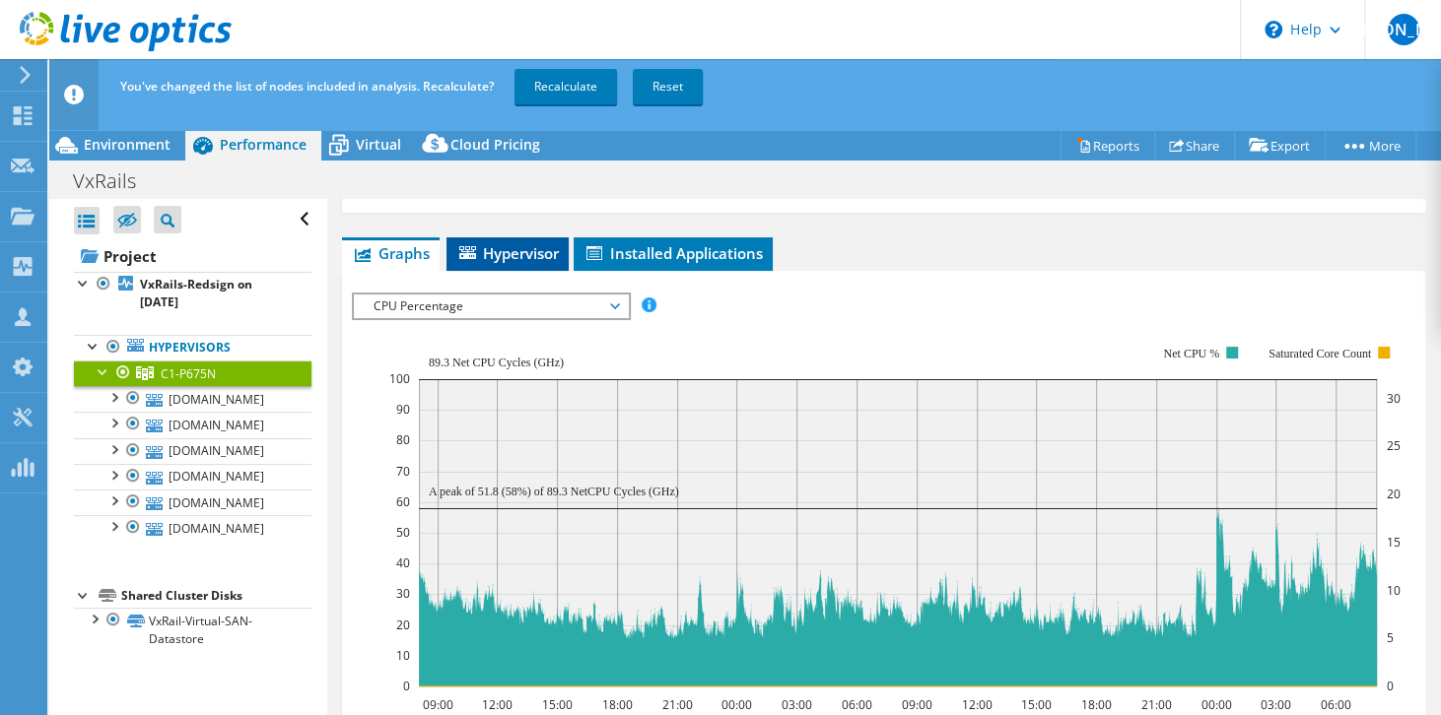
drag, startPoint x: 483, startPoint y: 230, endPoint x: 506, endPoint y: 238, distance: 25.3
click at [485, 243] on span "Hypervisor" at bounding box center [507, 253] width 102 height 20
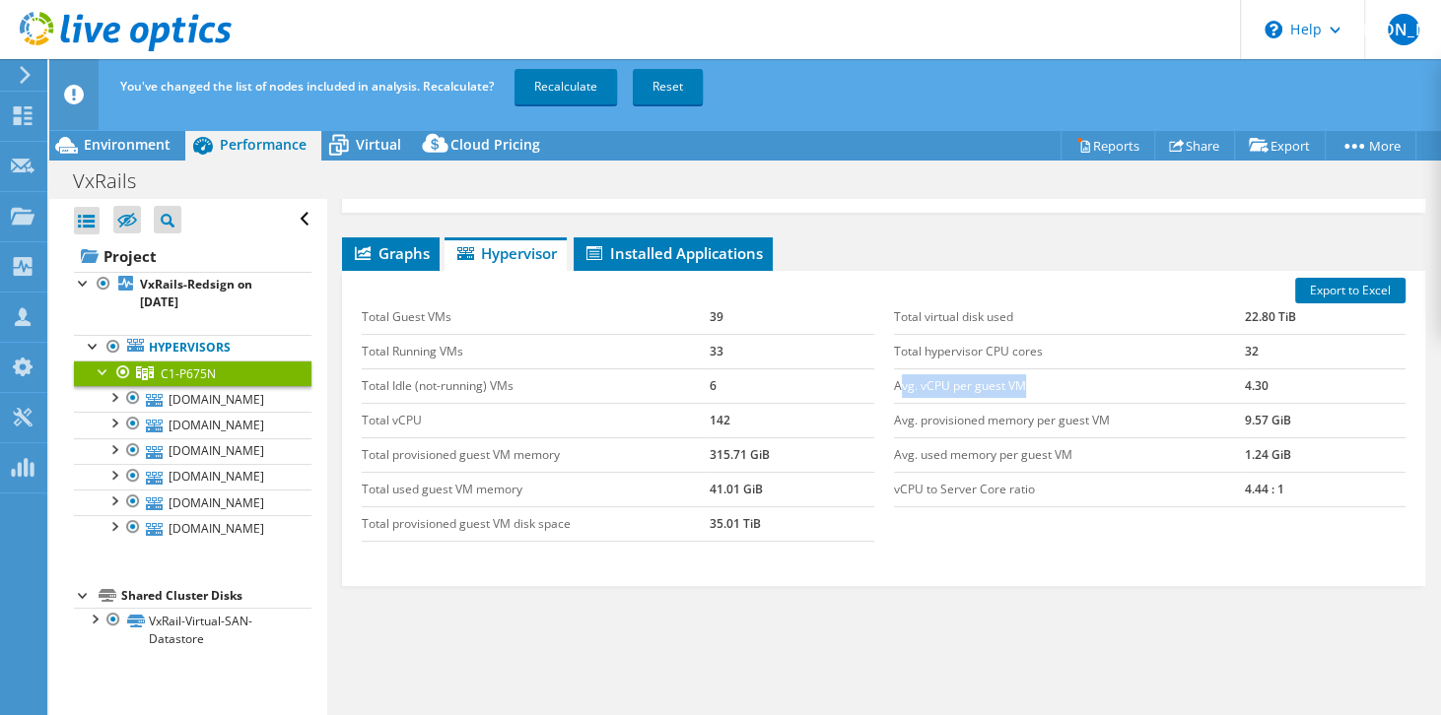
drag, startPoint x: 895, startPoint y: 368, endPoint x: 1034, endPoint y: 378, distance: 139.3
click at [1034, 378] on td "Avg. vCPU per guest VM" at bounding box center [1069, 386] width 351 height 34
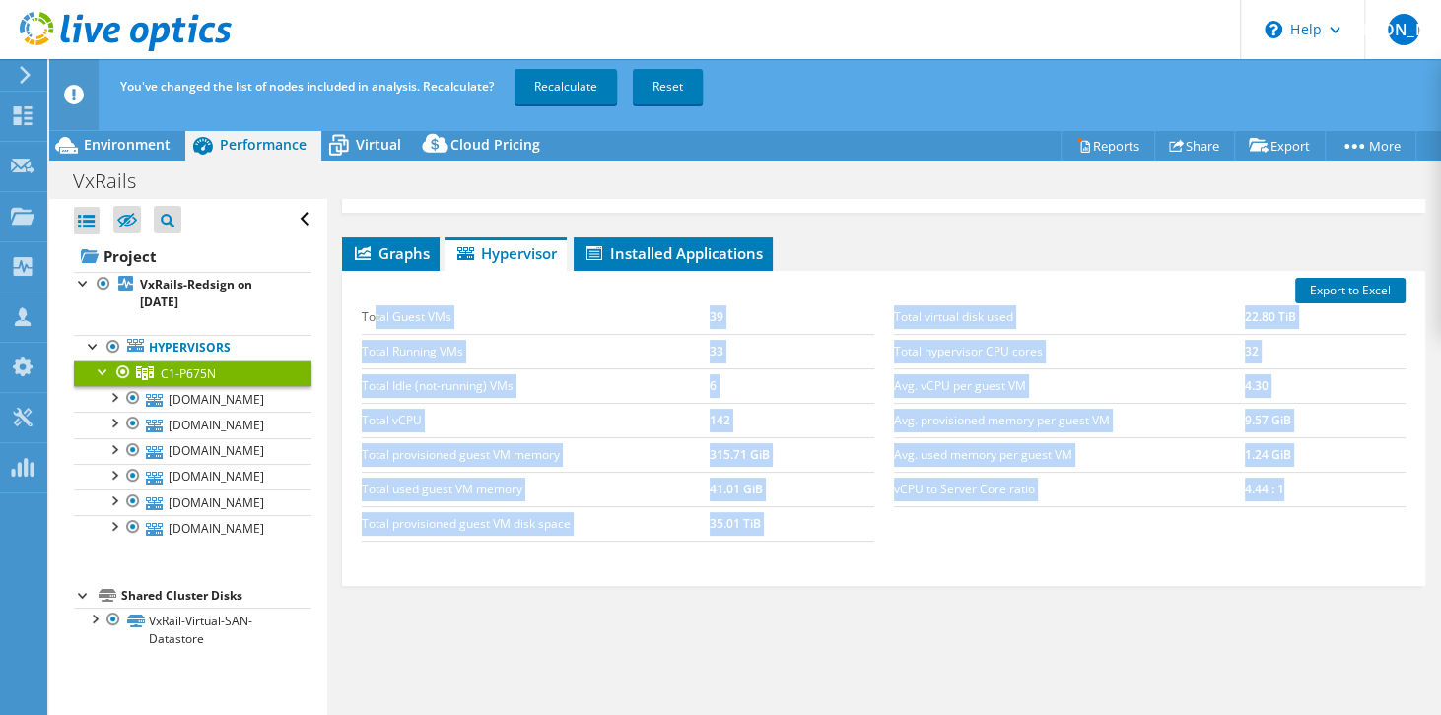
drag, startPoint x: 376, startPoint y: 296, endPoint x: 1330, endPoint y: 455, distance: 967.0
click at [1330, 455] on div "Total Guest VMs 39 Total Running VMs 33 Total Idle (not-running) VMs 6 Total vC…" at bounding box center [883, 421] width 1063 height 281
click at [437, 301] on td "Total Guest VMs" at bounding box center [536, 318] width 348 height 34
click at [383, 334] on td "Total Running VMs" at bounding box center [536, 351] width 348 height 34
click at [391, 301] on td "Total Guest VMs" at bounding box center [536, 318] width 348 height 34
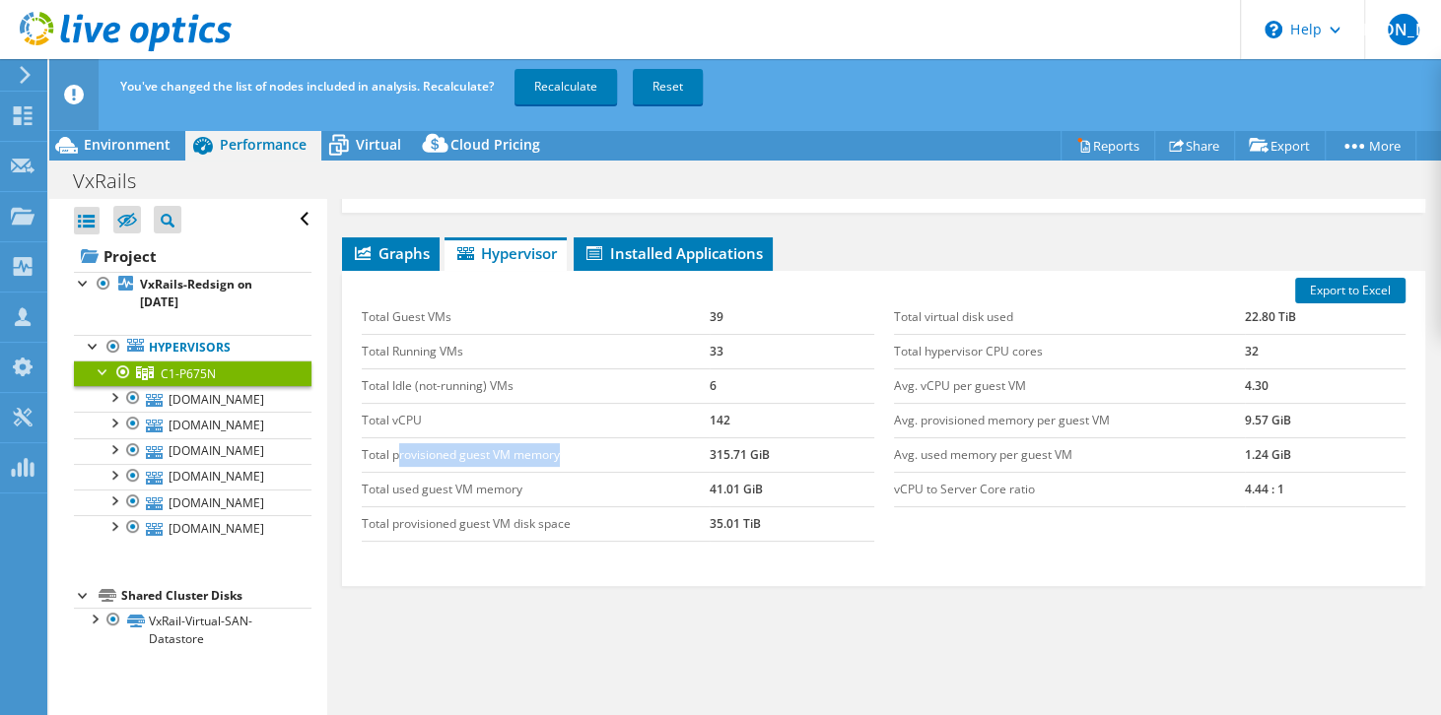
drag, startPoint x: 400, startPoint y: 437, endPoint x: 573, endPoint y: 424, distance: 174.0
click at [566, 437] on td "Total provisioned guest VM memory" at bounding box center [536, 454] width 348 height 34
drag, startPoint x: 767, startPoint y: 434, endPoint x: 706, endPoint y: 441, distance: 60.6
click at [709, 441] on td "315.71 GiB" at bounding box center [791, 454] width 164 height 34
